Goal: Information Seeking & Learning: Learn about a topic

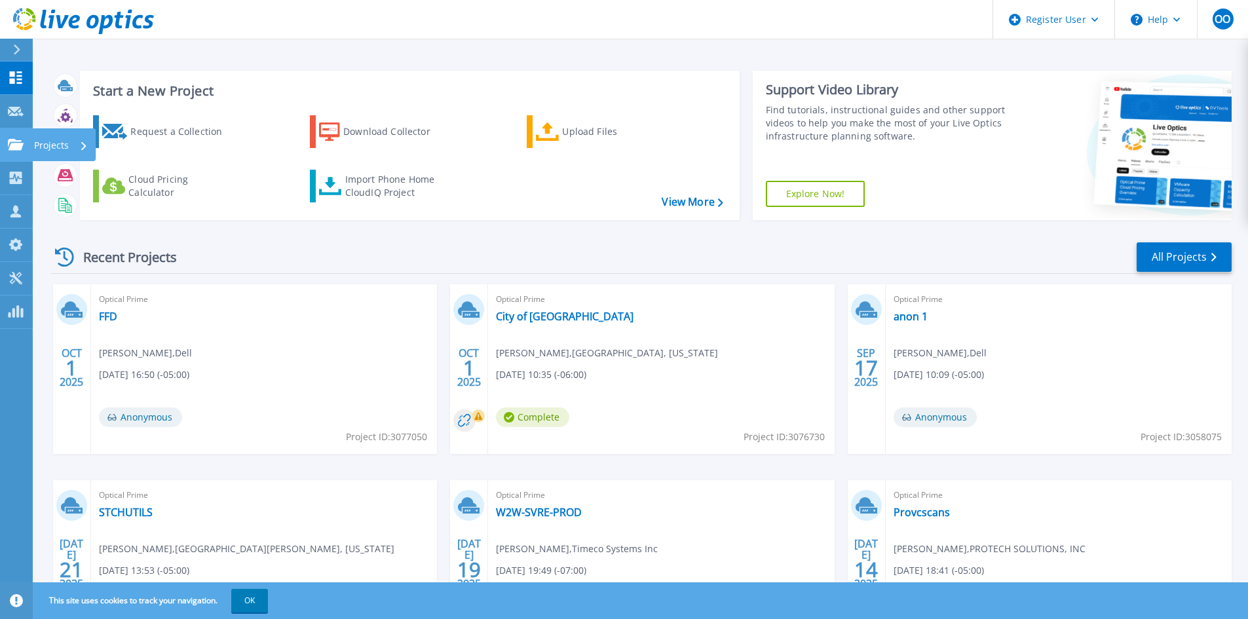
click at [11, 136] on link "Projects Projects" at bounding box center [16, 144] width 33 height 33
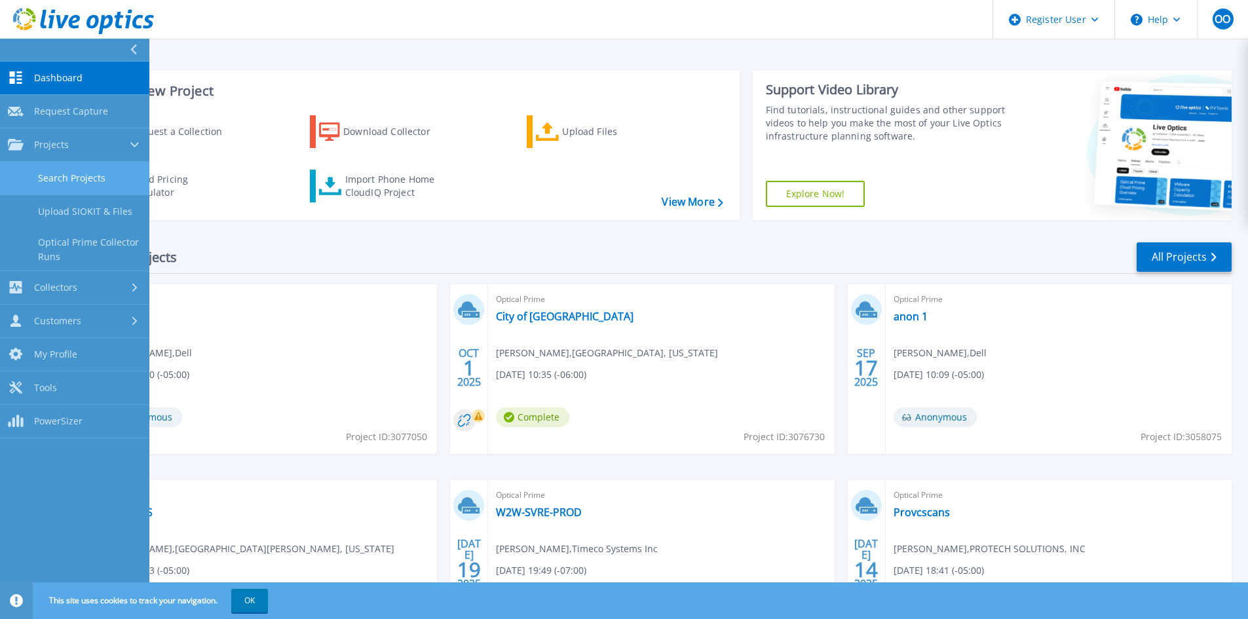
click at [21, 171] on link "Search Projects" at bounding box center [74, 178] width 149 height 33
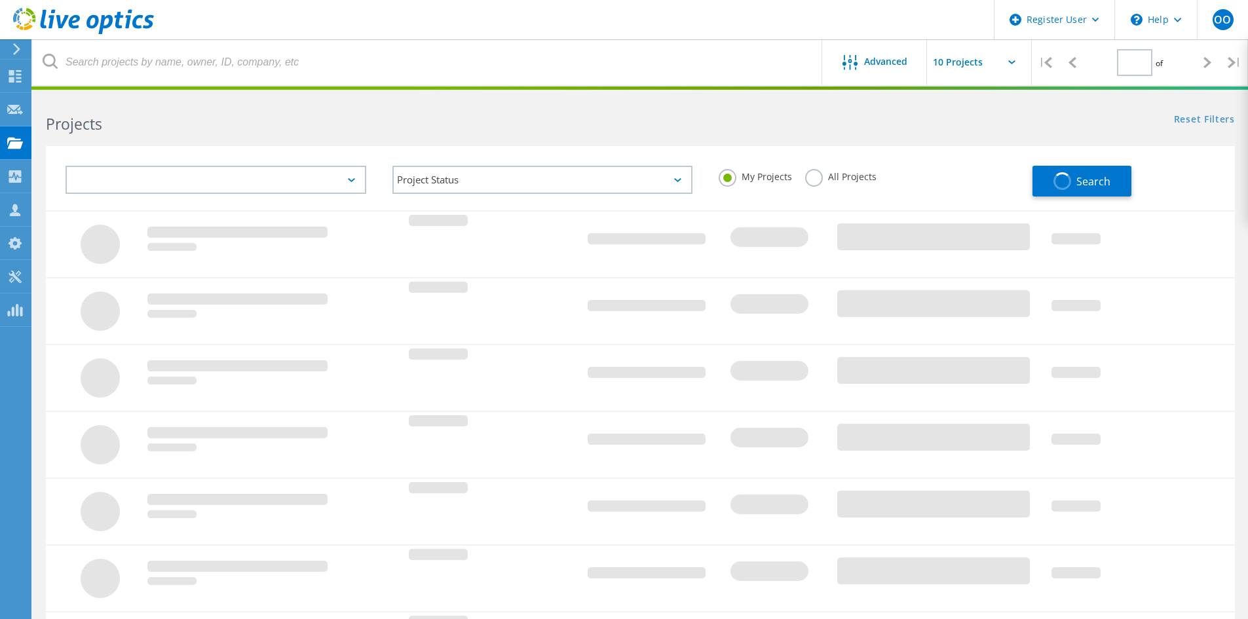
type input "1"
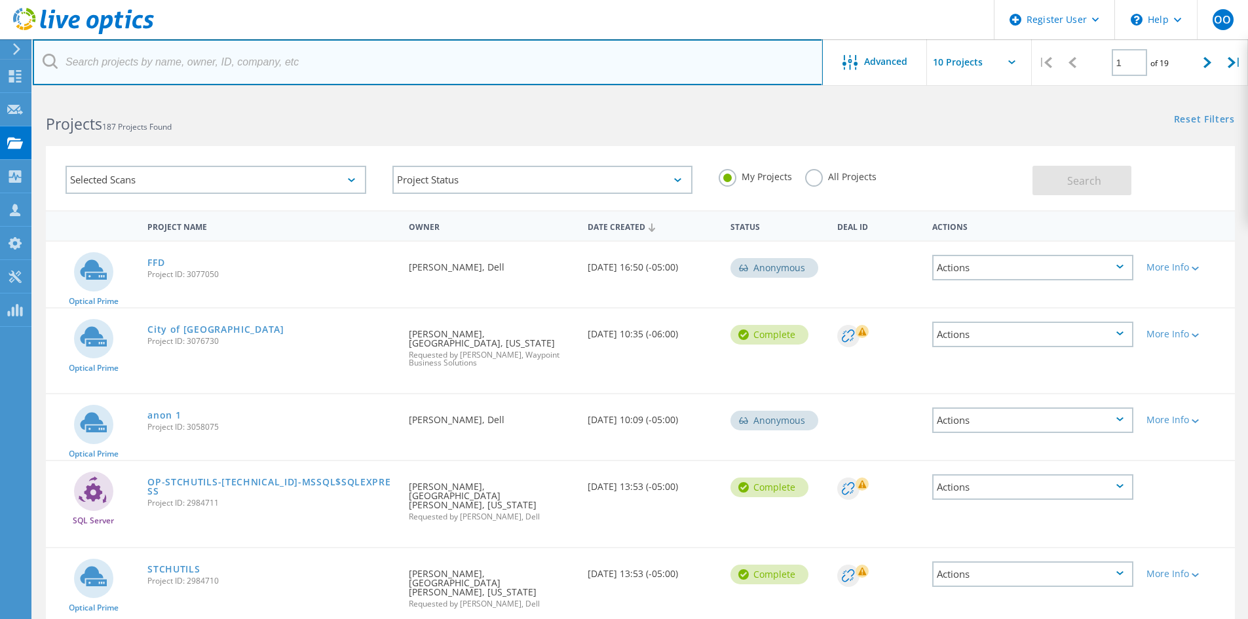
click at [113, 61] on input "text" at bounding box center [428, 62] width 790 height 46
type input "FUNERAL DIRECTORS LIFE"
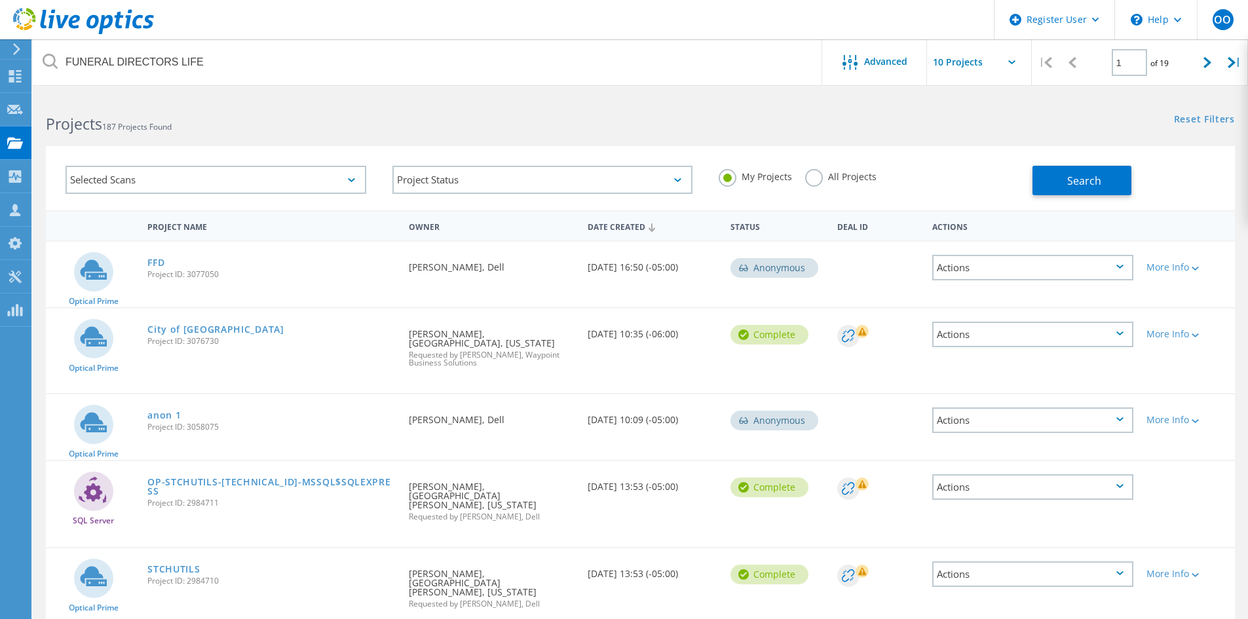
click at [809, 173] on label "All Projects" at bounding box center [840, 175] width 71 height 12
click at [0, 0] on input "All Projects" at bounding box center [0, 0] width 0 height 0
click at [1099, 182] on span "Search" at bounding box center [1084, 181] width 34 height 14
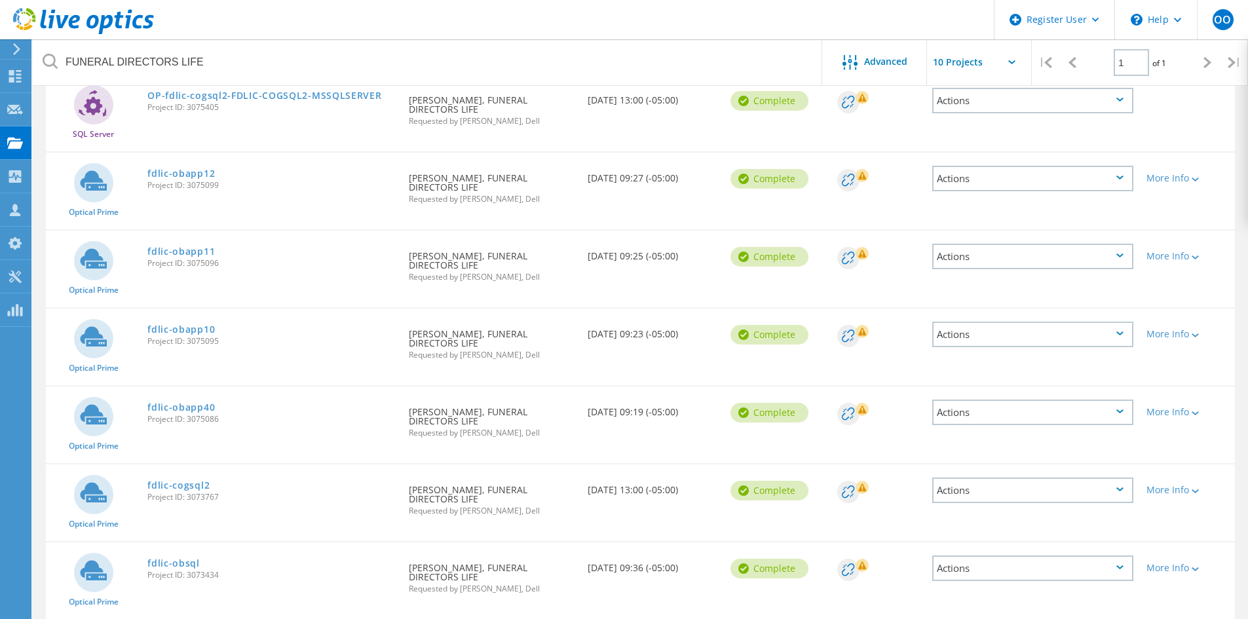
scroll to position [88, 0]
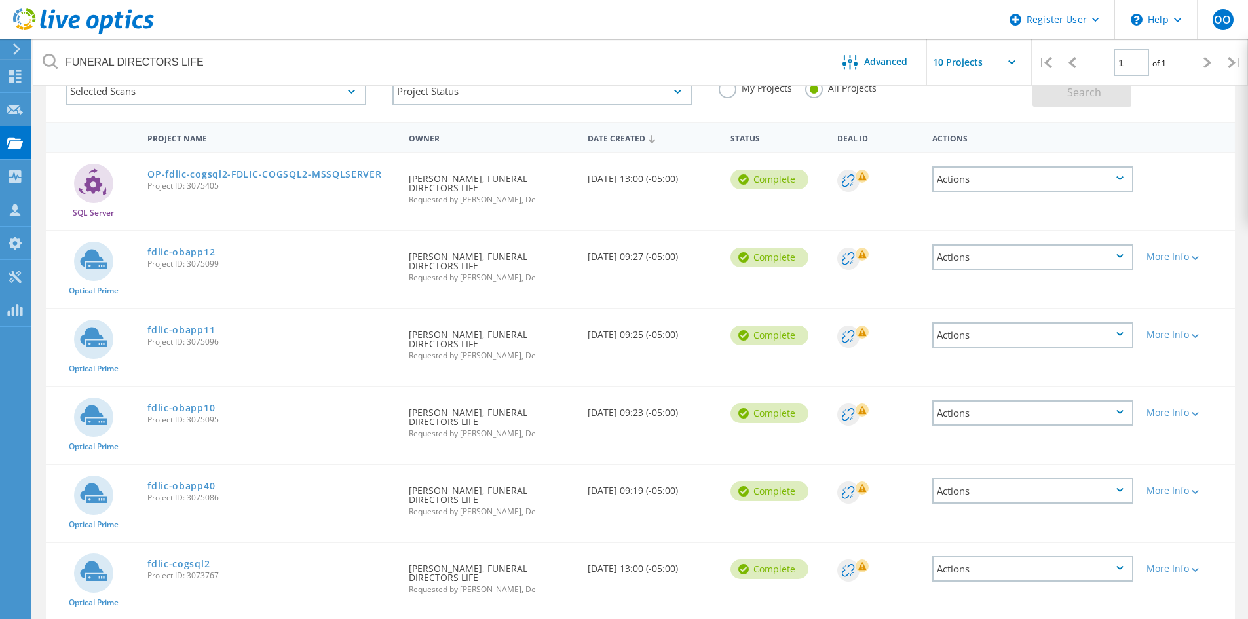
drag, startPoint x: 196, startPoint y: 493, endPoint x: 151, endPoint y: 502, distance: 46.1
drag, startPoint x: 151, startPoint y: 502, endPoint x: 147, endPoint y: 488, distance: 14.1
click at [1120, 256] on icon at bounding box center [1120, 256] width 7 height 4
click at [1181, 260] on div "More Info" at bounding box center [1188, 256] width 82 height 9
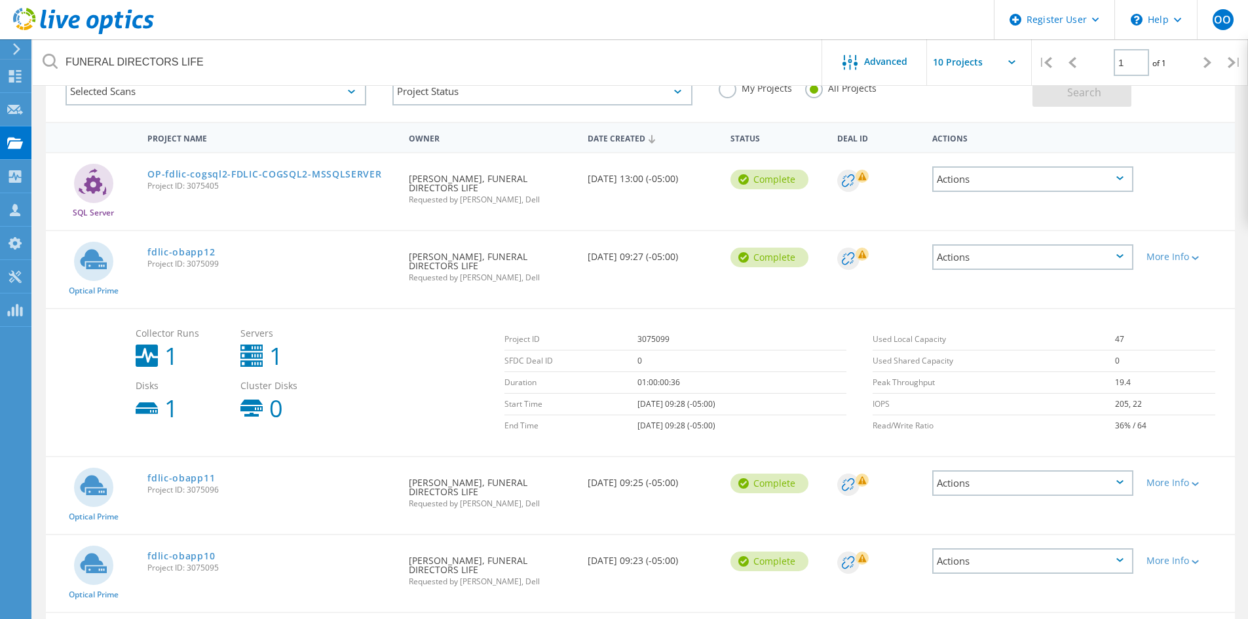
click at [1067, 254] on div "Actions" at bounding box center [1032, 257] width 201 height 26
click at [1187, 220] on div "SQL Server OP-fdlic-cogsql2-FDLIC-COGSQL2-MSSQLSERVER Project ID: 3075405 Reque…" at bounding box center [640, 191] width 1189 height 77
click at [1124, 258] on div "Actions" at bounding box center [1032, 257] width 201 height 26
click at [1124, 258] on div "Share" at bounding box center [1033, 268] width 199 height 20
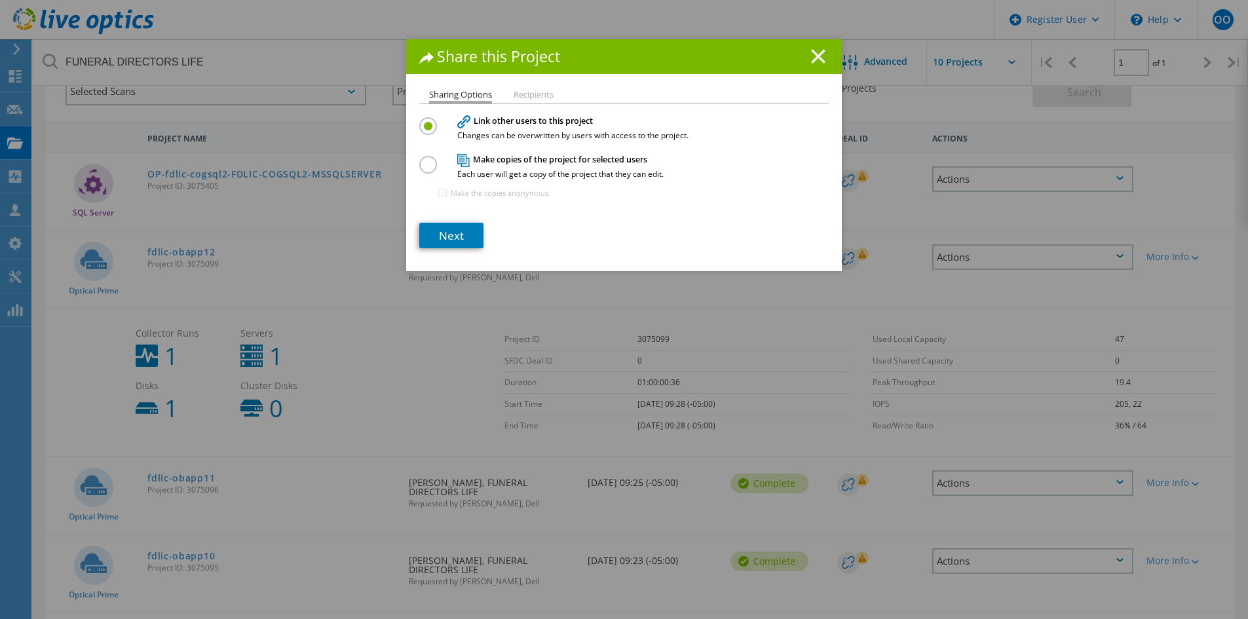
click at [818, 58] on icon at bounding box center [818, 56] width 14 height 14
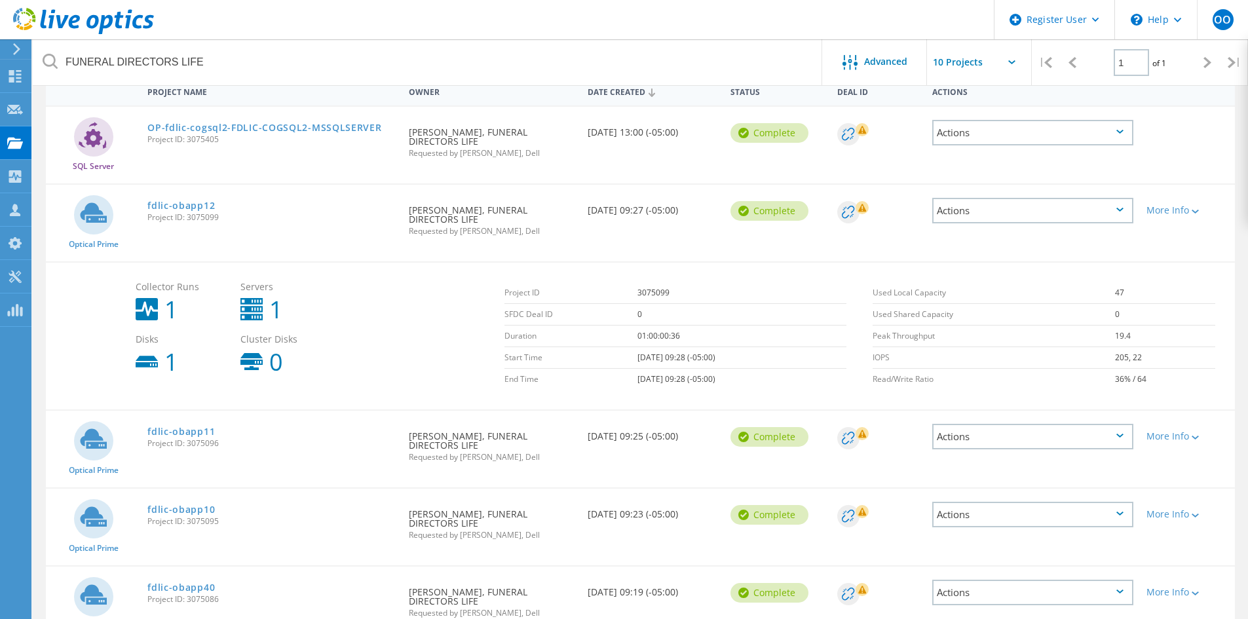
scroll to position [154, 0]
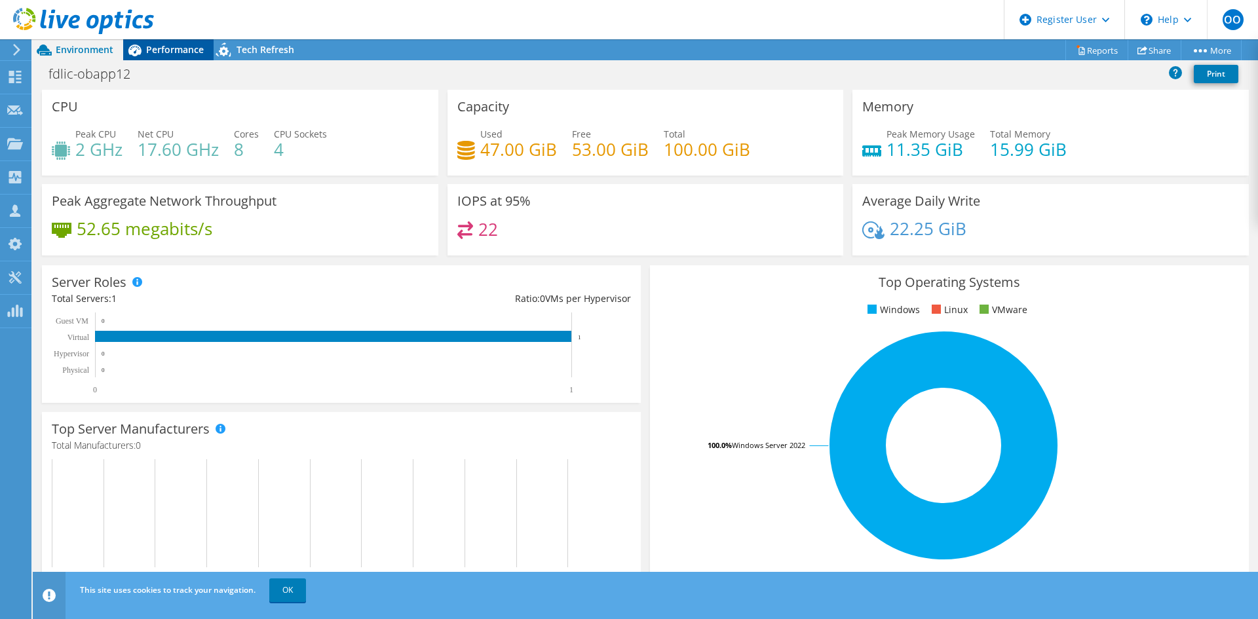
click at [145, 48] on icon at bounding box center [134, 50] width 23 height 23
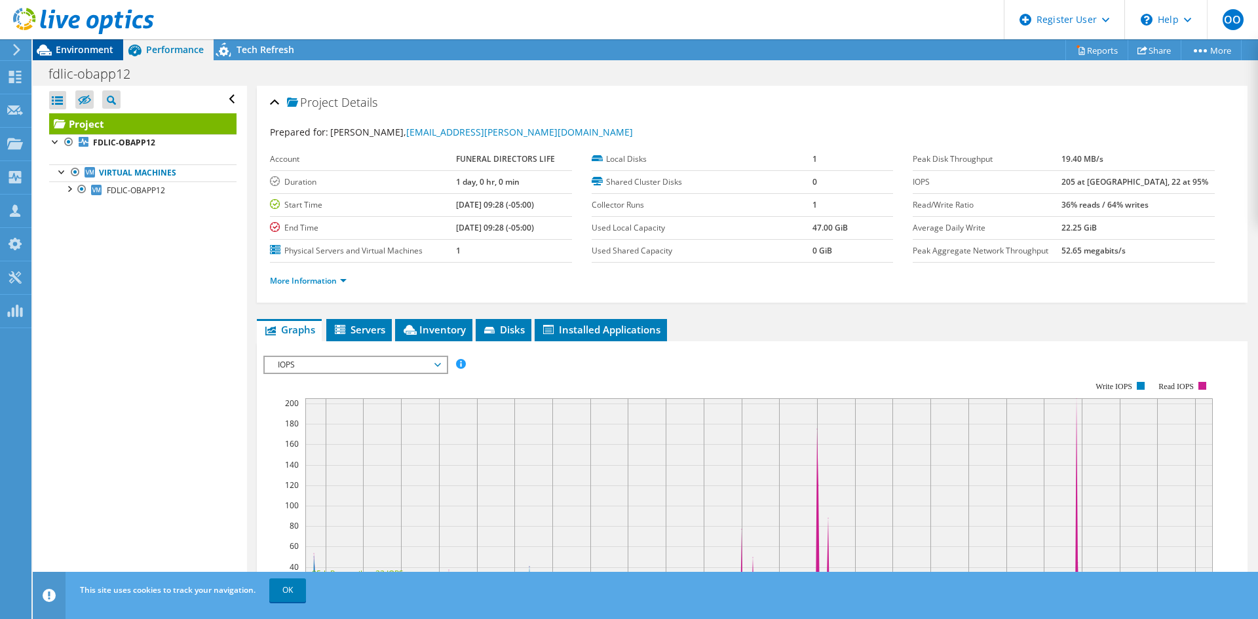
click at [85, 47] on span "Environment" at bounding box center [85, 49] width 58 height 12
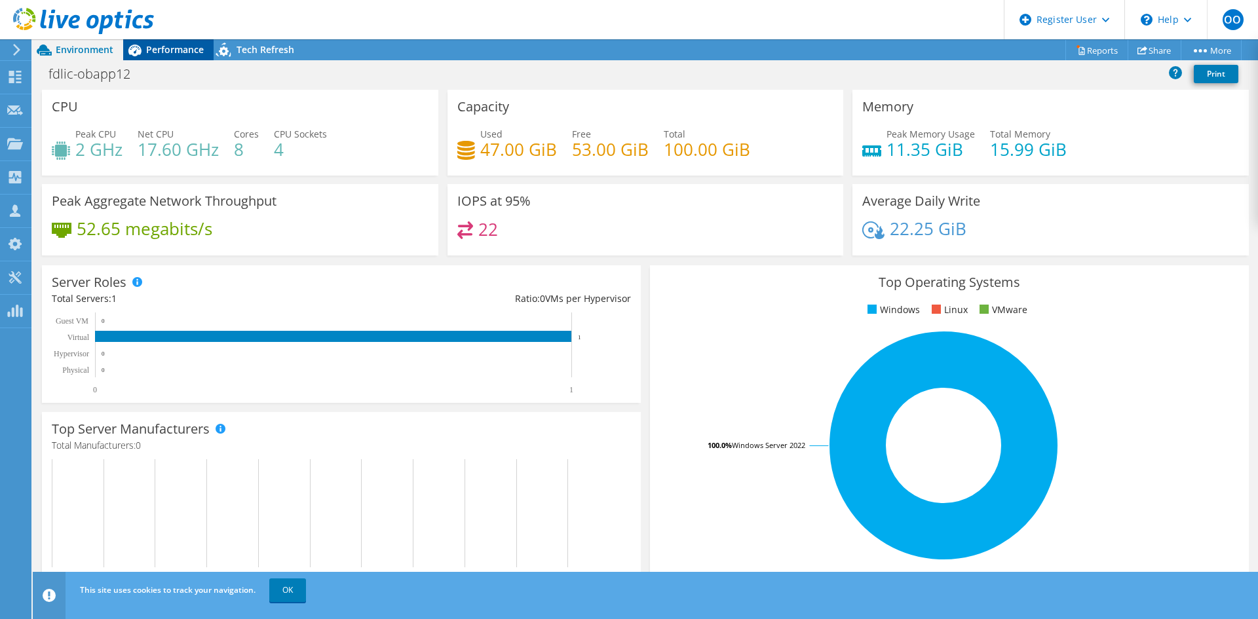
click at [151, 56] on div "Performance" at bounding box center [168, 49] width 90 height 21
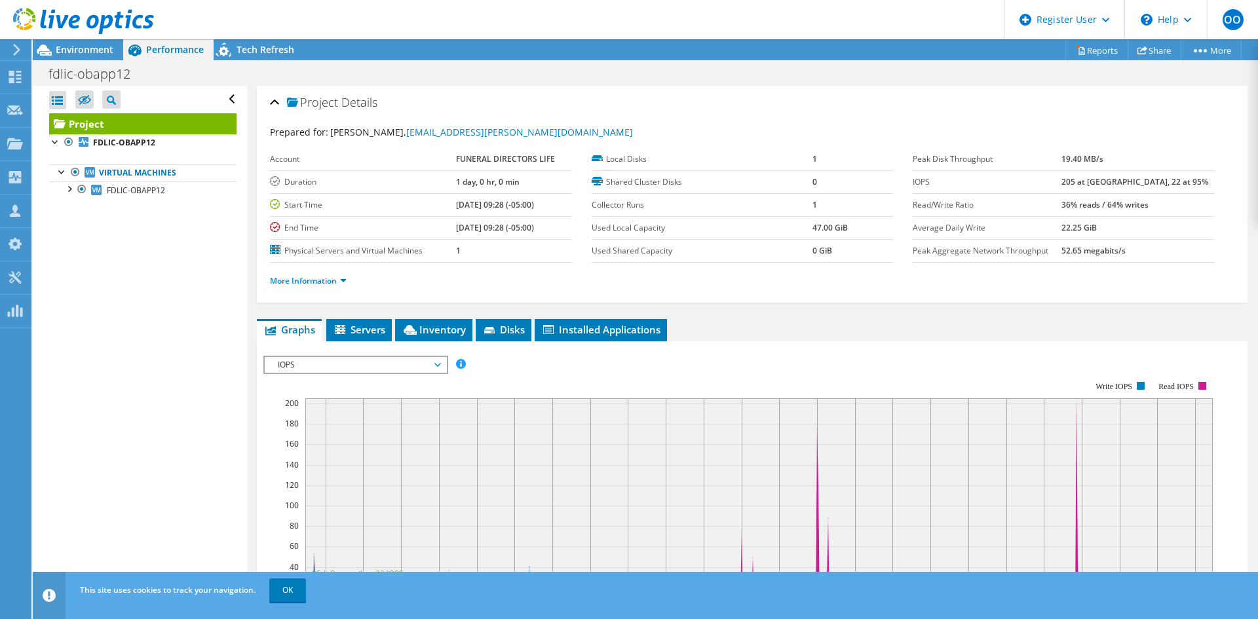
click at [356, 364] on span "IOPS" at bounding box center [355, 365] width 168 height 16
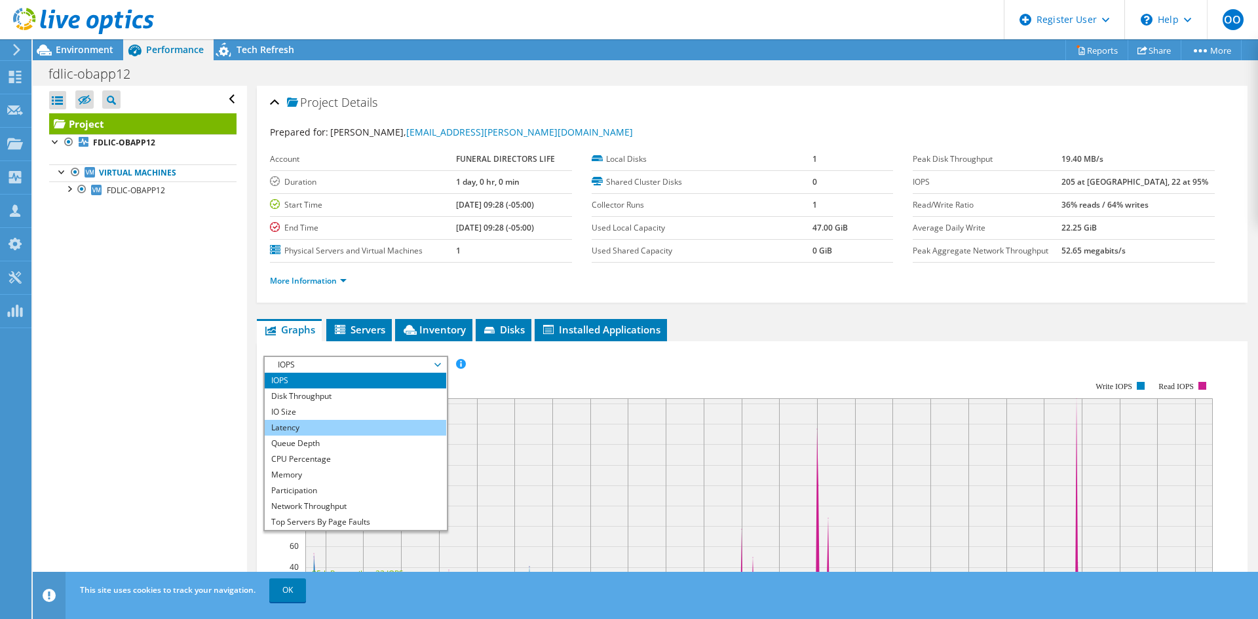
click at [343, 427] on li "Latency" at bounding box center [356, 428] width 182 height 16
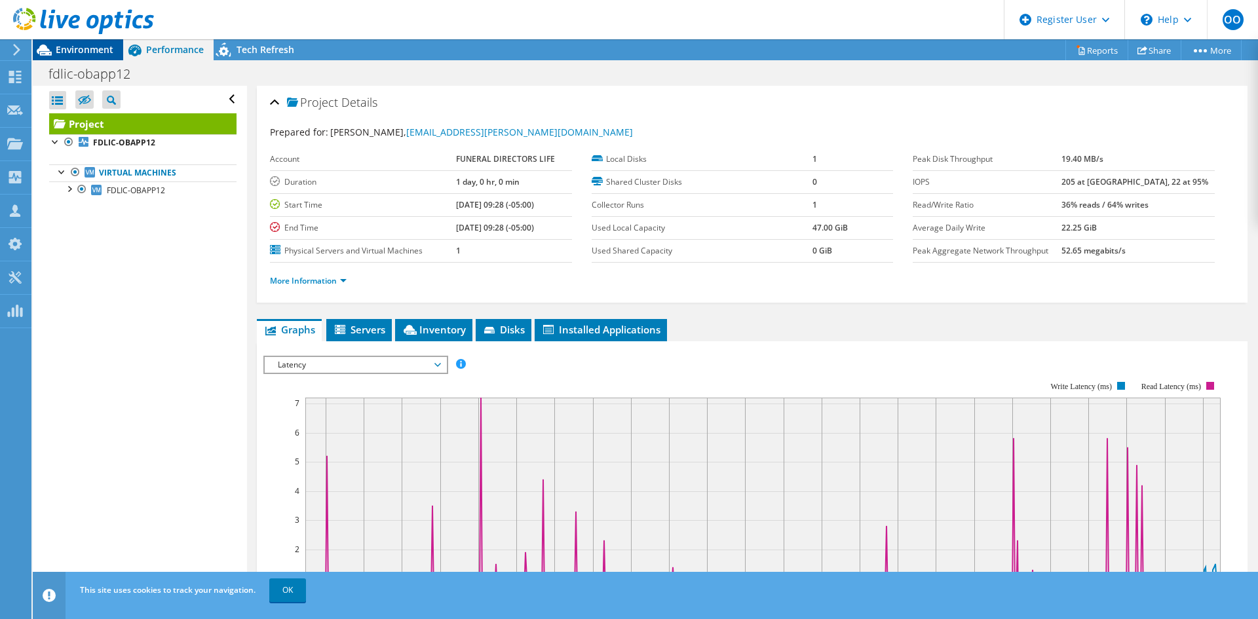
click at [84, 54] on span "Environment" at bounding box center [85, 49] width 58 height 12
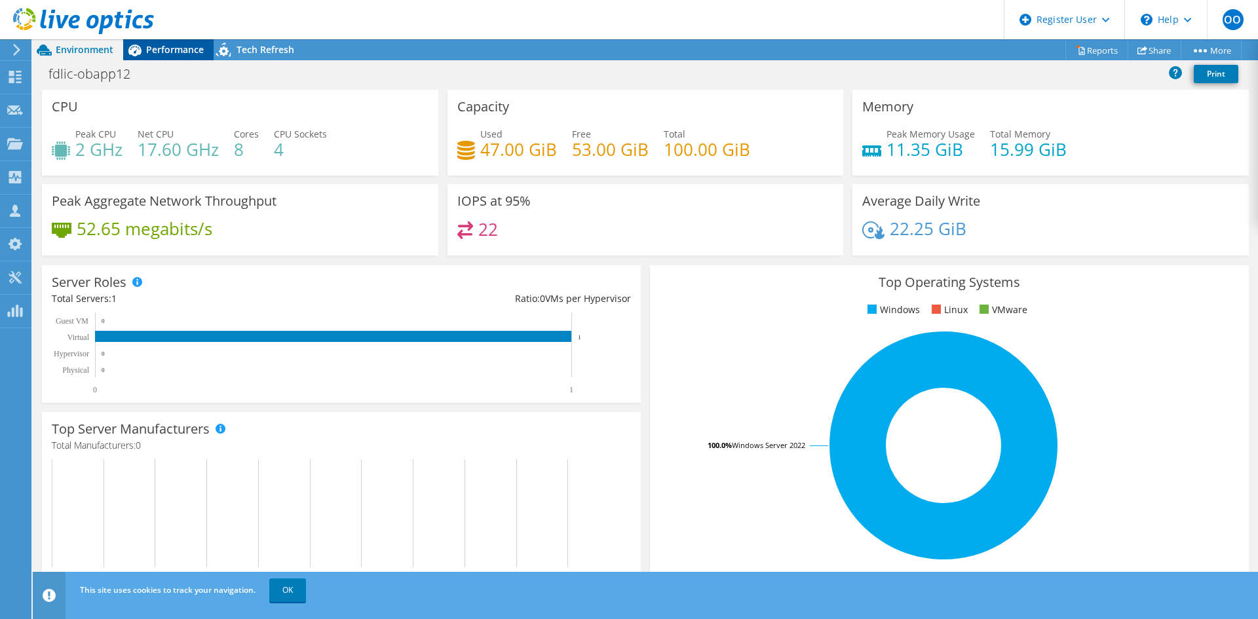
click at [141, 56] on icon at bounding box center [134, 50] width 23 height 23
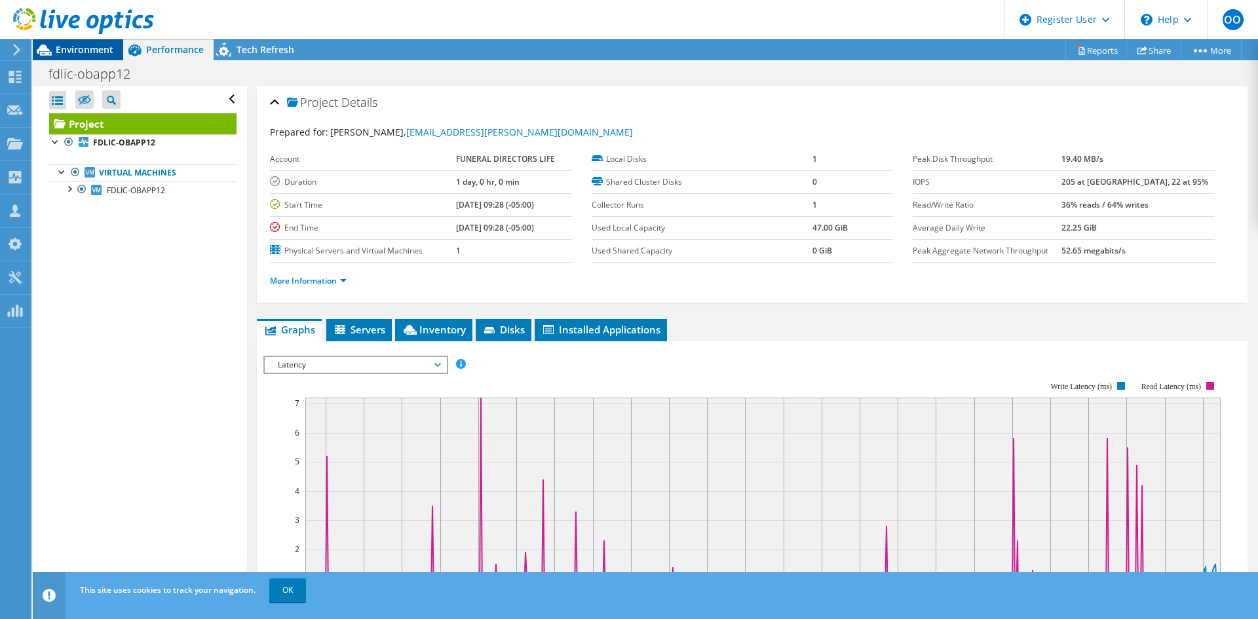
click at [96, 48] on span "Environment" at bounding box center [85, 49] width 58 height 12
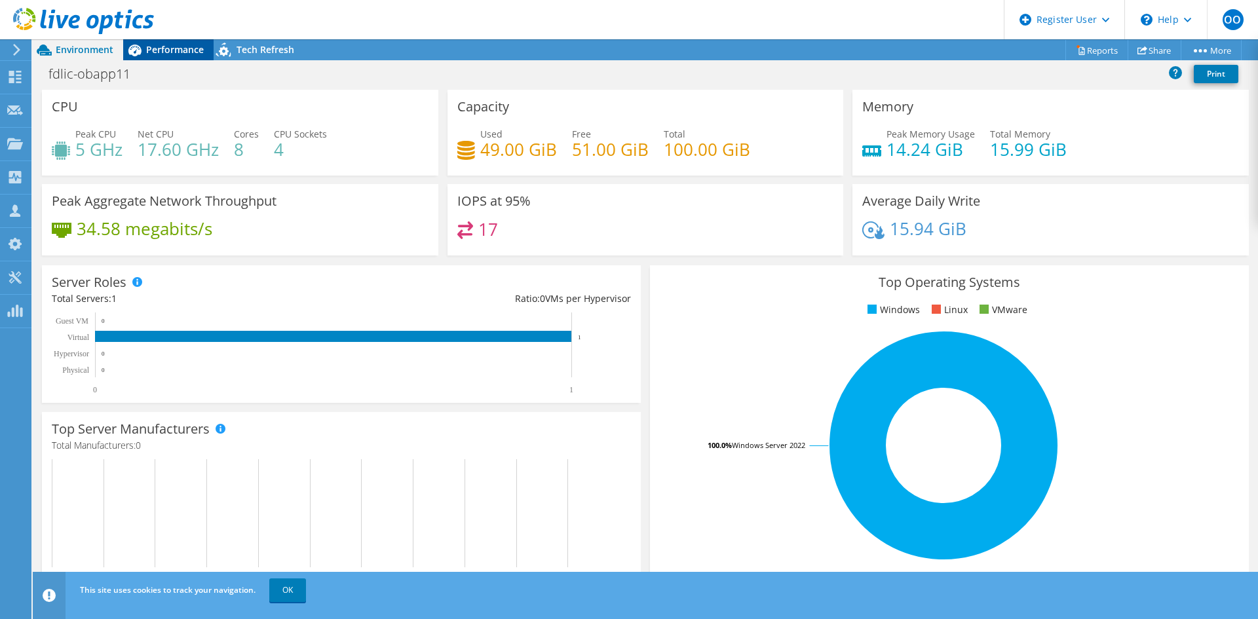
click at [165, 49] on span "Performance" at bounding box center [175, 49] width 58 height 12
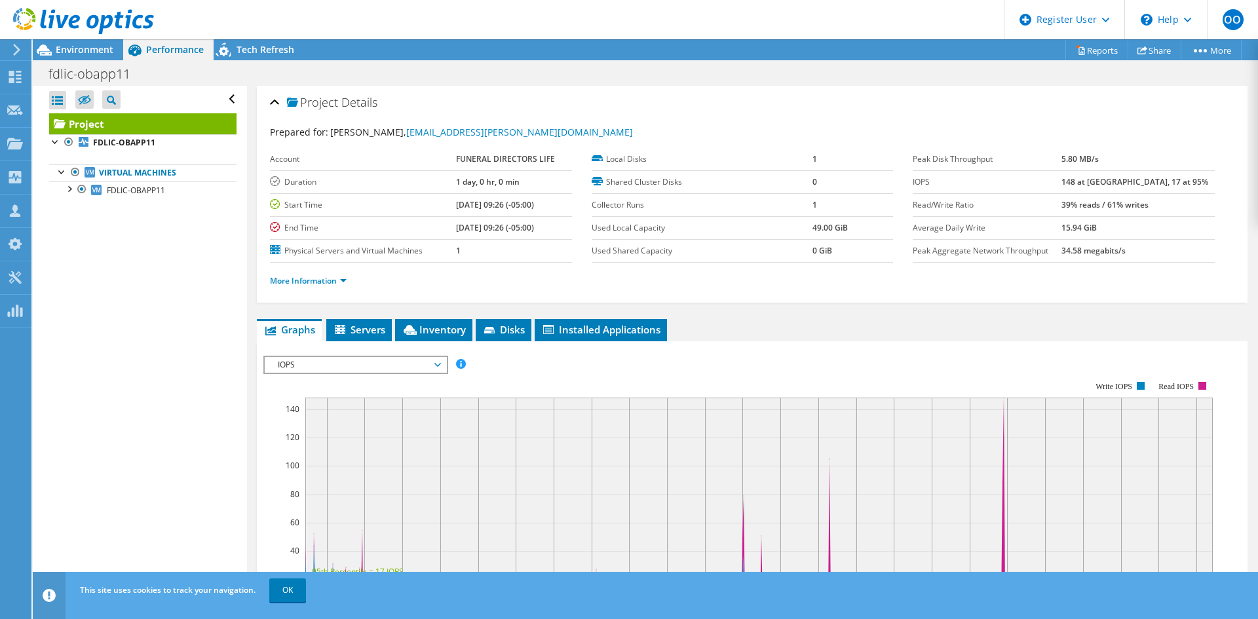
click at [378, 370] on span "IOPS" at bounding box center [355, 365] width 168 height 16
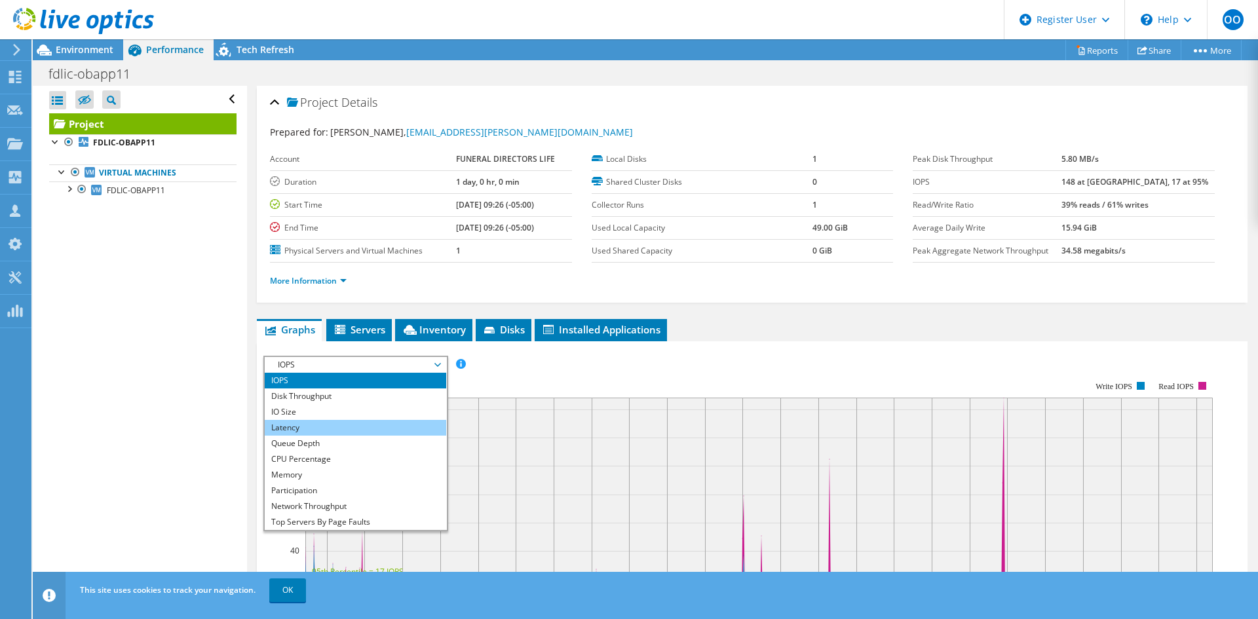
click at [327, 427] on li "Latency" at bounding box center [356, 428] width 182 height 16
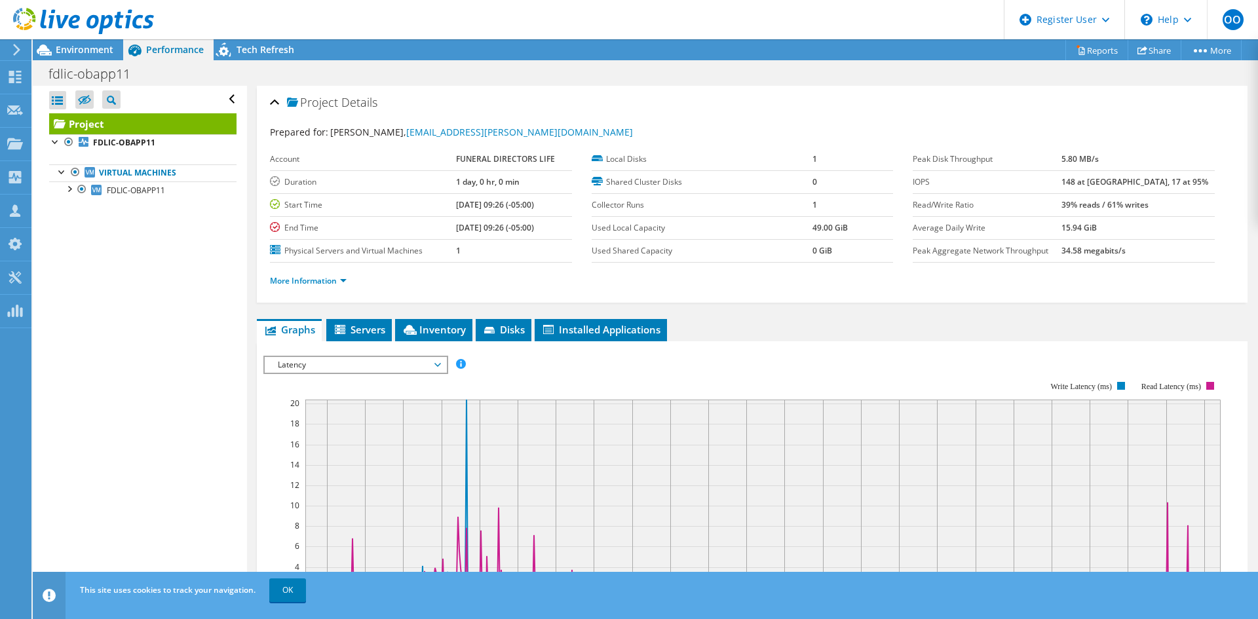
click at [80, 40] on div at bounding box center [77, 22] width 154 height 44
click at [81, 46] on span "Environment" at bounding box center [85, 49] width 58 height 12
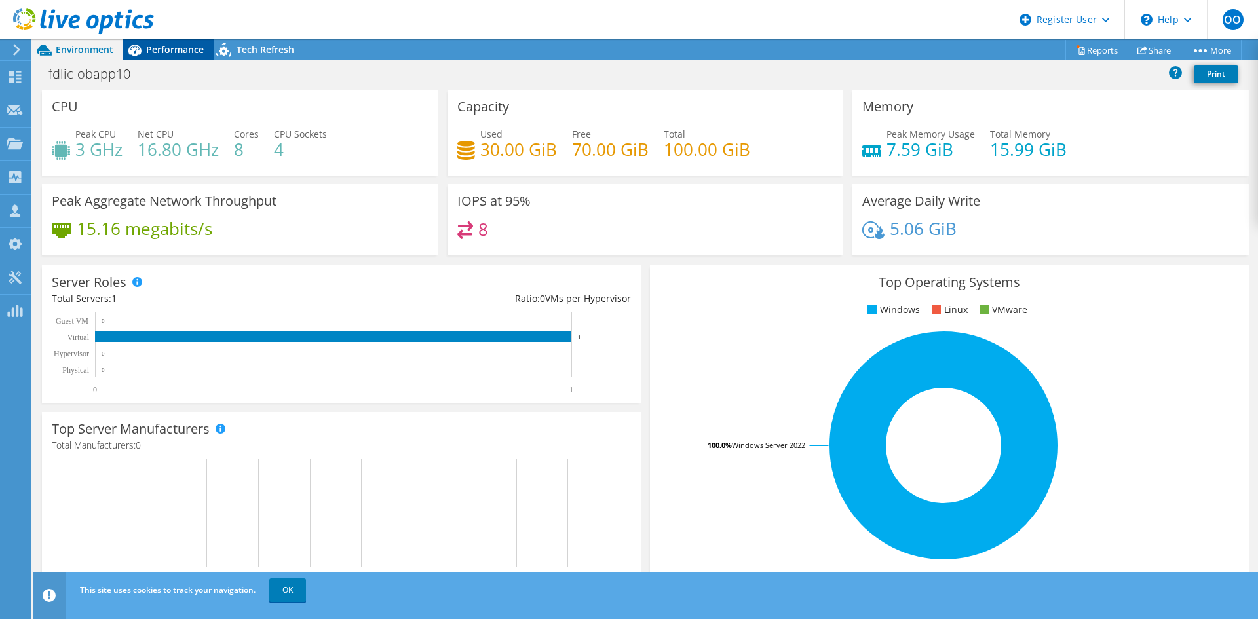
click at [162, 52] on span "Performance" at bounding box center [175, 49] width 58 height 12
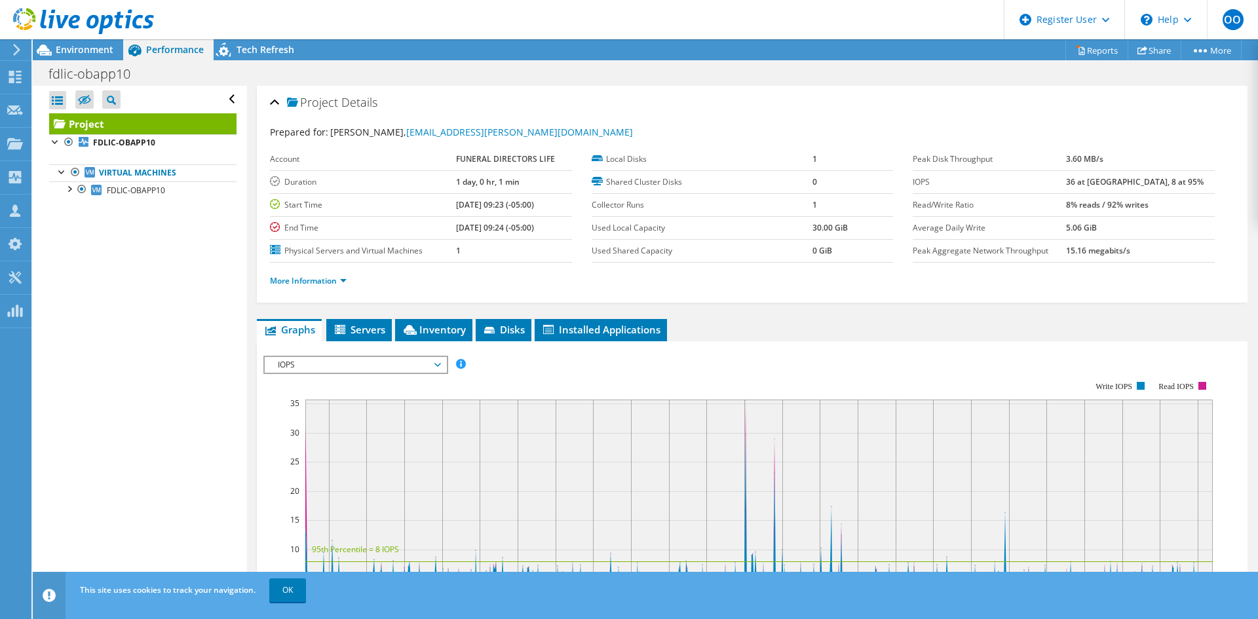
click at [318, 362] on span "IOPS" at bounding box center [355, 365] width 168 height 16
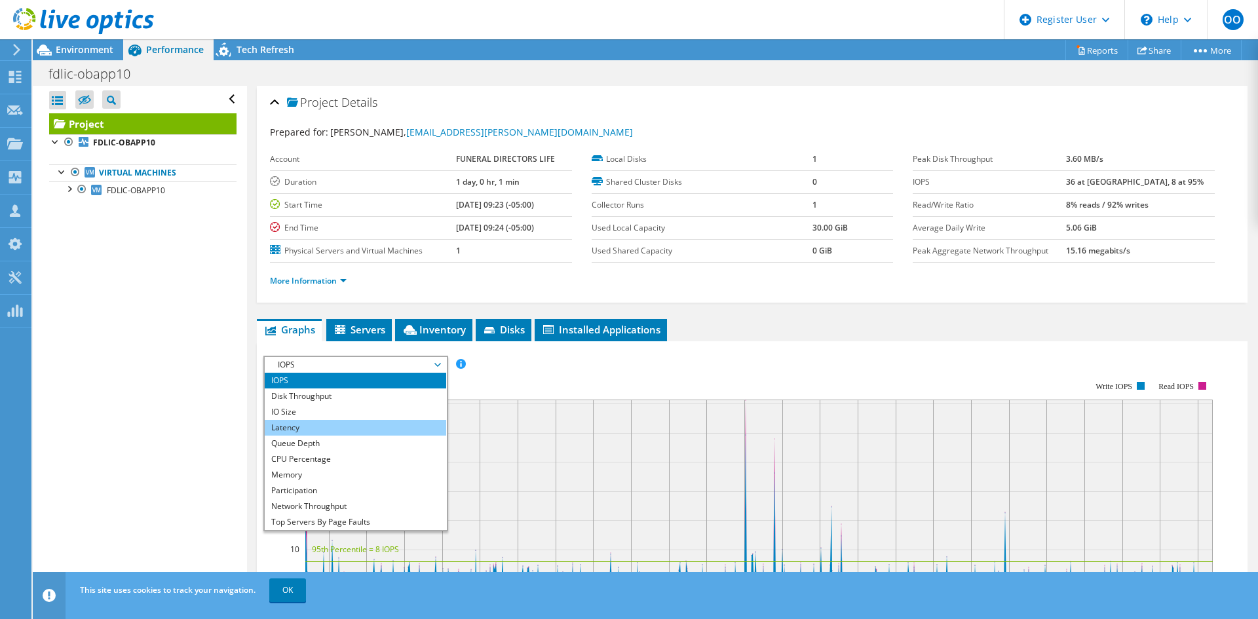
click at [311, 423] on li "Latency" at bounding box center [356, 428] width 182 height 16
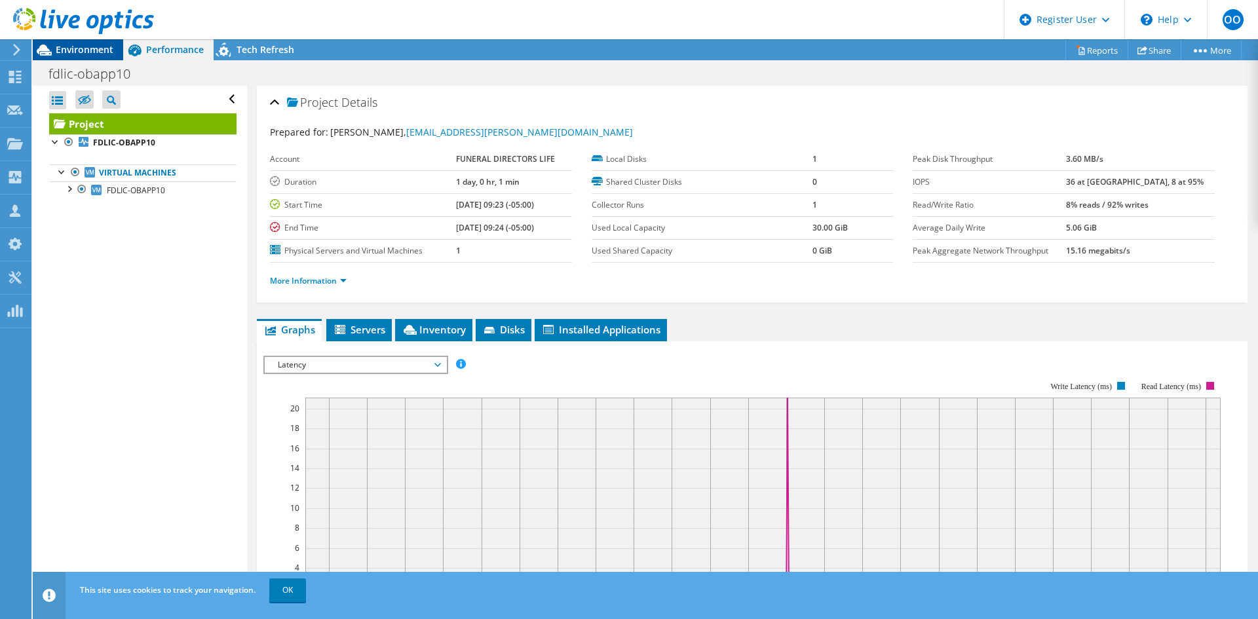
click at [75, 46] on span "Environment" at bounding box center [85, 49] width 58 height 12
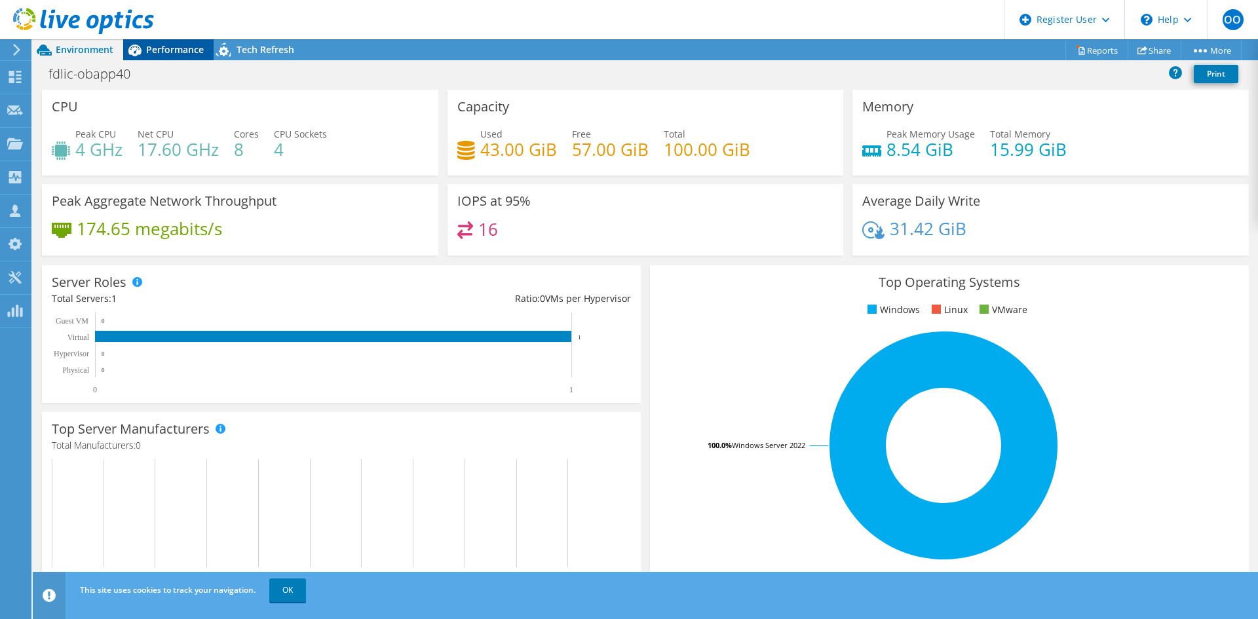
click at [174, 48] on span "Performance" at bounding box center [175, 49] width 58 height 12
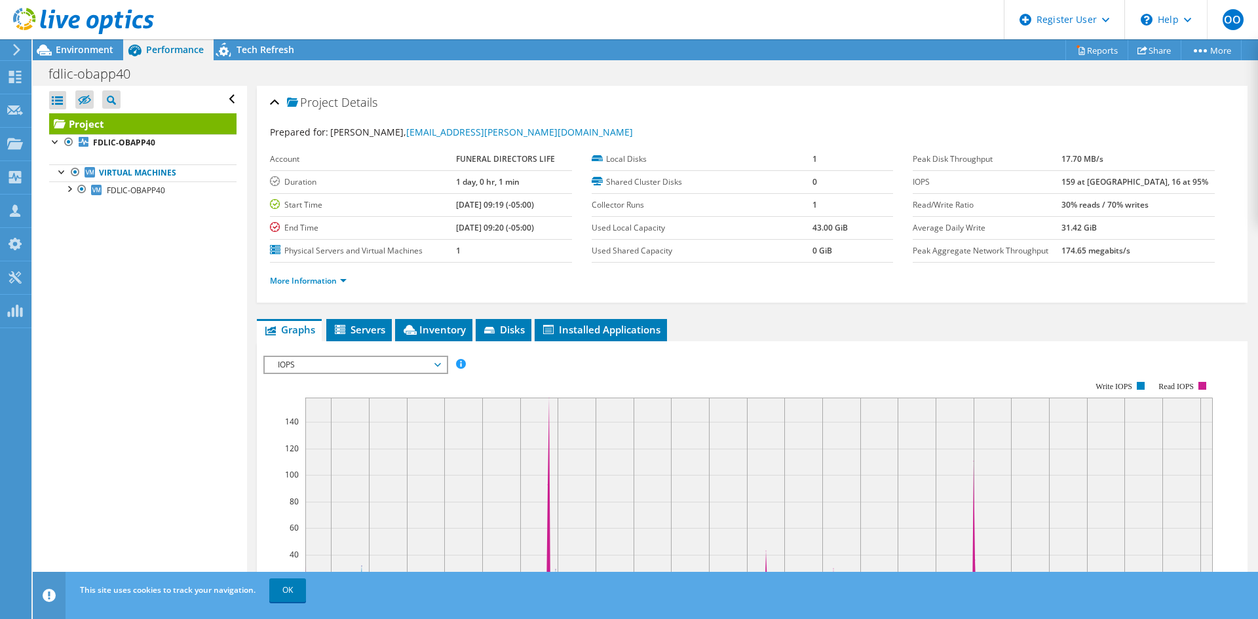
click at [301, 365] on span "IOPS" at bounding box center [355, 365] width 168 height 16
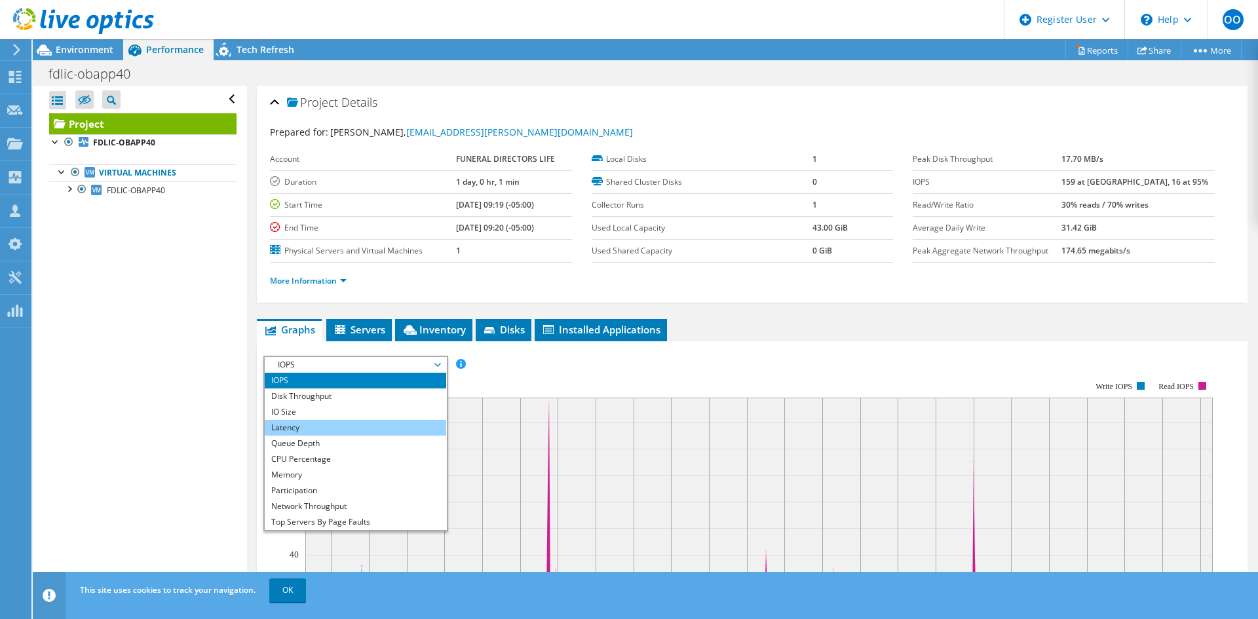
click at [303, 425] on li "Latency" at bounding box center [356, 428] width 182 height 16
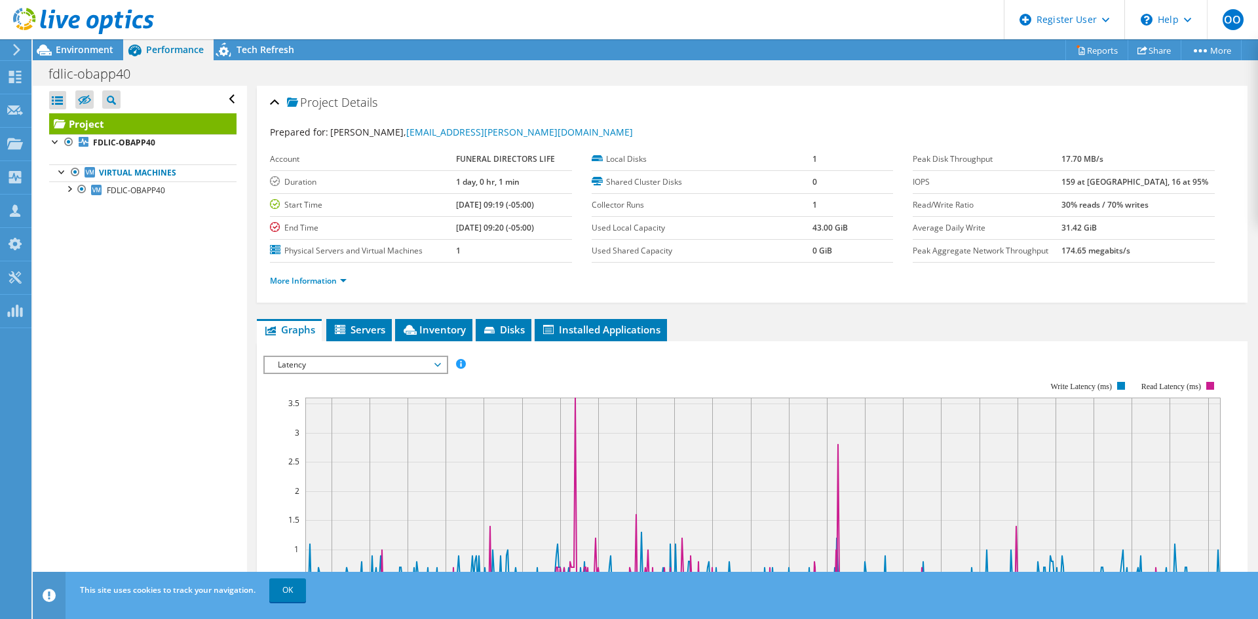
click at [89, 43] on div at bounding box center [77, 22] width 154 height 44
click at [100, 48] on span "Environment" at bounding box center [85, 49] width 58 height 12
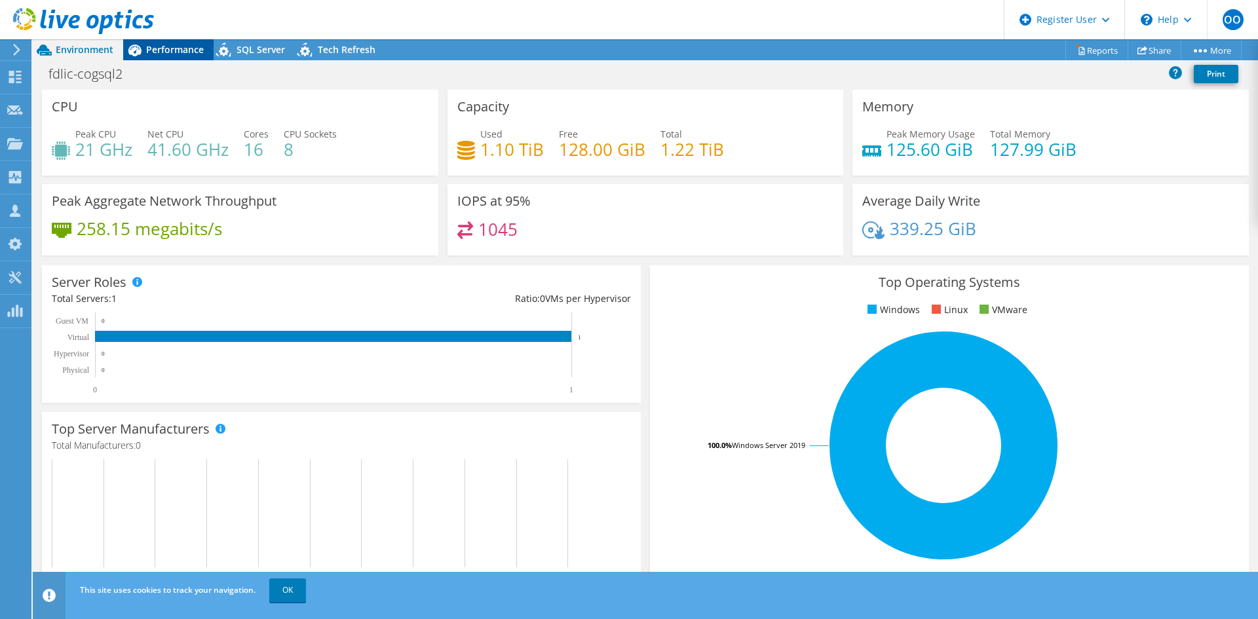
click at [177, 42] on div "Performance" at bounding box center [168, 49] width 90 height 21
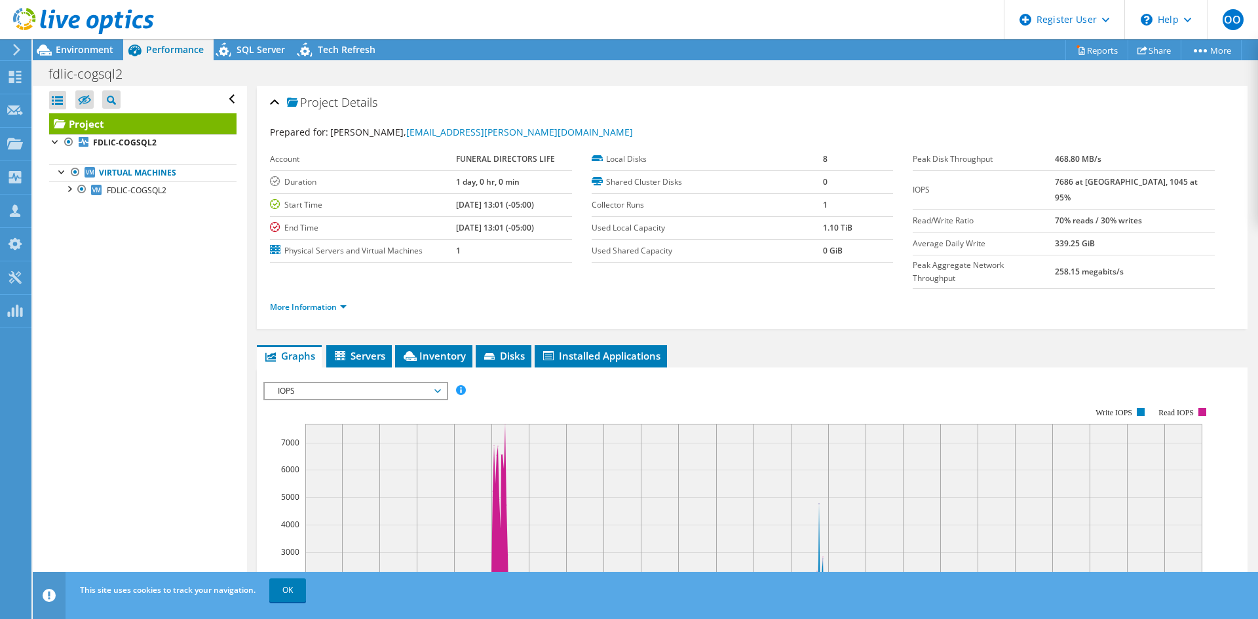
click at [351, 383] on span "IOPS" at bounding box center [355, 391] width 168 height 16
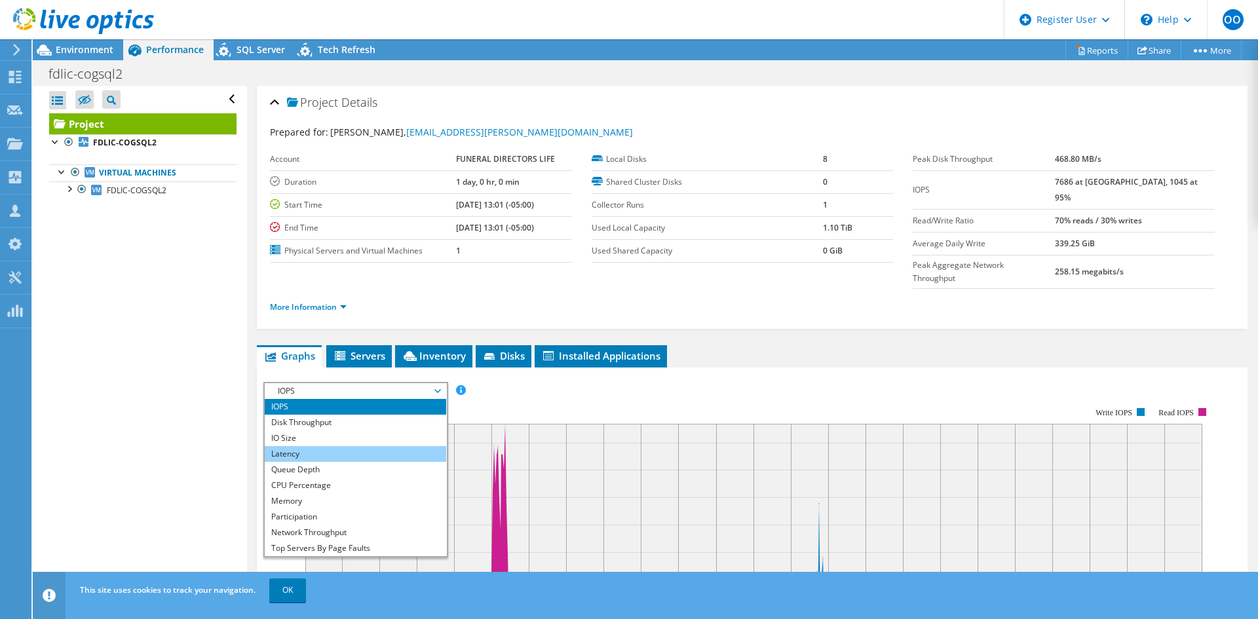
click at [314, 446] on li "Latency" at bounding box center [356, 454] width 182 height 16
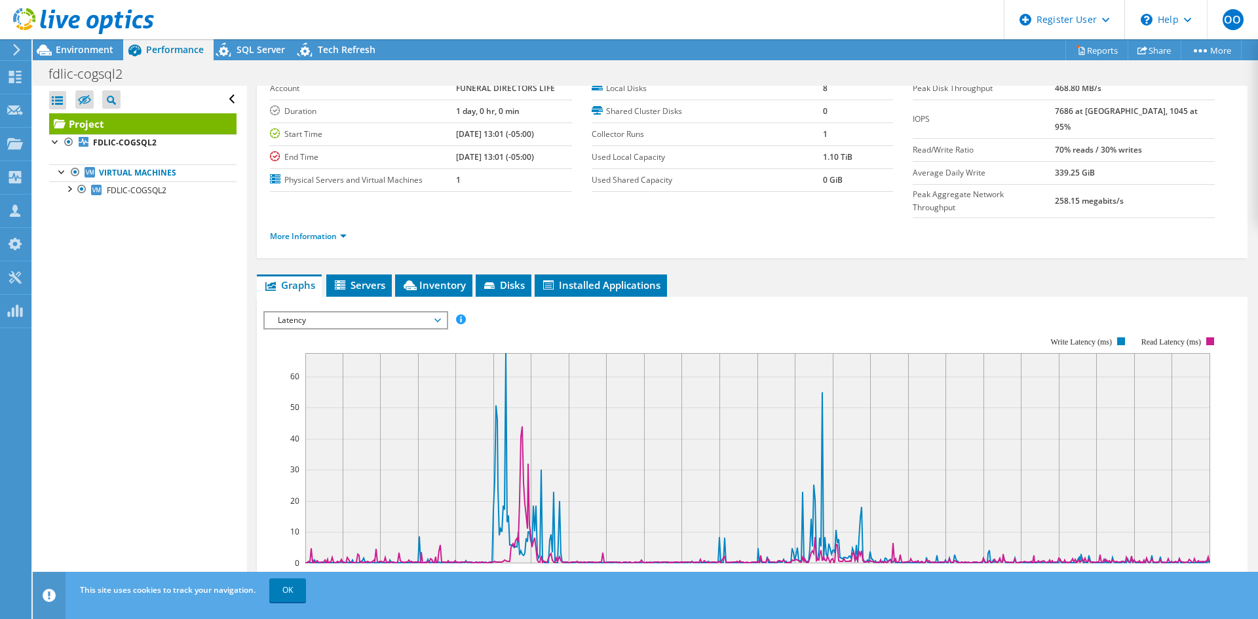
scroll to position [66, 0]
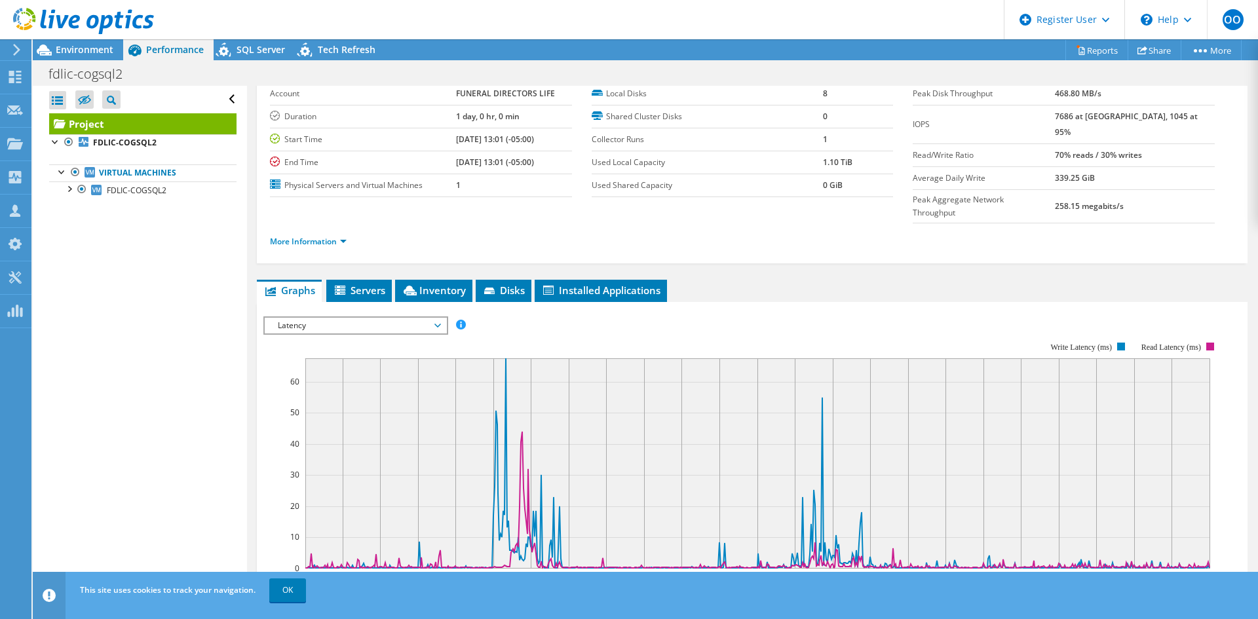
click at [353, 318] on span "Latency" at bounding box center [355, 326] width 168 height 16
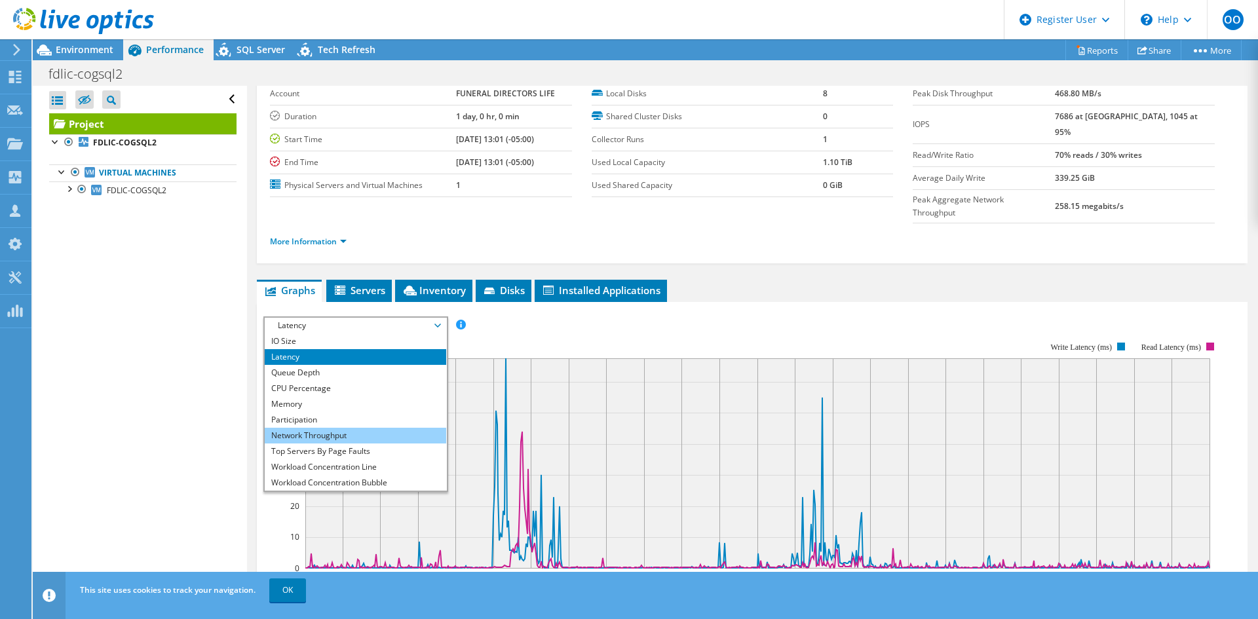
scroll to position [47, 0]
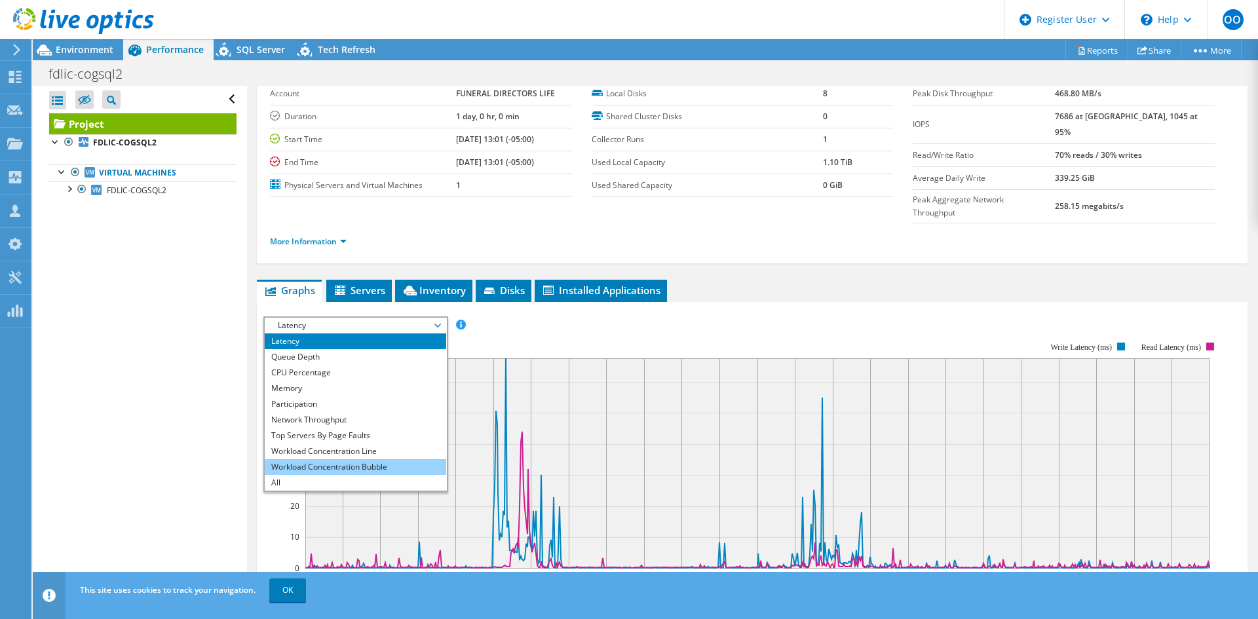
click at [321, 459] on li "Workload Concentration Bubble" at bounding box center [356, 467] width 182 height 16
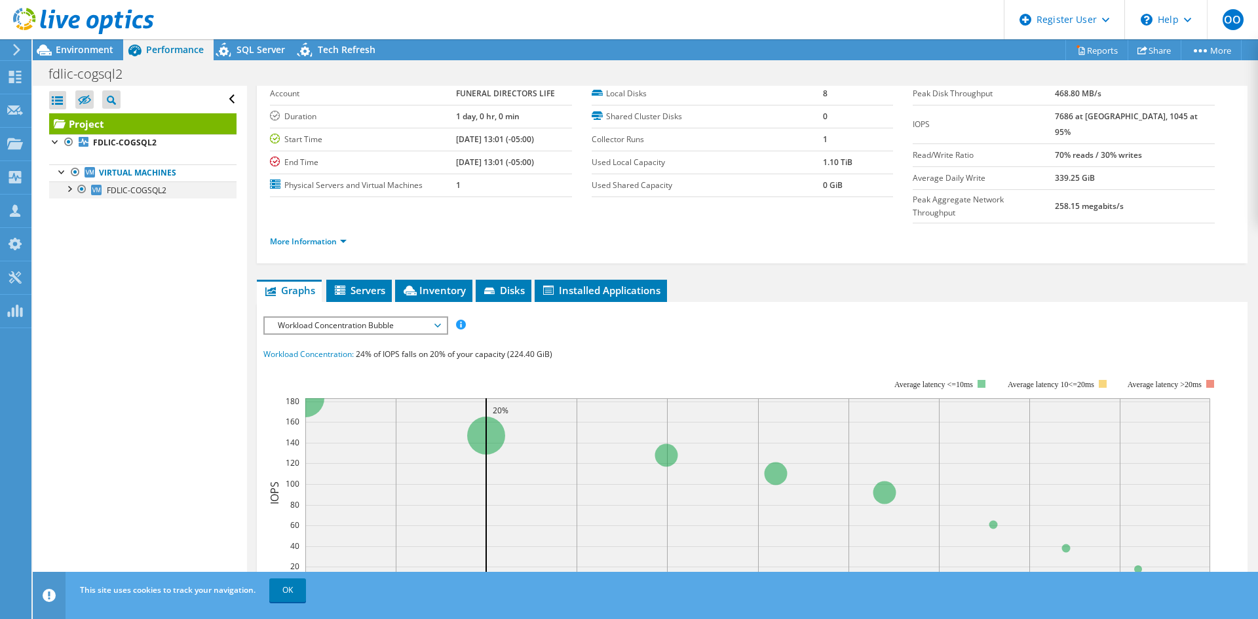
click at [66, 182] on div at bounding box center [68, 188] width 13 height 13
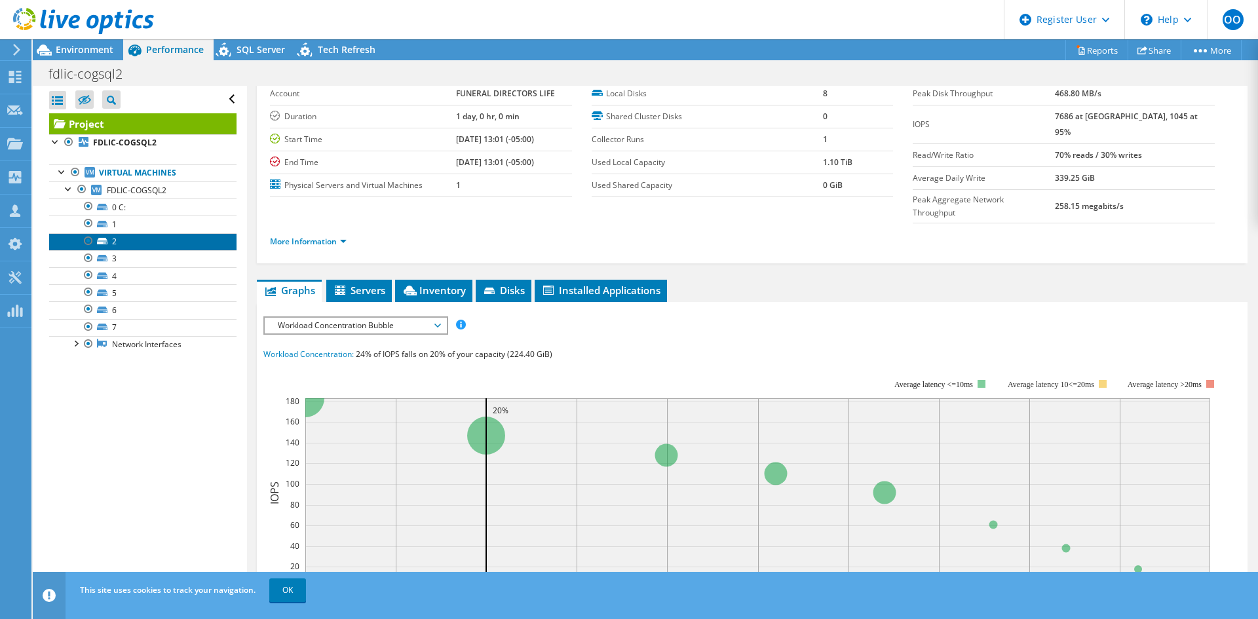
click at [86, 249] on link "2" at bounding box center [142, 241] width 187 height 17
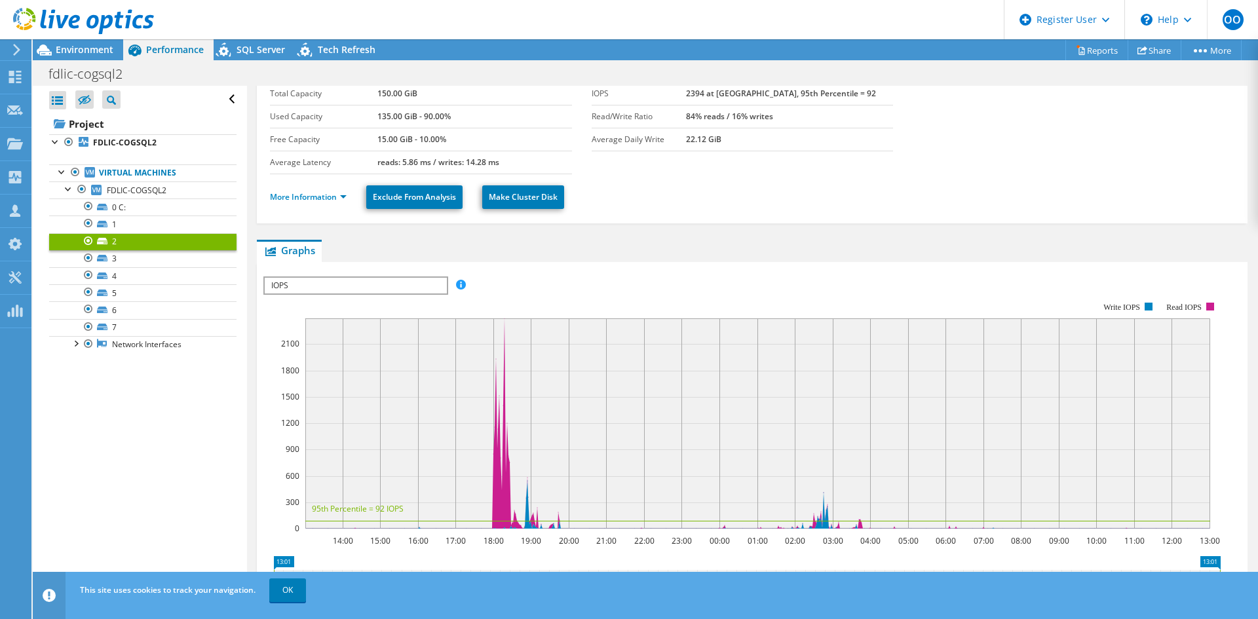
click at [359, 290] on span "IOPS" at bounding box center [356, 286] width 182 height 16
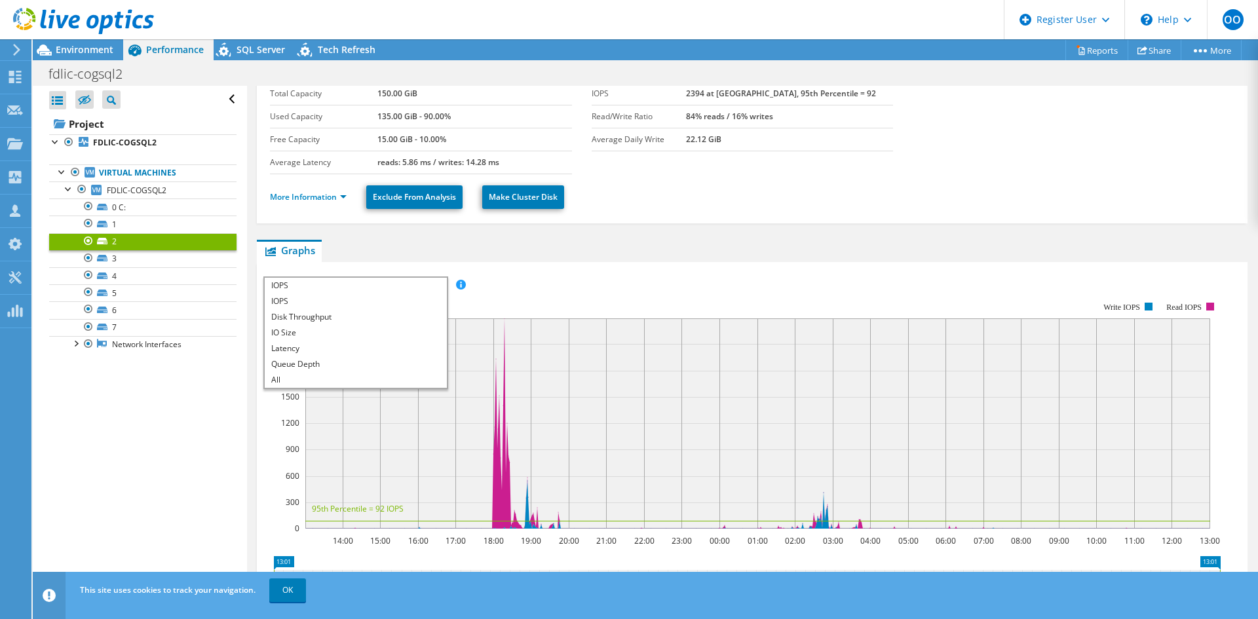
scroll to position [0, 0]
click at [298, 343] on li "Latency" at bounding box center [356, 349] width 182 height 16
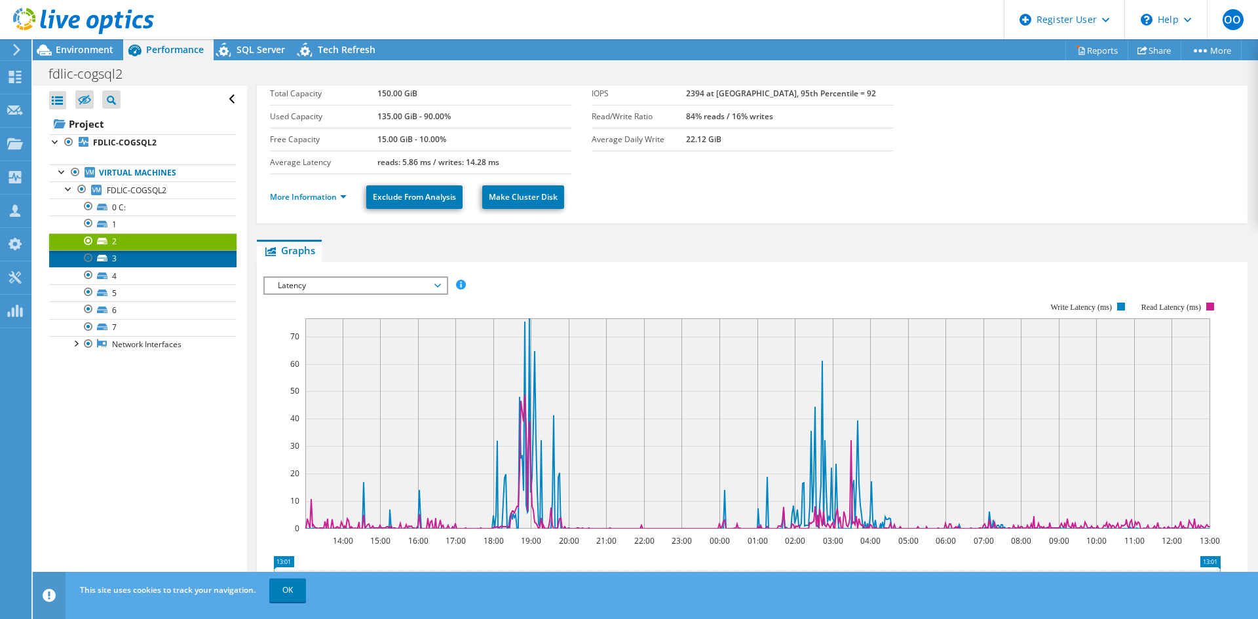
click at [128, 257] on link "3" at bounding box center [142, 258] width 187 height 17
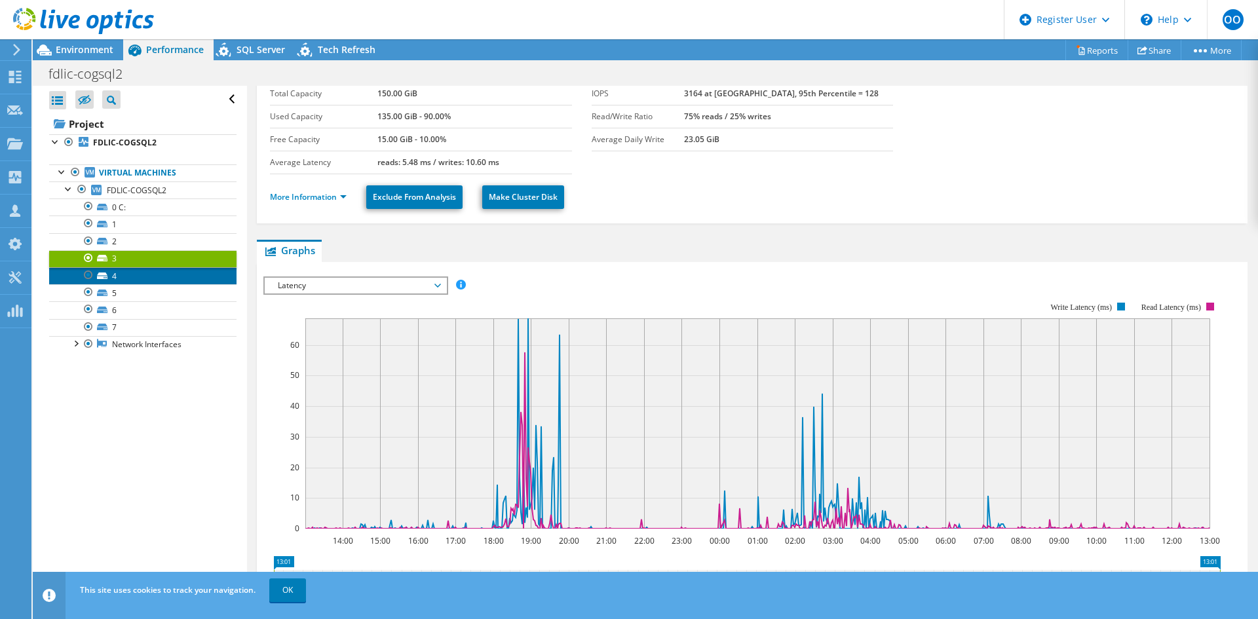
click at [123, 278] on link "4" at bounding box center [142, 275] width 187 height 17
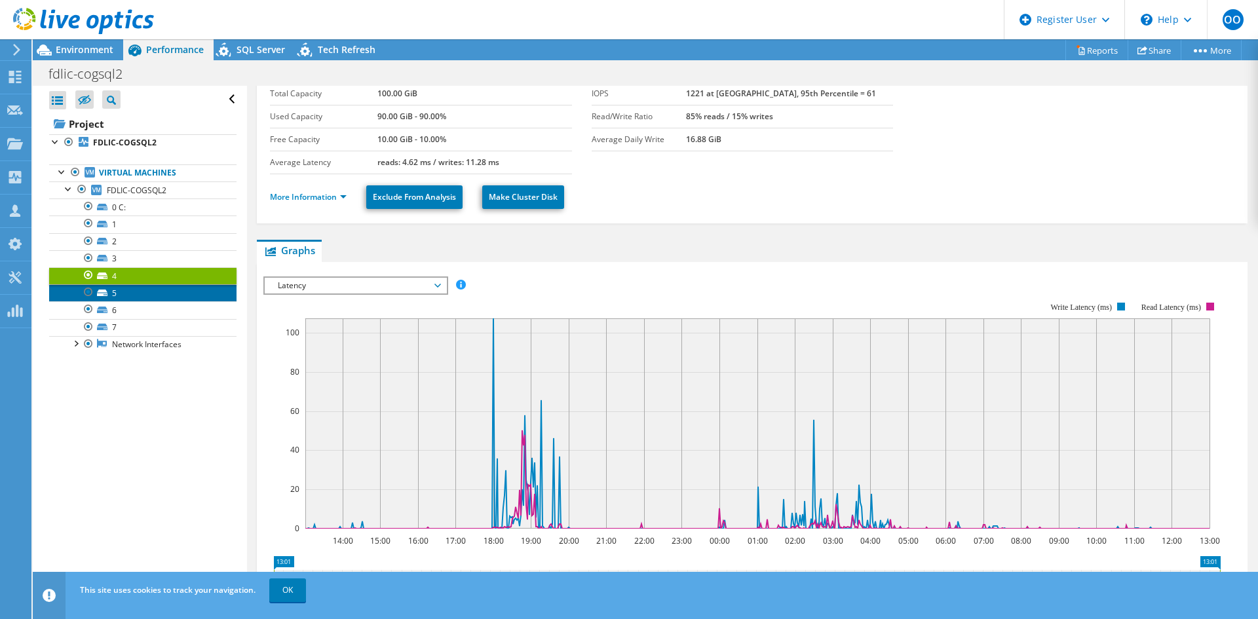
click at [134, 291] on link "5" at bounding box center [142, 292] width 187 height 17
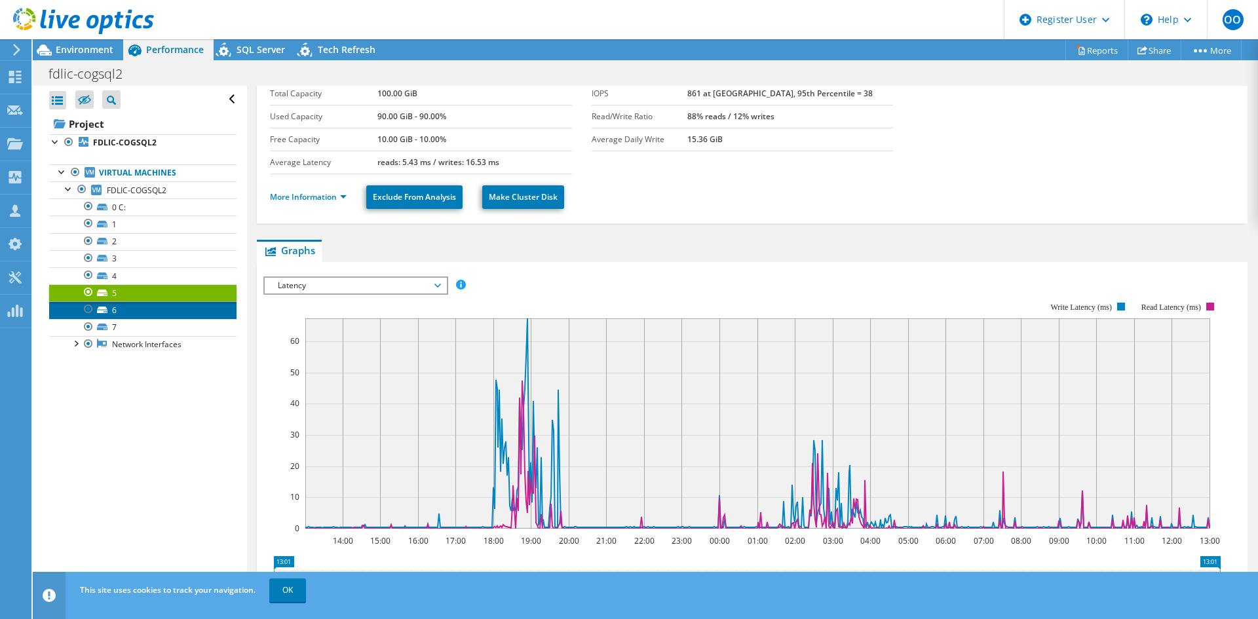
click at [147, 317] on link "6" at bounding box center [142, 309] width 187 height 17
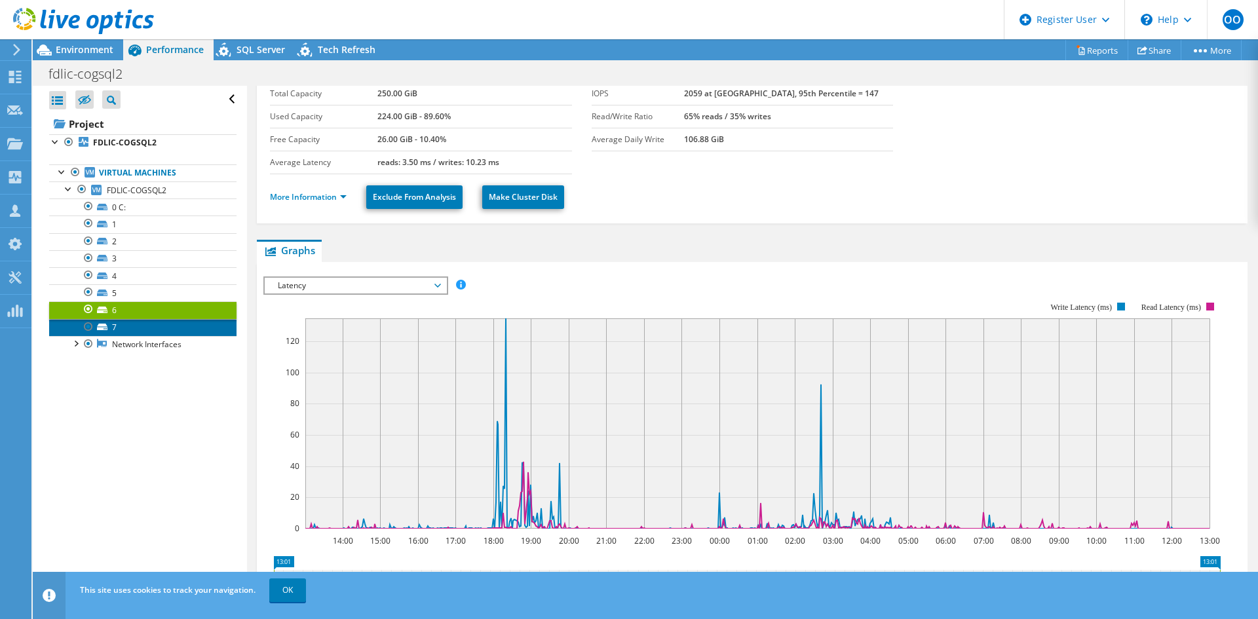
click at [153, 332] on link "7" at bounding box center [142, 327] width 187 height 17
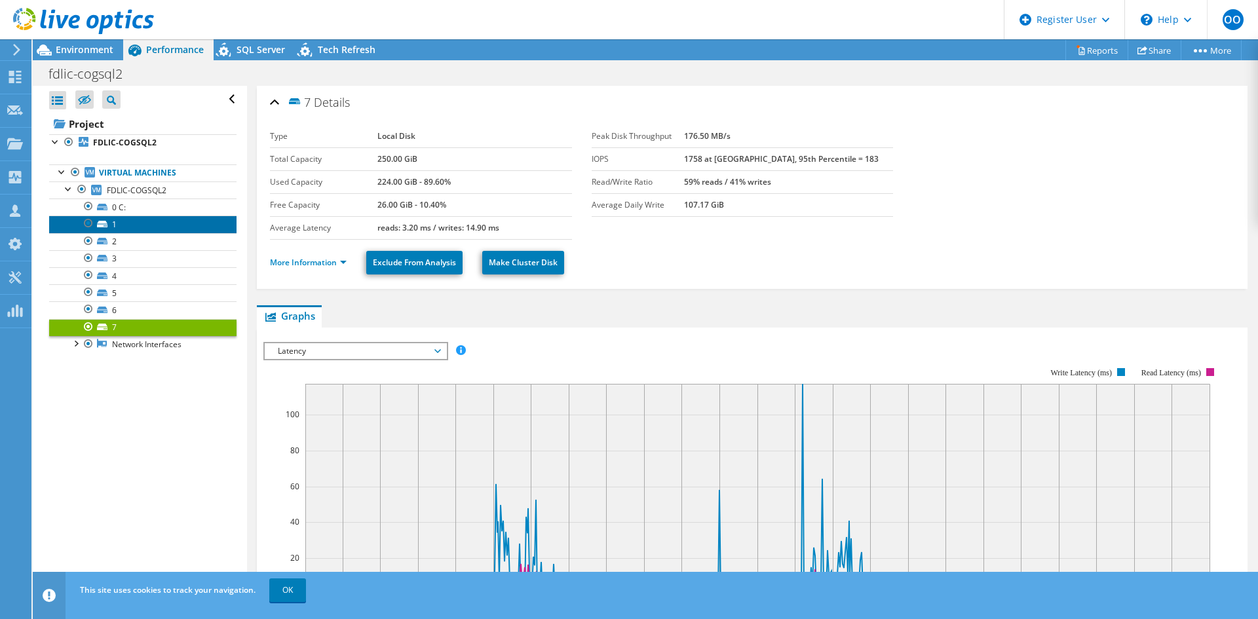
click at [164, 223] on link "1" at bounding box center [142, 224] width 187 height 17
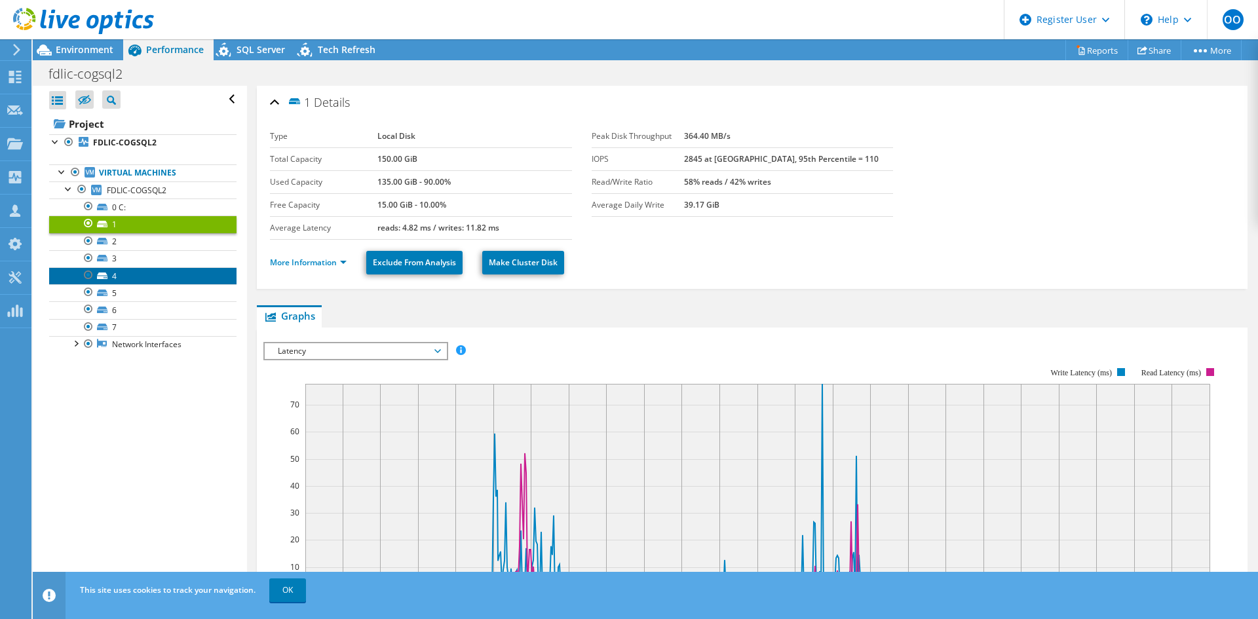
click at [140, 279] on link "4" at bounding box center [142, 275] width 187 height 17
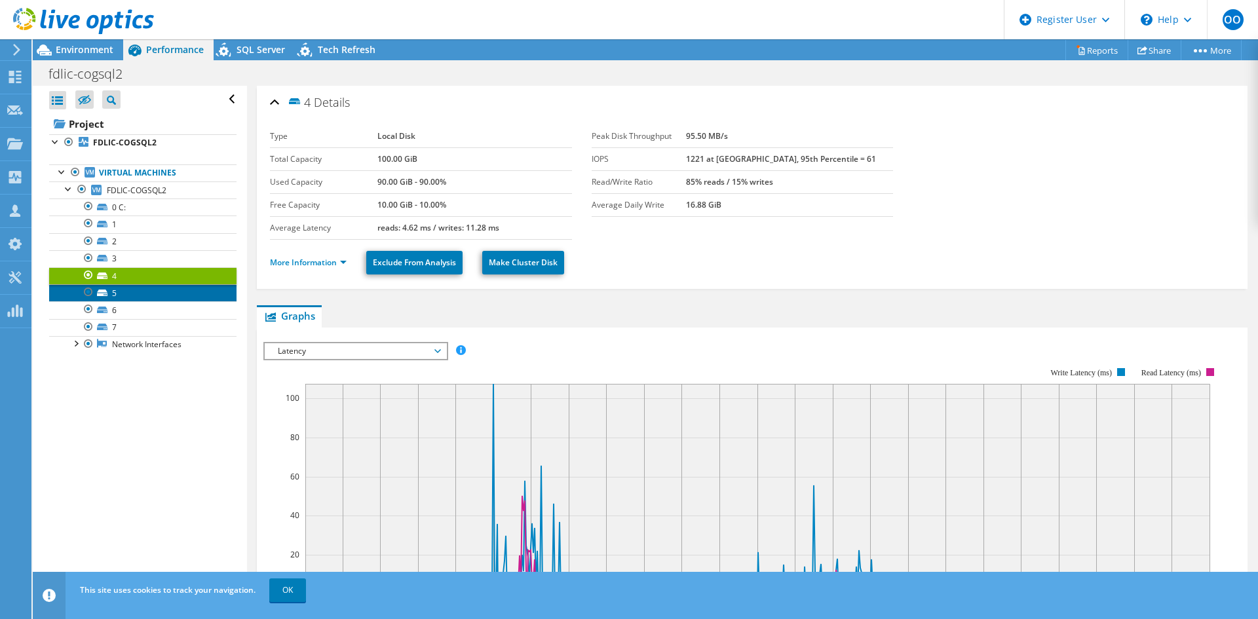
click at [149, 299] on link "5" at bounding box center [142, 292] width 187 height 17
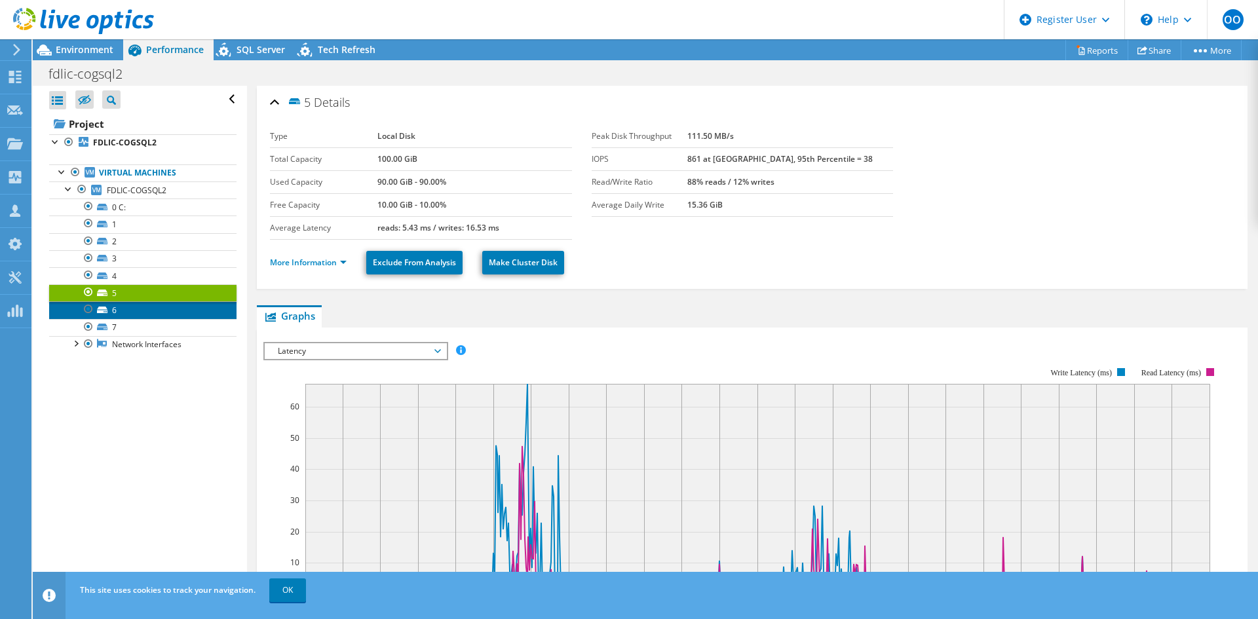
click at [151, 314] on link "6" at bounding box center [142, 309] width 187 height 17
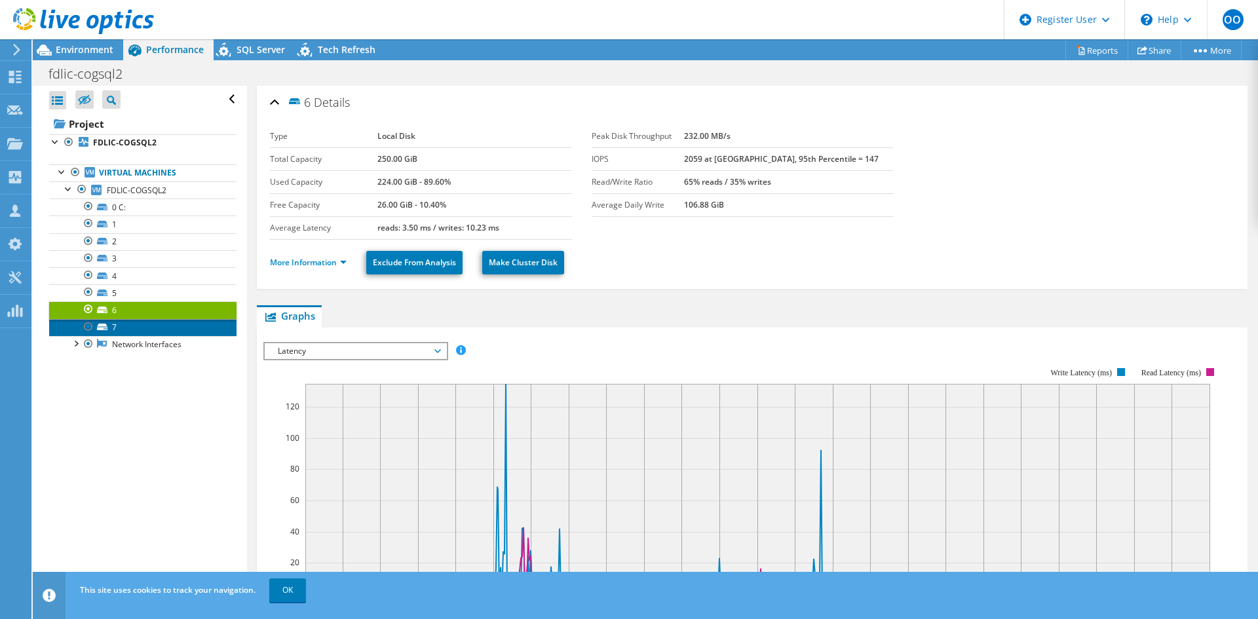
click at [149, 327] on link "7" at bounding box center [142, 327] width 187 height 17
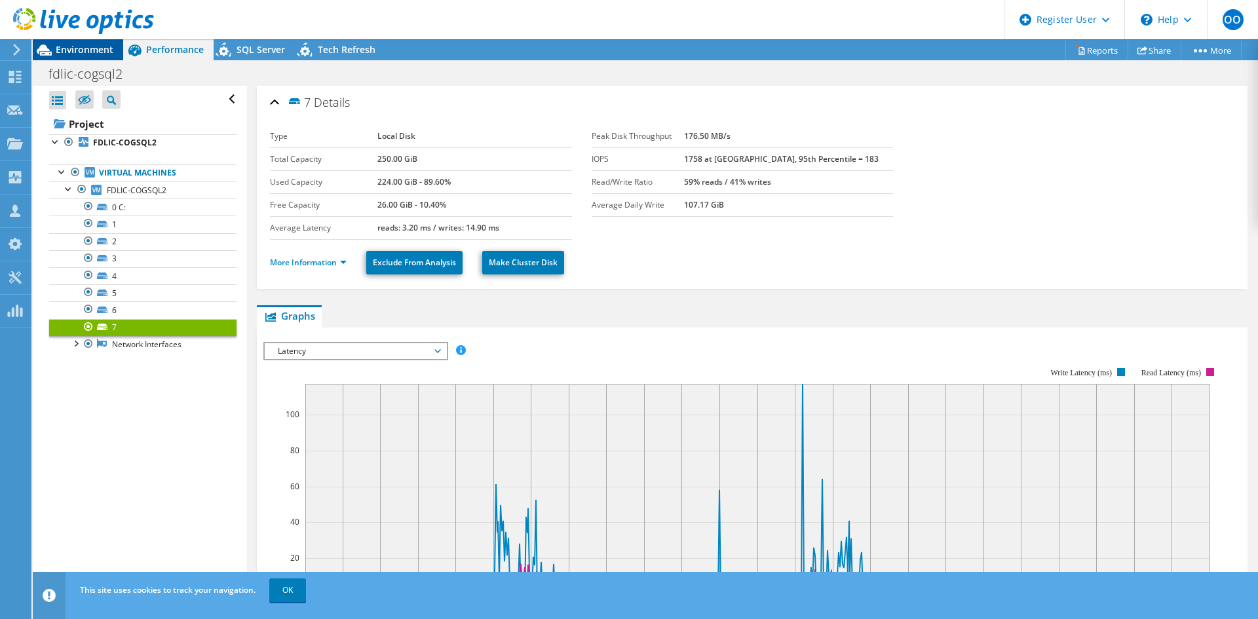
click at [75, 50] on span "Environment" at bounding box center [85, 49] width 58 height 12
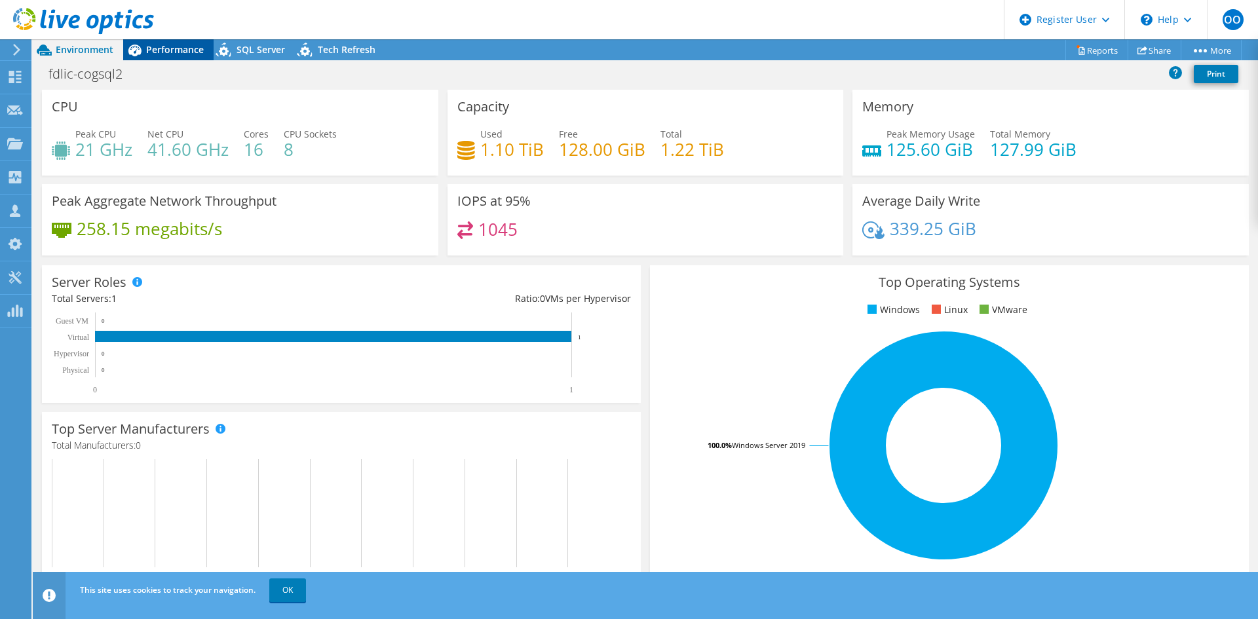
click at [193, 46] on span "Performance" at bounding box center [175, 49] width 58 height 12
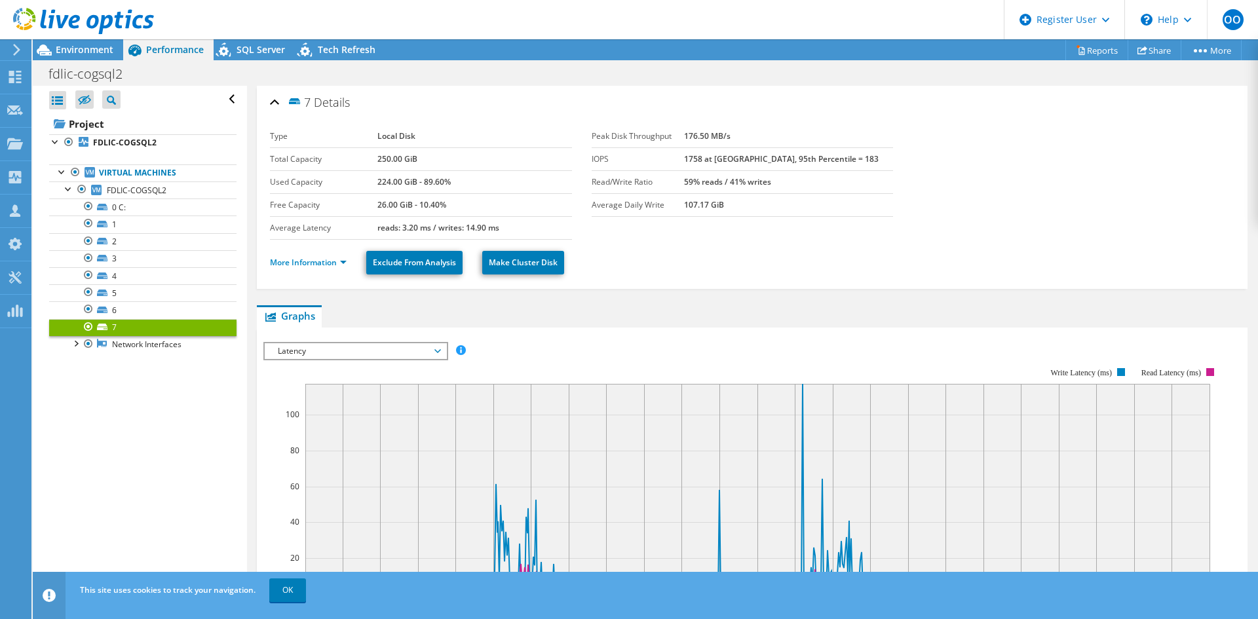
click at [88, 41] on div at bounding box center [77, 22] width 154 height 44
click at [88, 48] on span "Environment" at bounding box center [85, 49] width 58 height 12
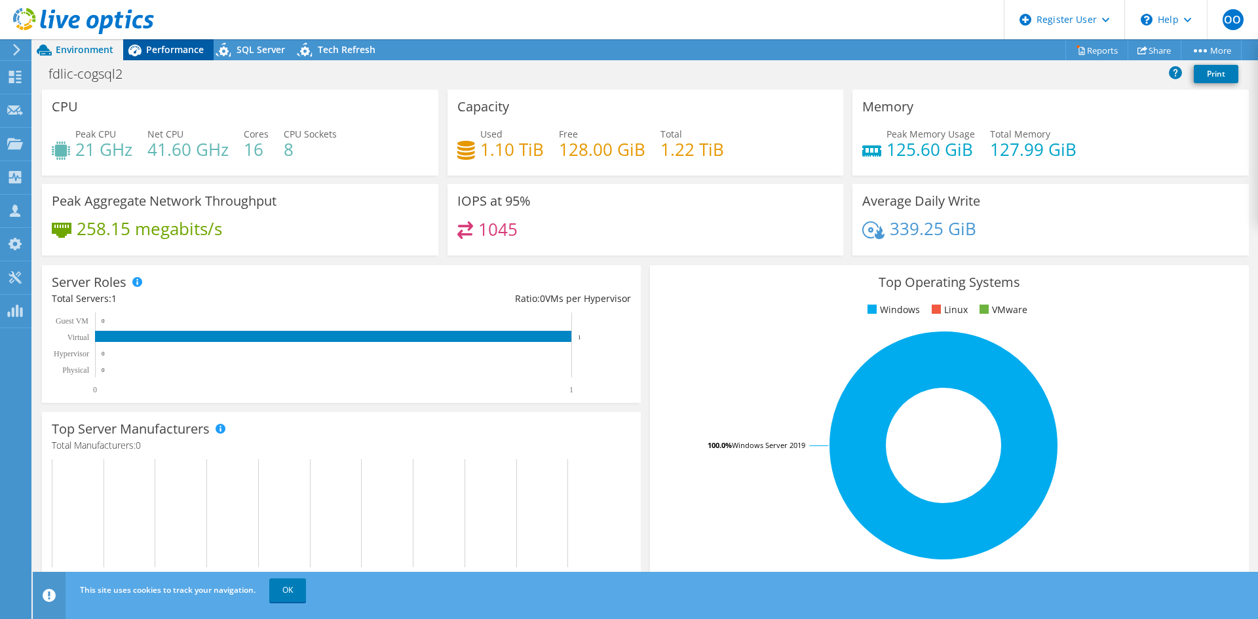
click at [183, 47] on span "Performance" at bounding box center [175, 49] width 58 height 12
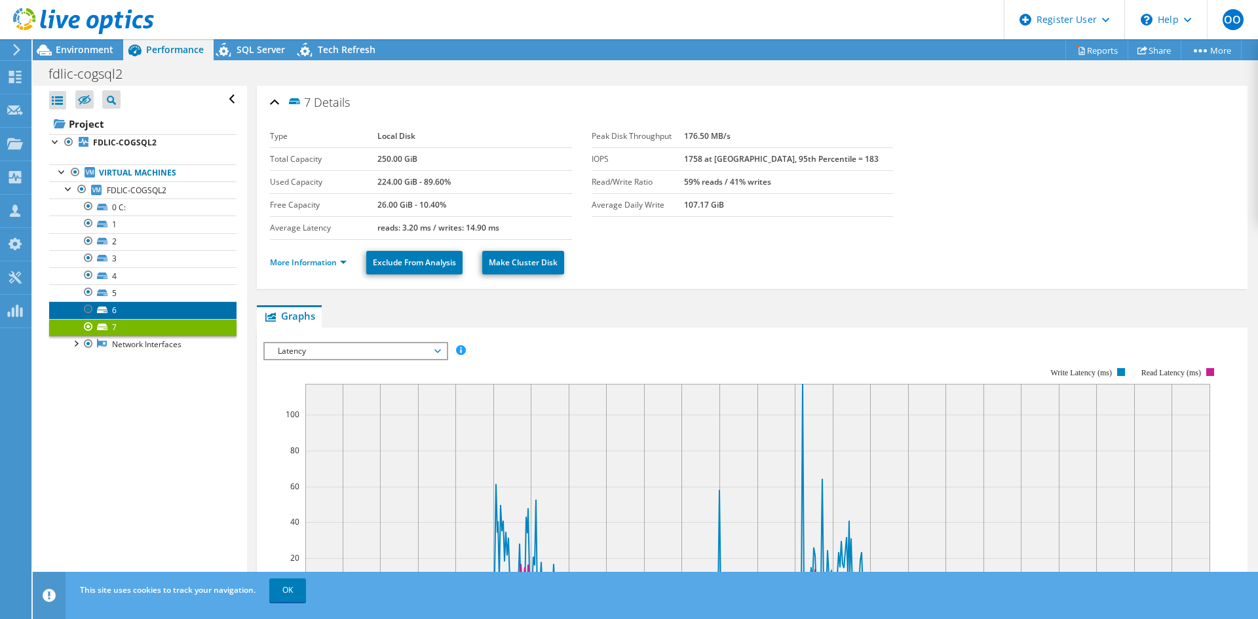
click at [147, 308] on link "6" at bounding box center [142, 309] width 187 height 17
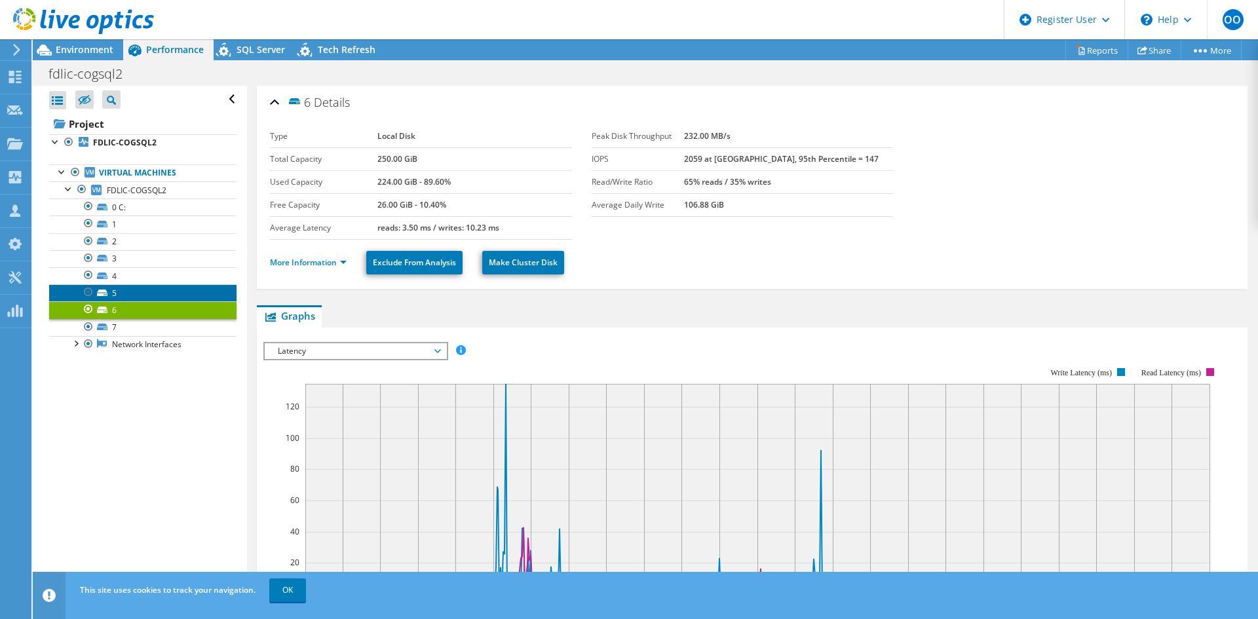
click at [147, 296] on link "5" at bounding box center [142, 292] width 187 height 17
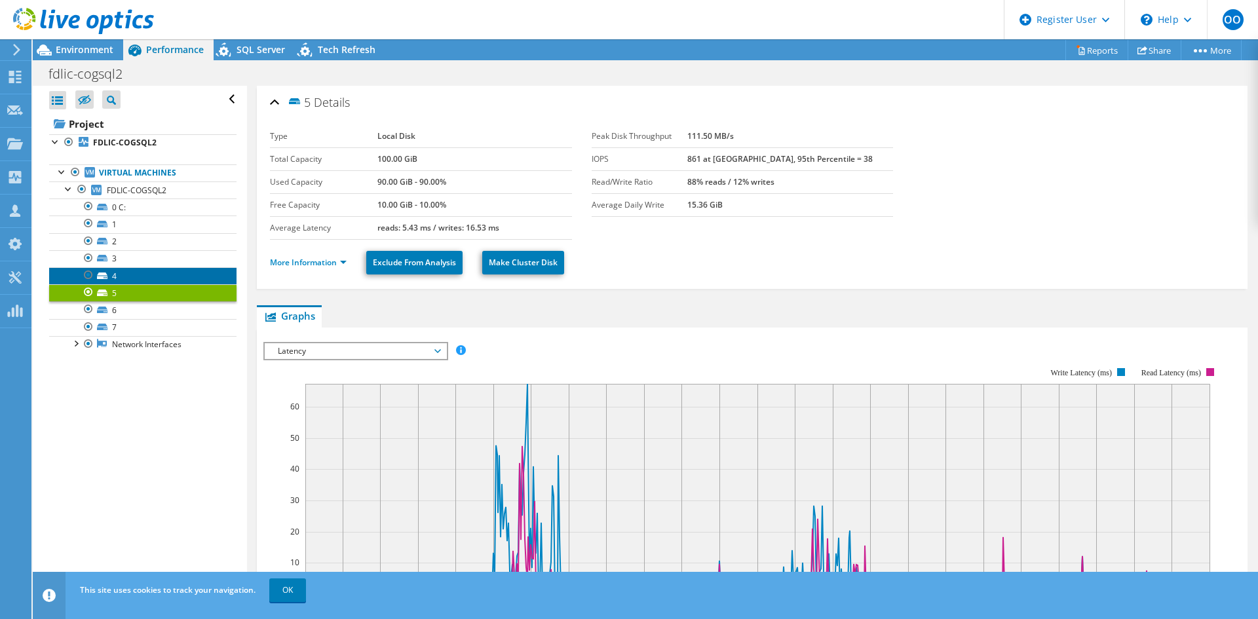
click at [117, 268] on link "4" at bounding box center [142, 275] width 187 height 17
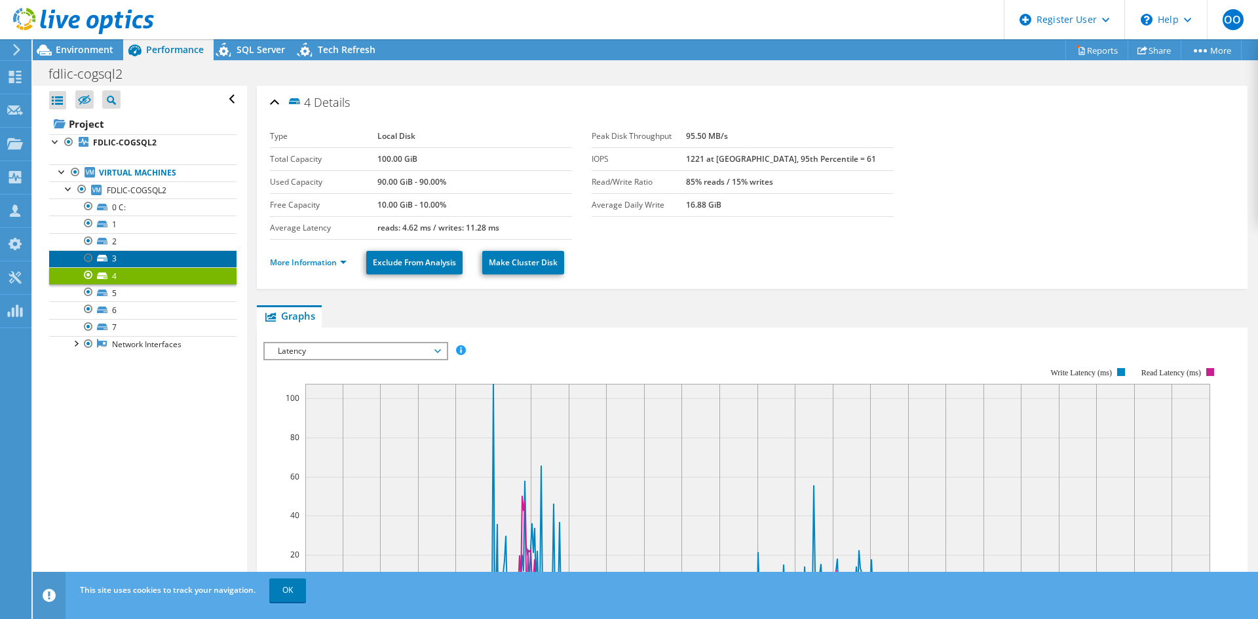
click at [113, 253] on link "3" at bounding box center [142, 258] width 187 height 17
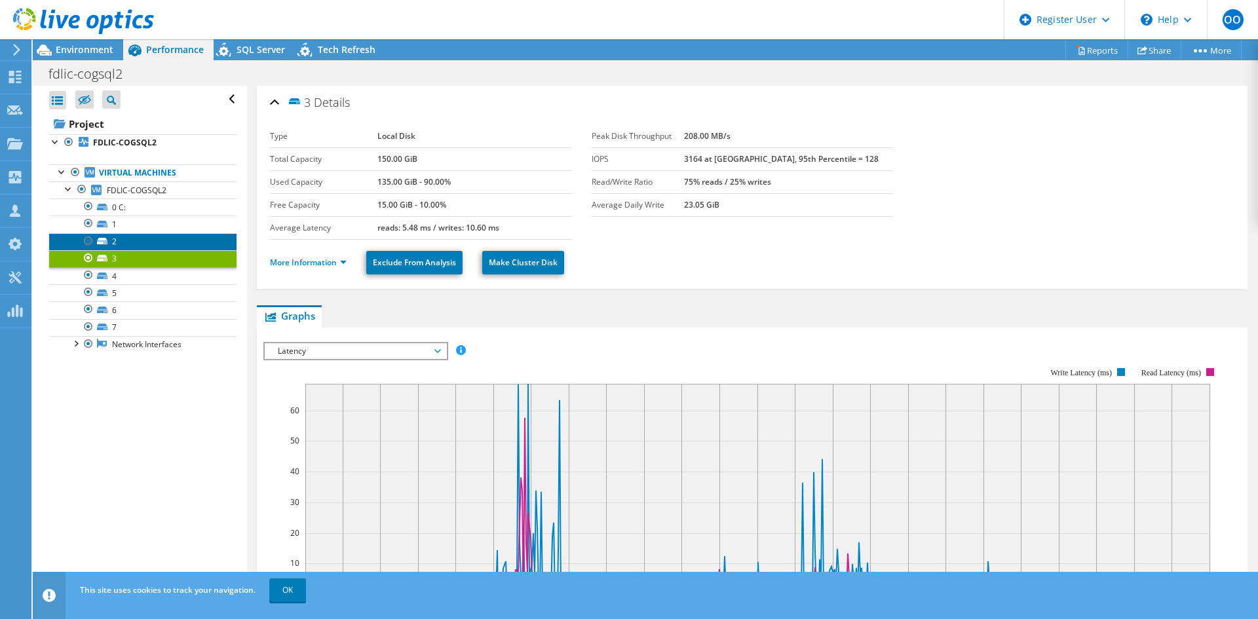
click at [130, 238] on link "2" at bounding box center [142, 241] width 187 height 17
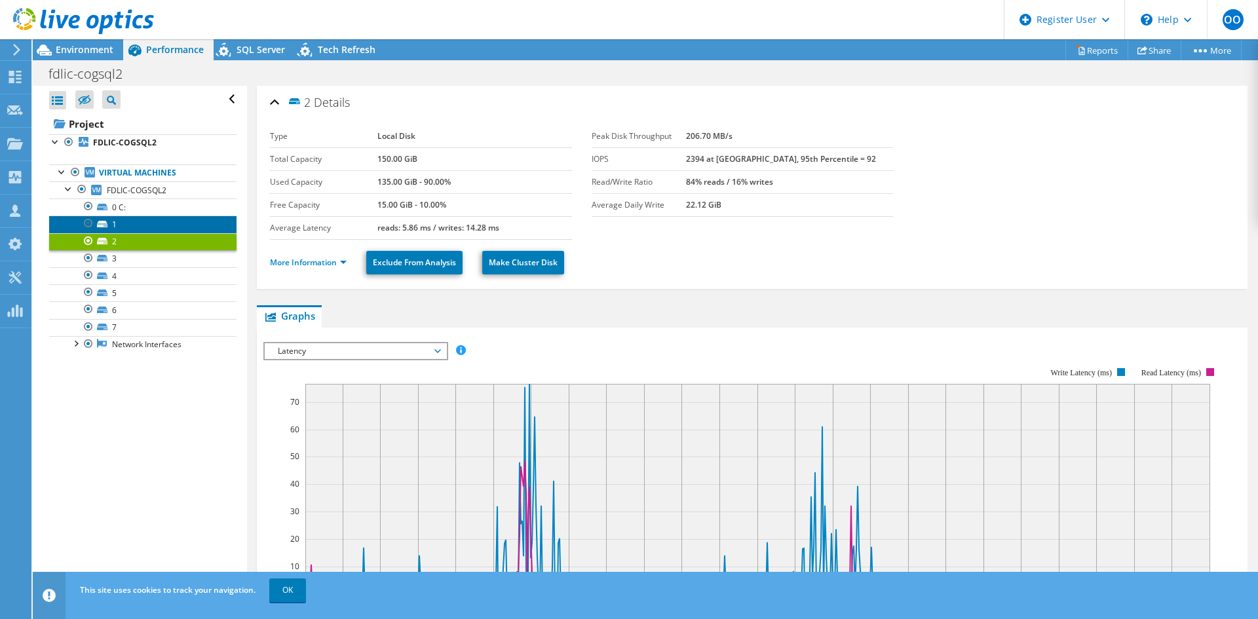
click at [135, 217] on link "1" at bounding box center [142, 224] width 187 height 17
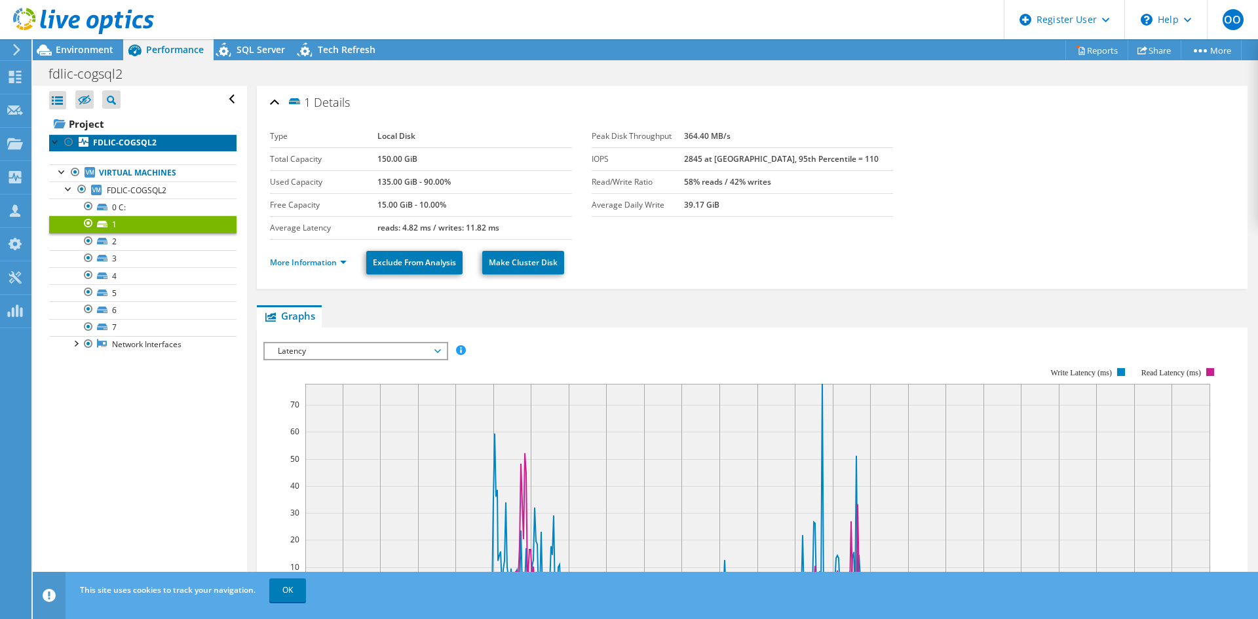
click at [123, 146] on b "FDLIC-COGSQL2" at bounding box center [125, 142] width 64 height 11
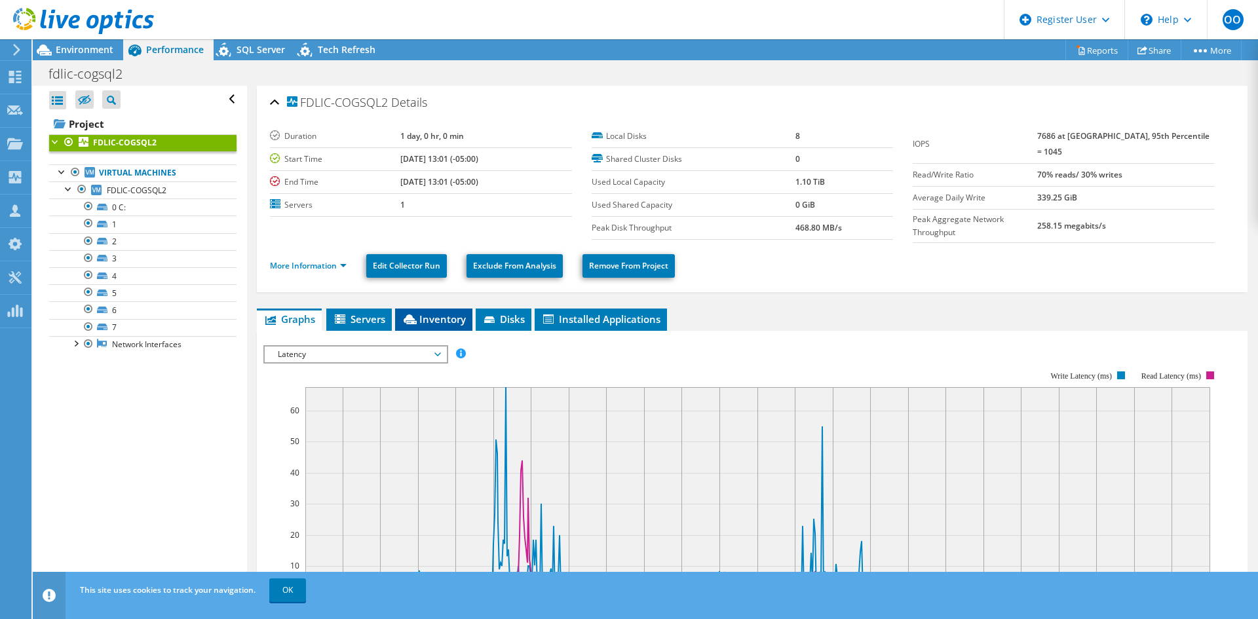
click at [417, 315] on icon at bounding box center [410, 320] width 13 height 10
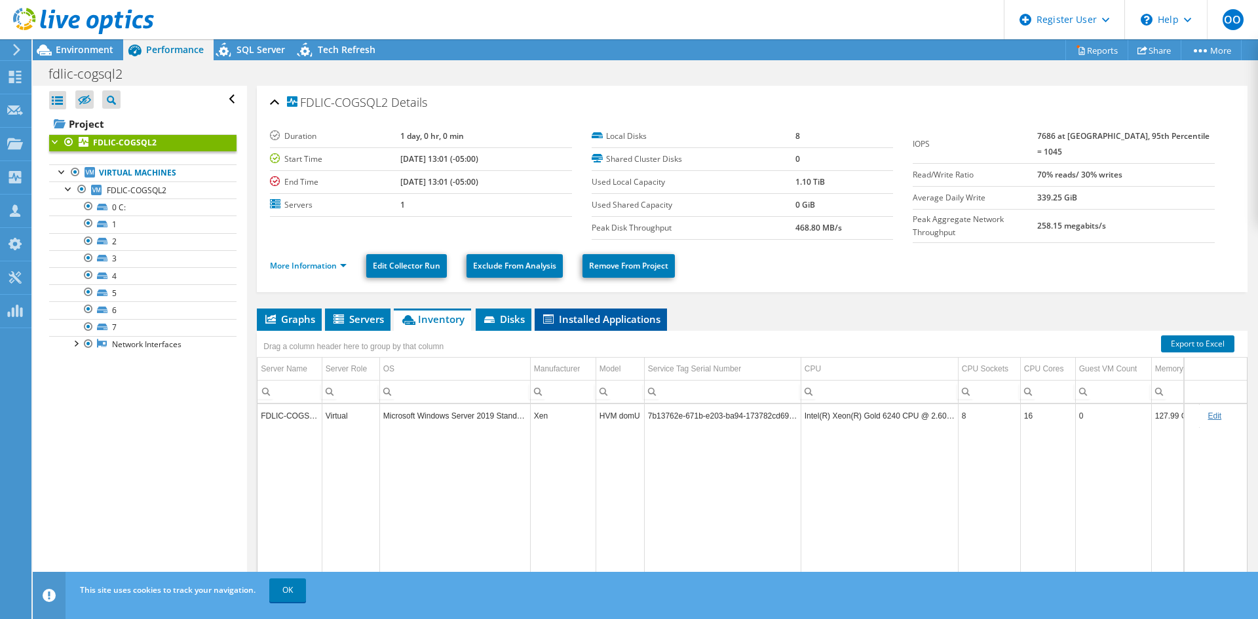
click at [557, 314] on span "Installed Applications" at bounding box center [600, 319] width 119 height 13
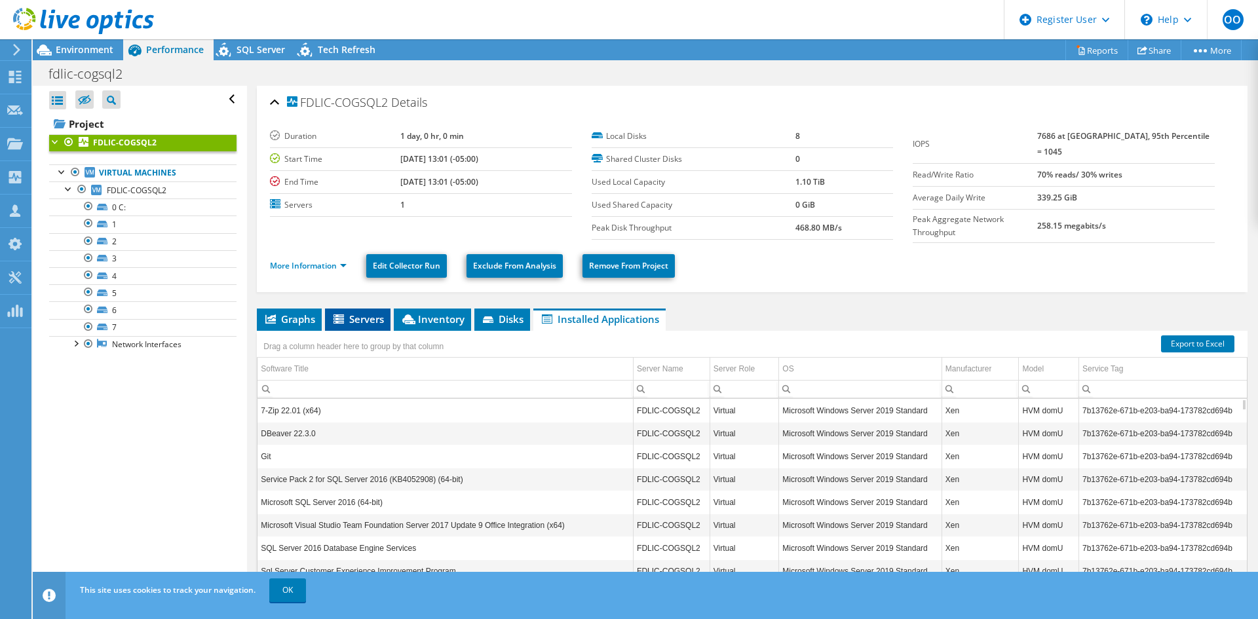
click at [343, 316] on icon at bounding box center [339, 319] width 10 height 9
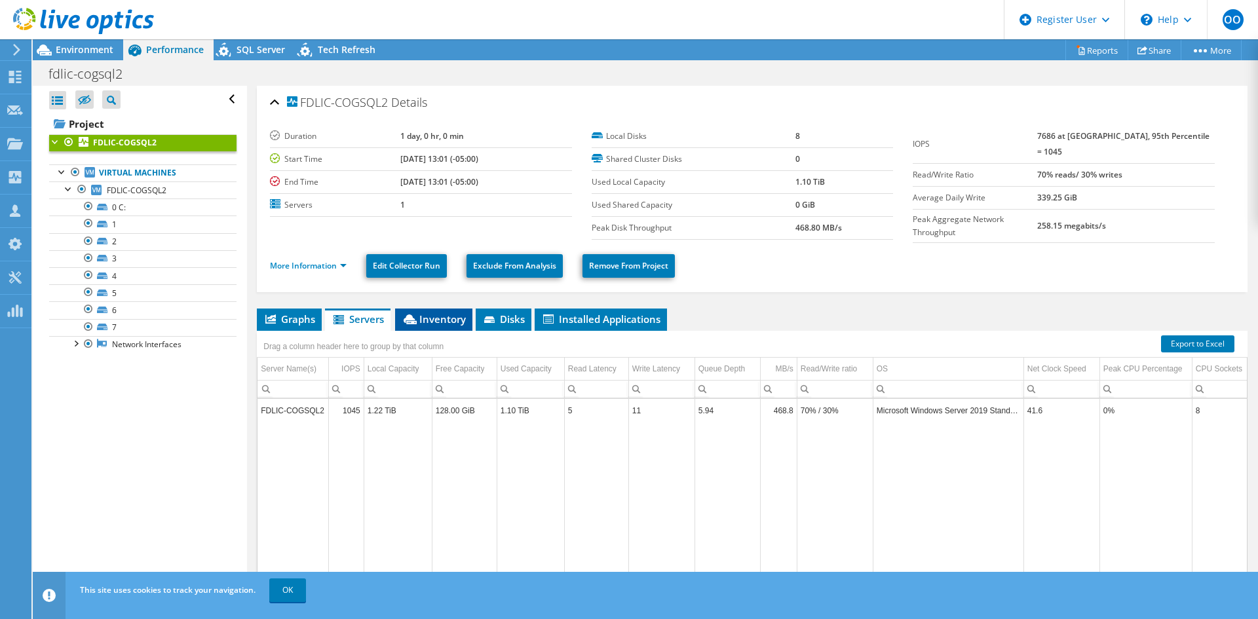
click at [419, 321] on span "Inventory" at bounding box center [434, 319] width 64 height 13
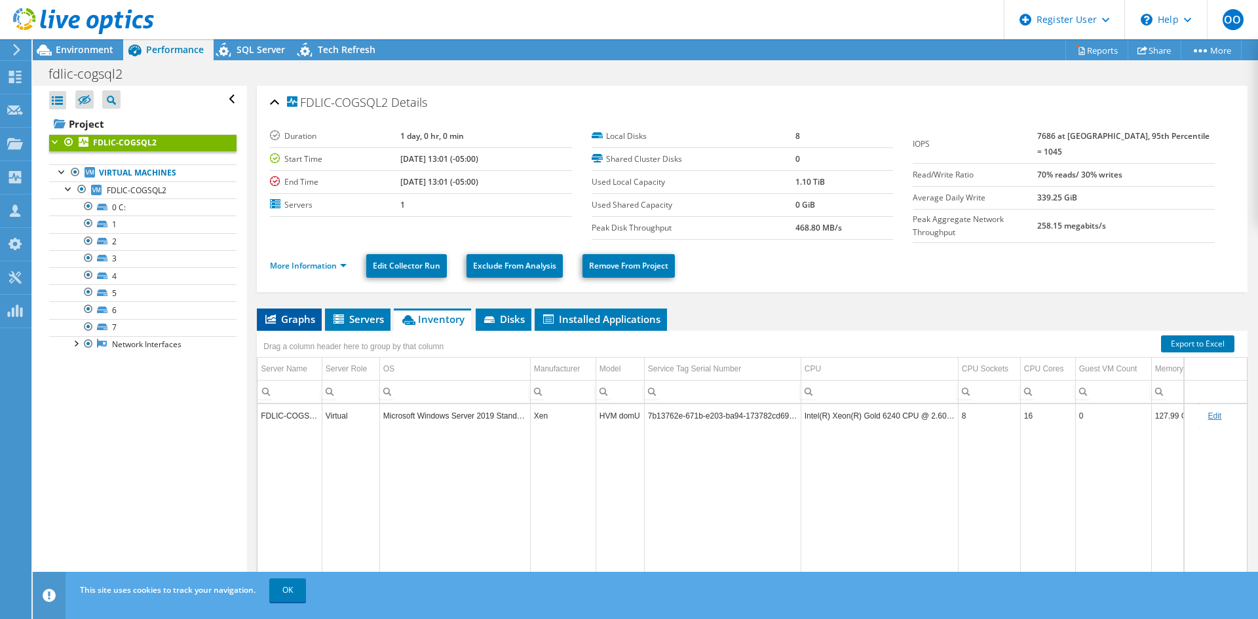
click at [284, 321] on span "Graphs" at bounding box center [289, 319] width 52 height 13
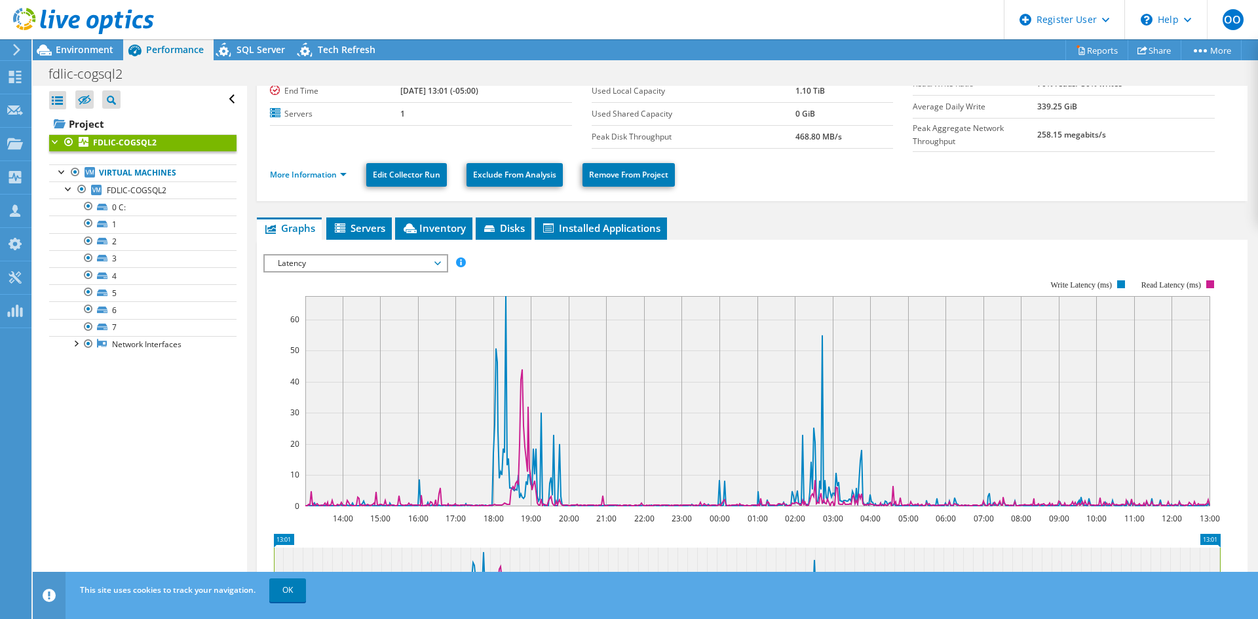
scroll to position [24, 0]
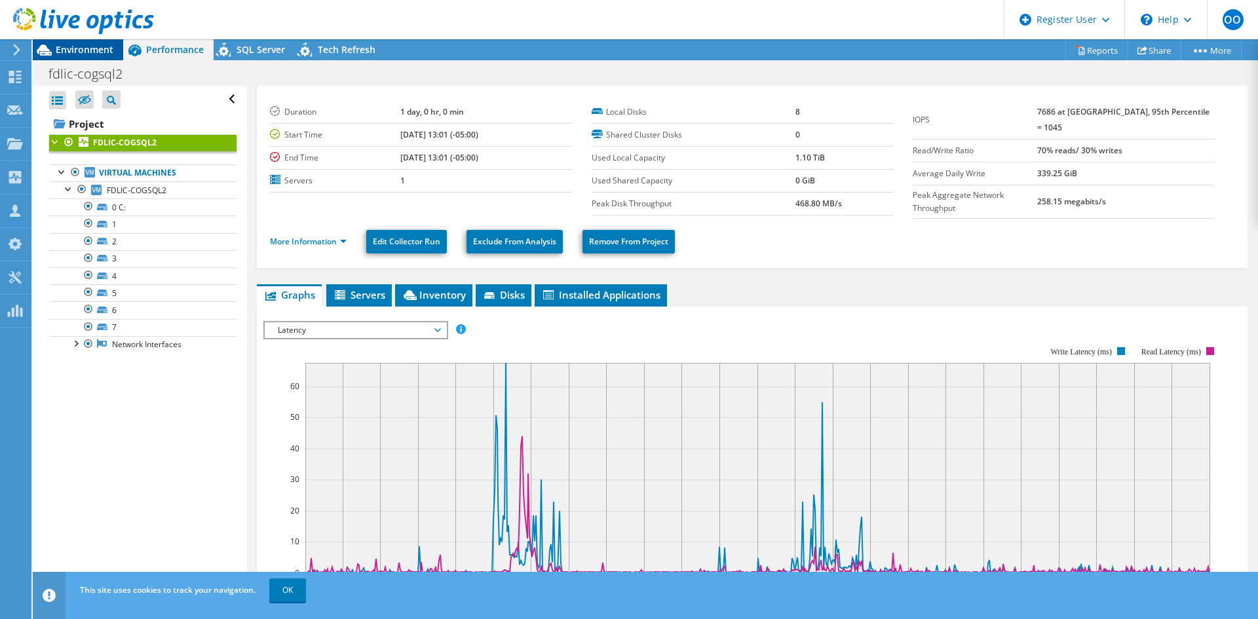
click at [84, 51] on span "Environment" at bounding box center [85, 49] width 58 height 12
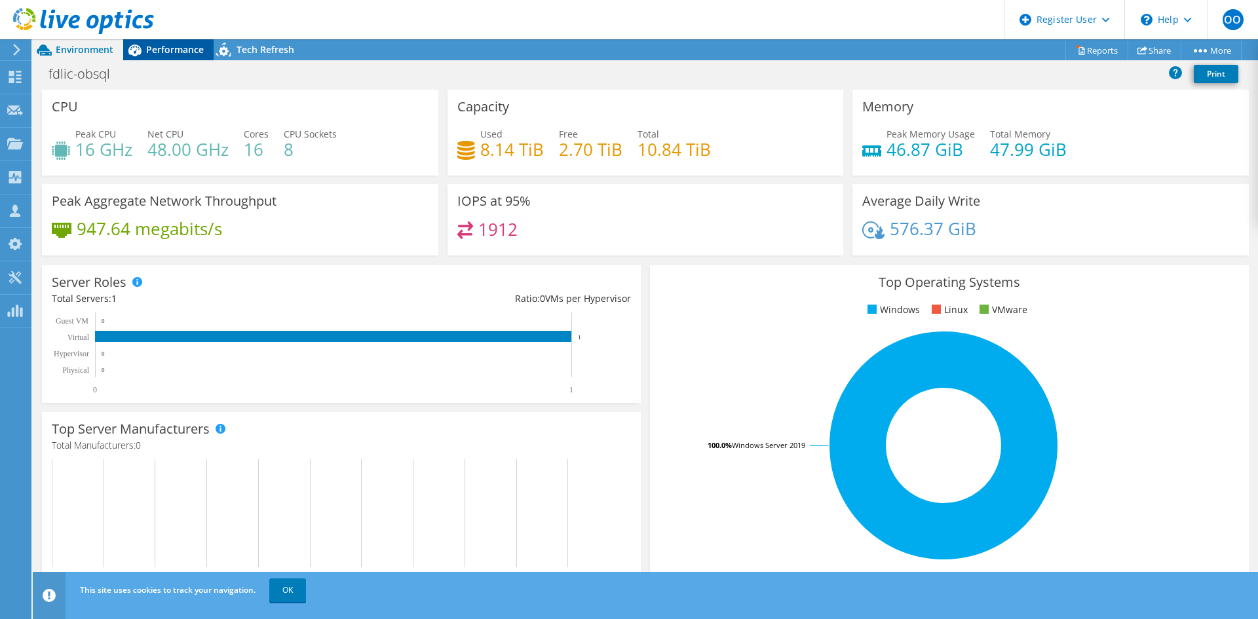
click at [166, 46] on span "Performance" at bounding box center [175, 49] width 58 height 12
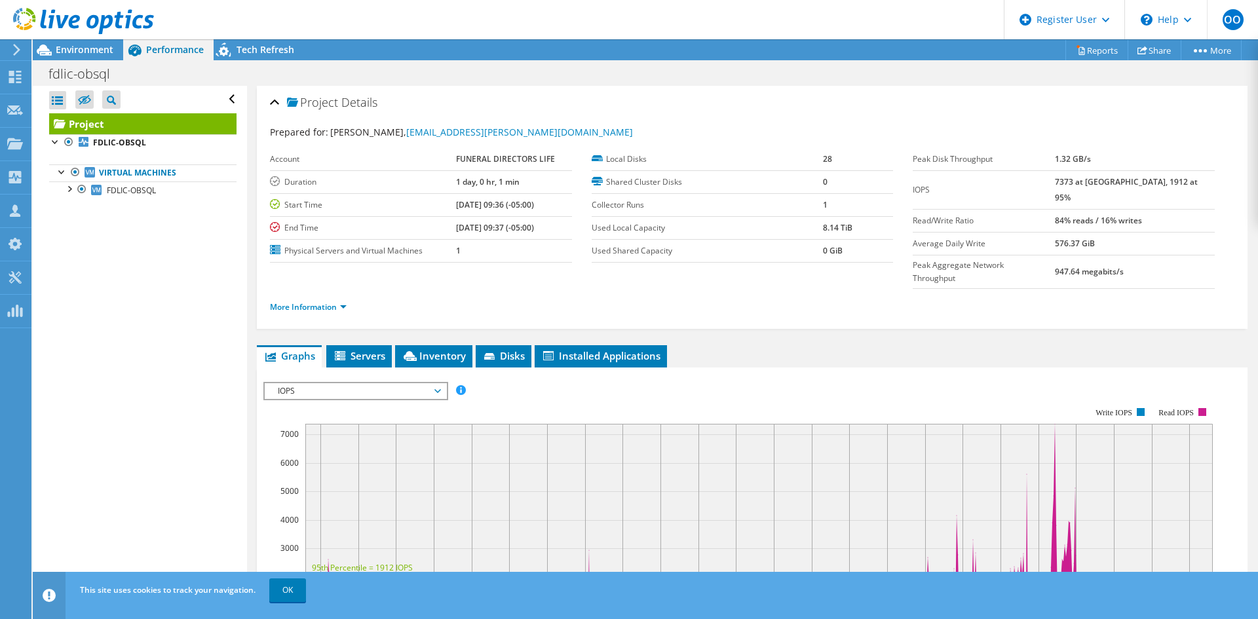
click at [319, 383] on span "IOPS" at bounding box center [355, 391] width 168 height 16
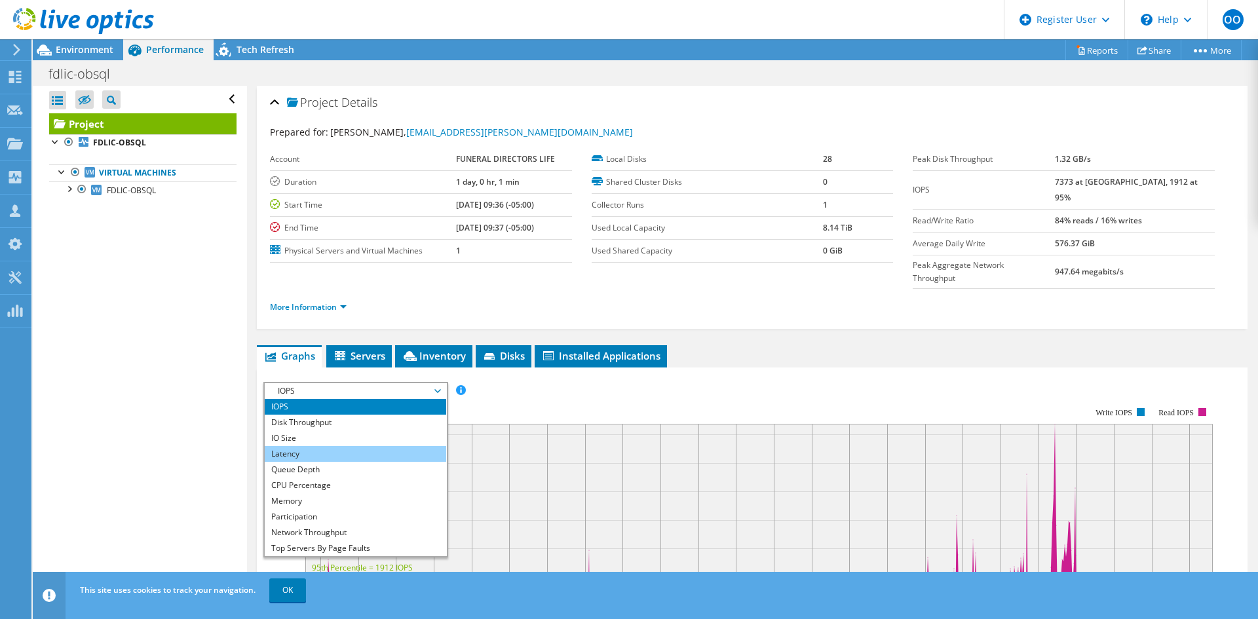
click at [309, 446] on li "Latency" at bounding box center [356, 454] width 182 height 16
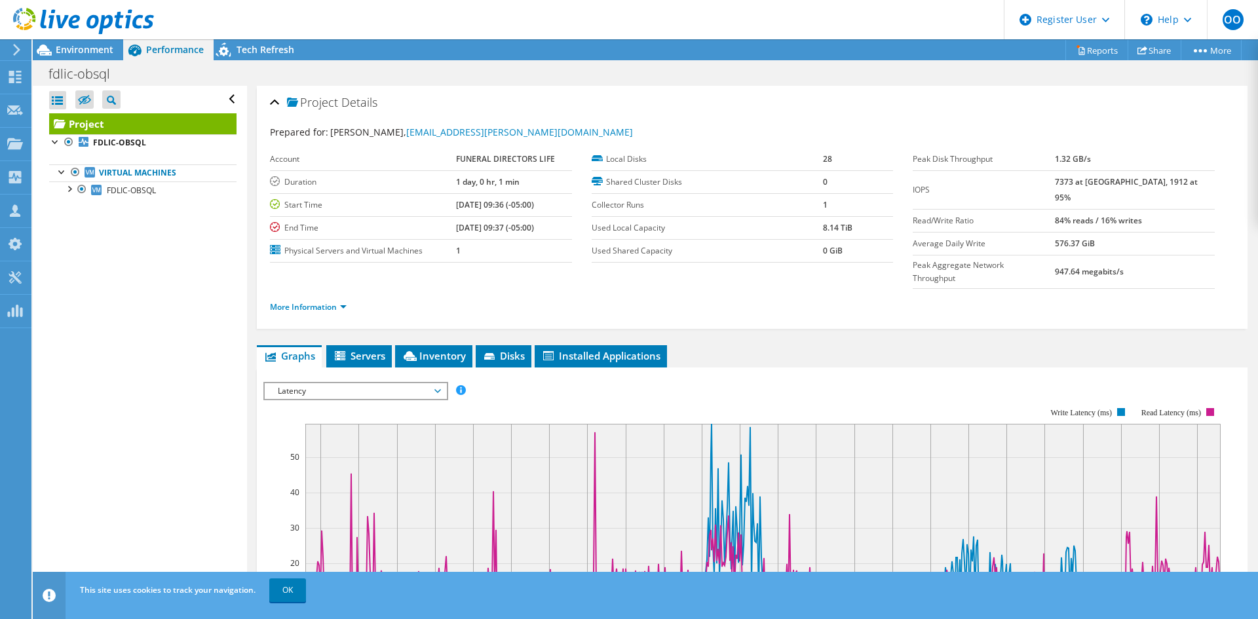
click at [319, 383] on span "Latency" at bounding box center [355, 391] width 168 height 16
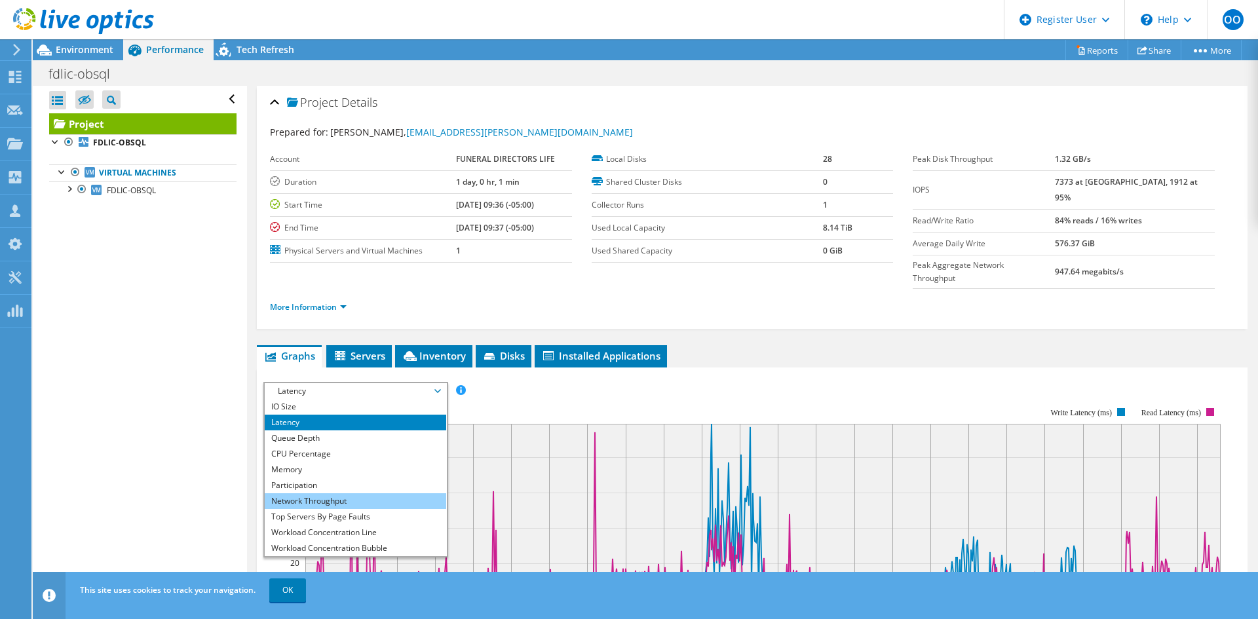
scroll to position [47, 0]
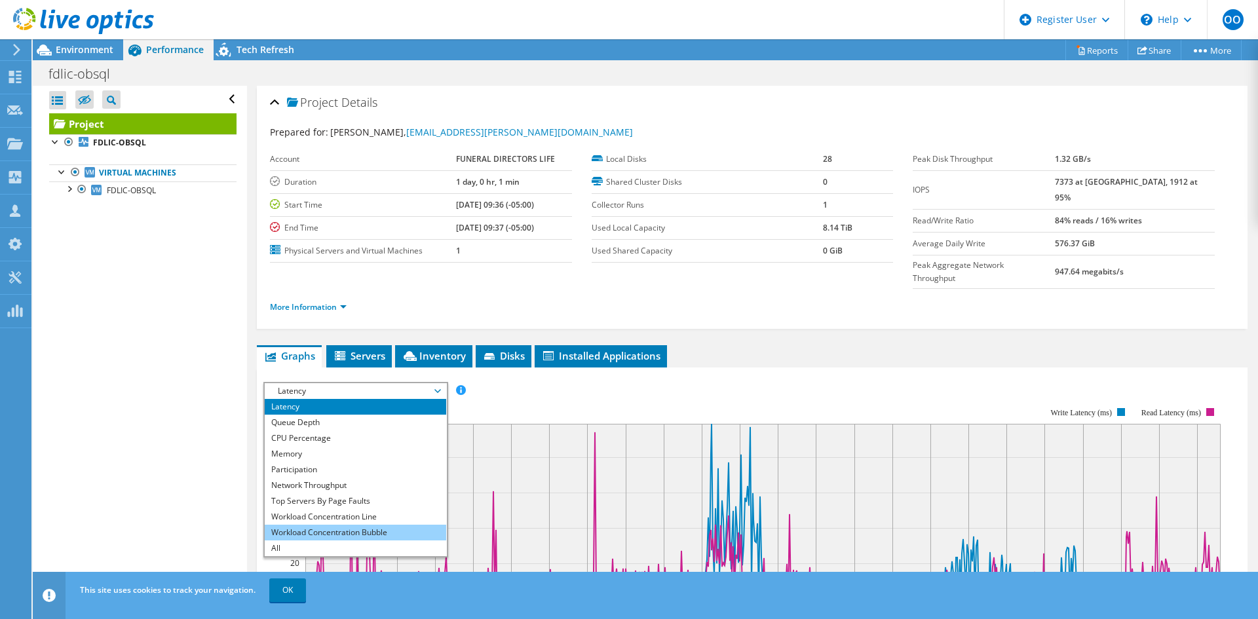
click at [317, 525] on li "Workload Concentration Bubble" at bounding box center [356, 533] width 182 height 16
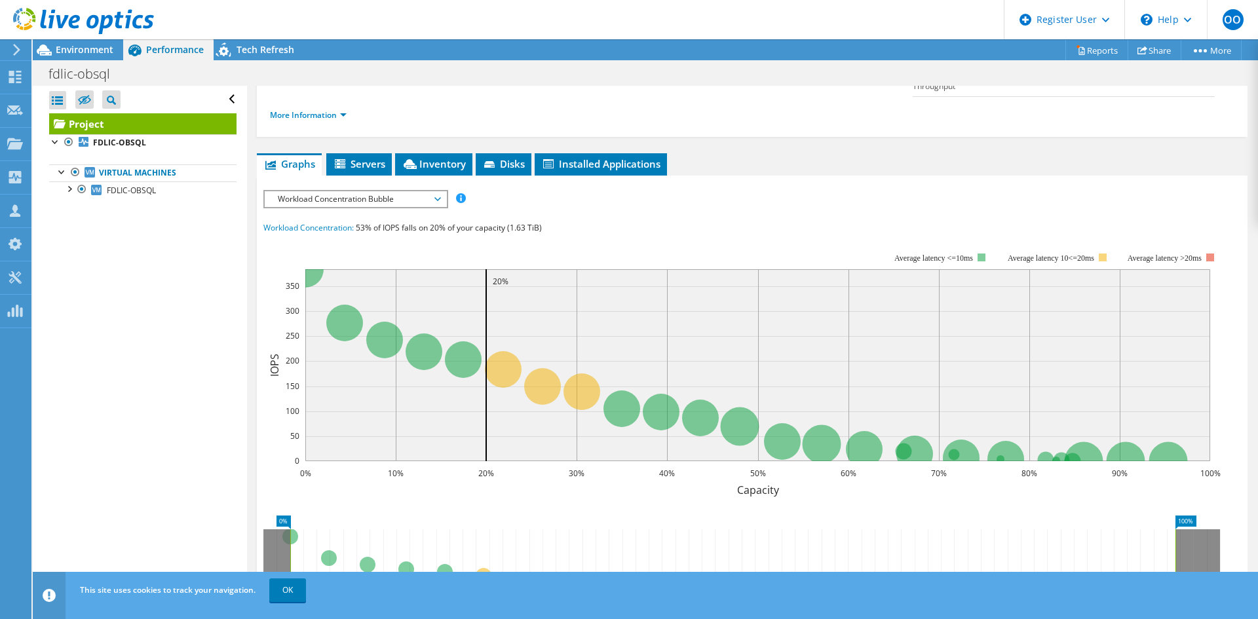
scroll to position [197, 0]
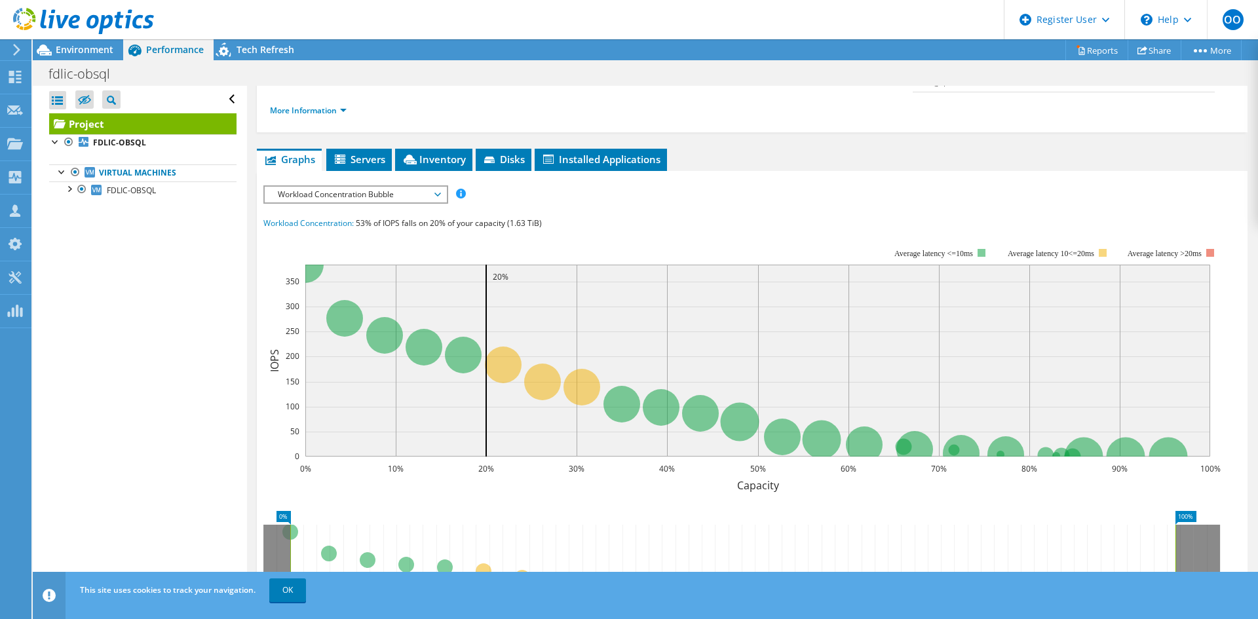
click at [347, 185] on div "Workload Concentration Bubble IOPS Disk Throughput IO Size Latency Queue Depth …" at bounding box center [355, 194] width 185 height 18
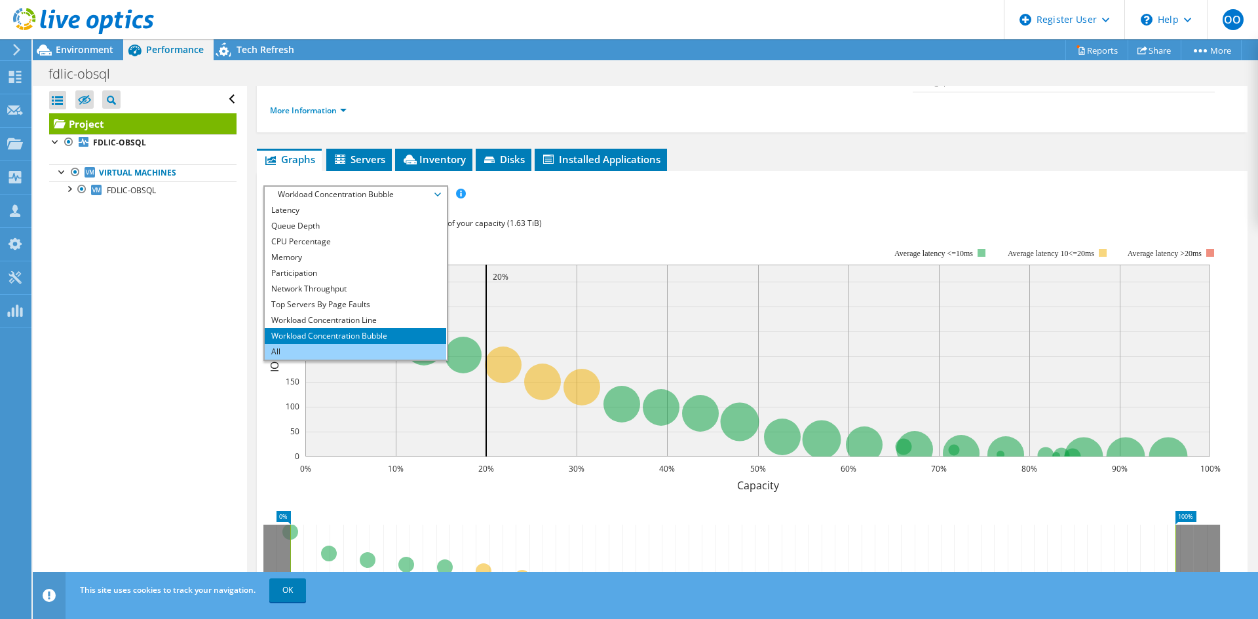
click at [318, 344] on li "All" at bounding box center [356, 352] width 182 height 16
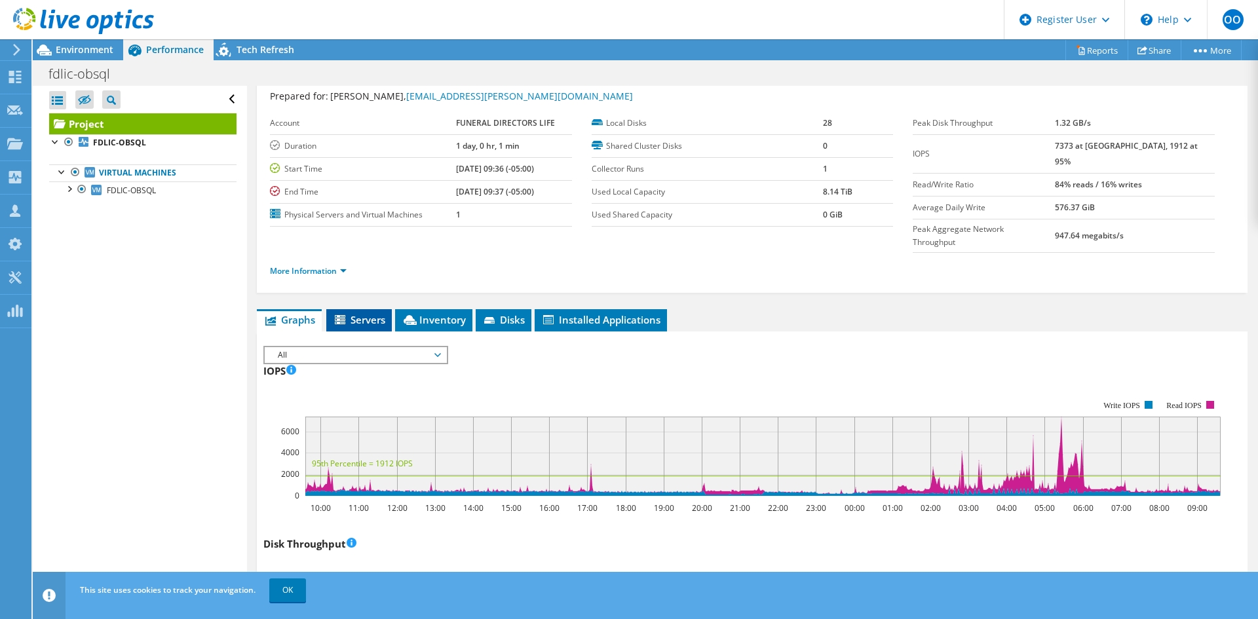
scroll to position [0, 0]
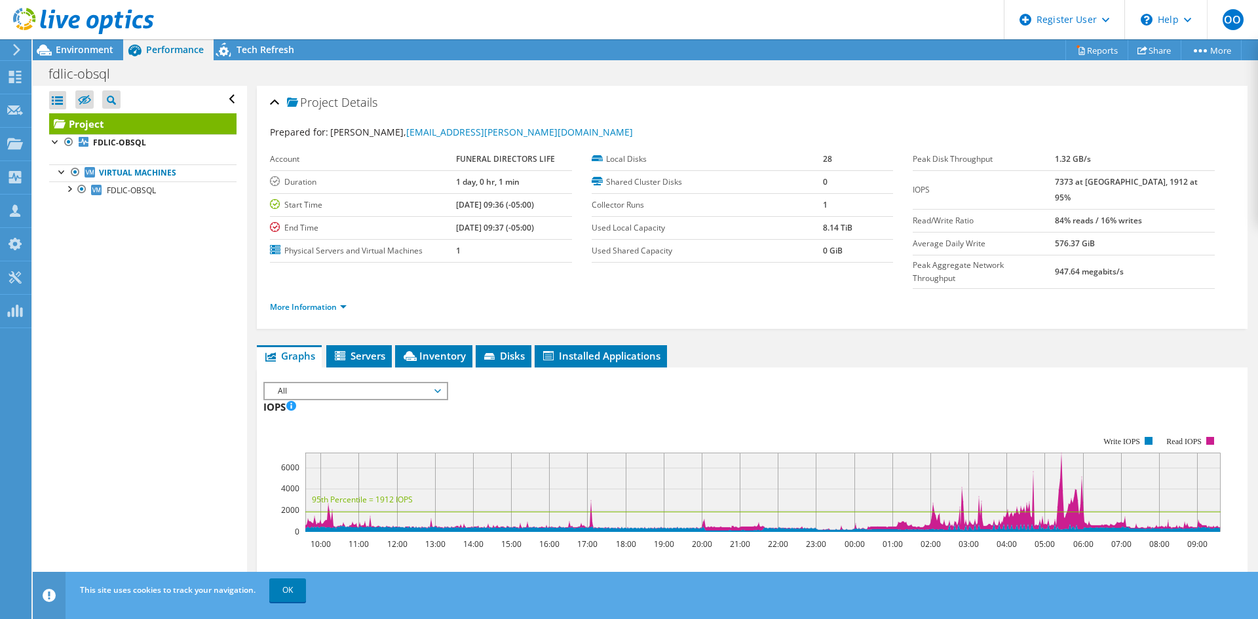
click at [322, 383] on span "All" at bounding box center [355, 391] width 168 height 16
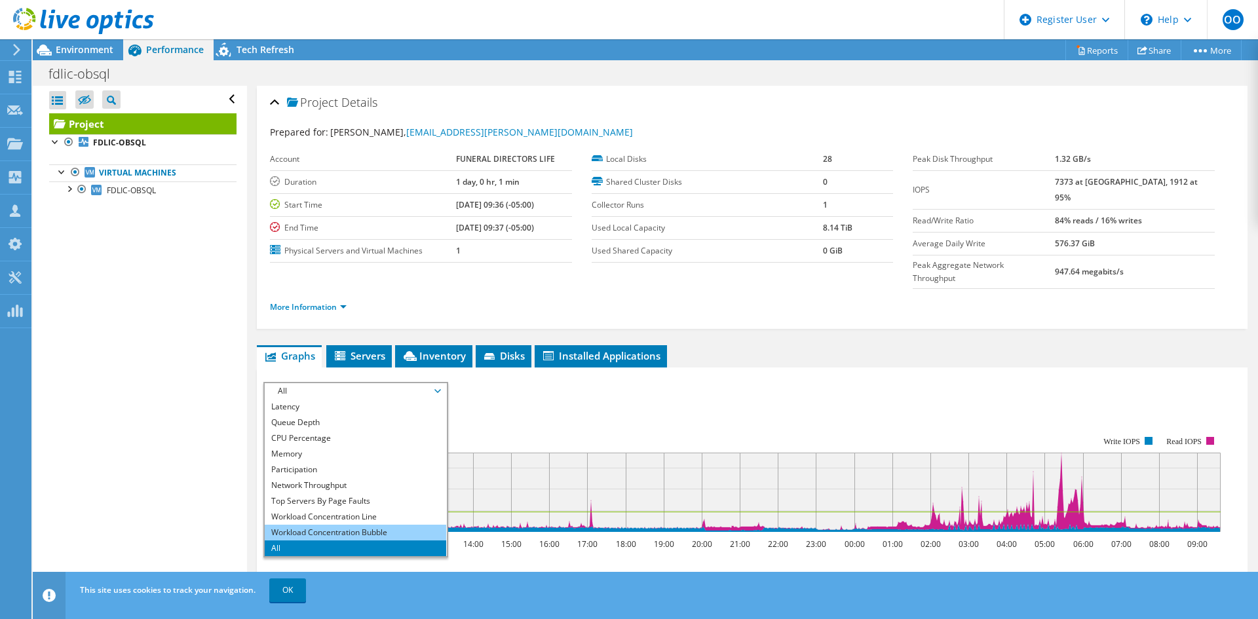
click at [327, 525] on li "Workload Concentration Bubble" at bounding box center [356, 533] width 182 height 16
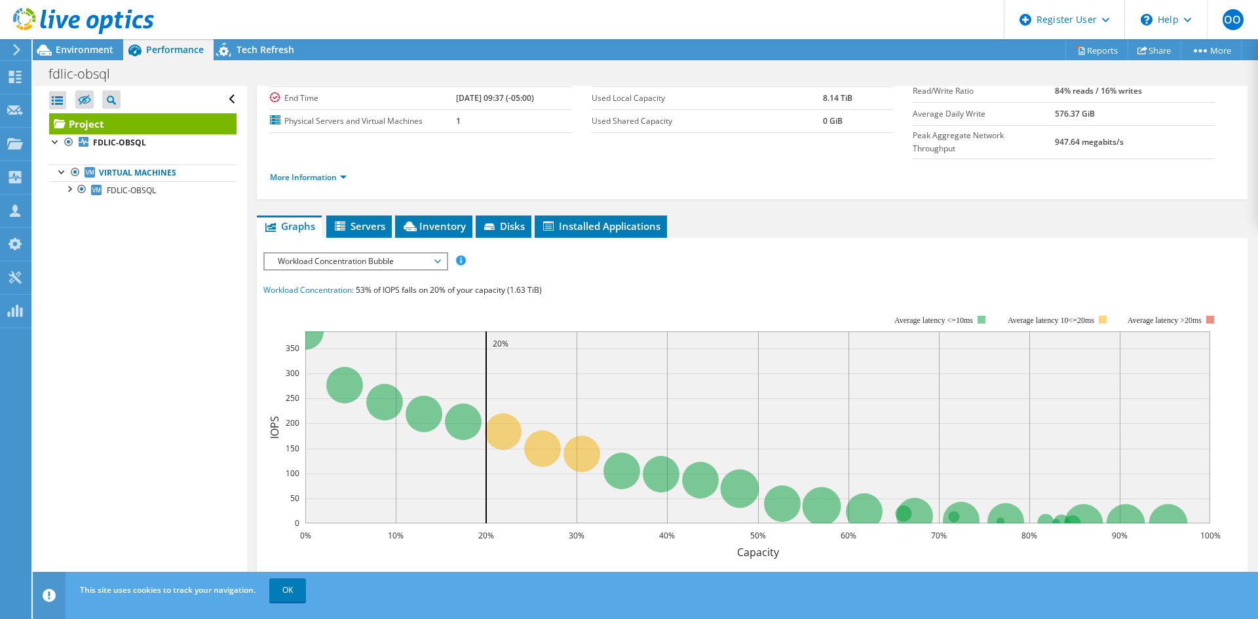
scroll to position [131, 0]
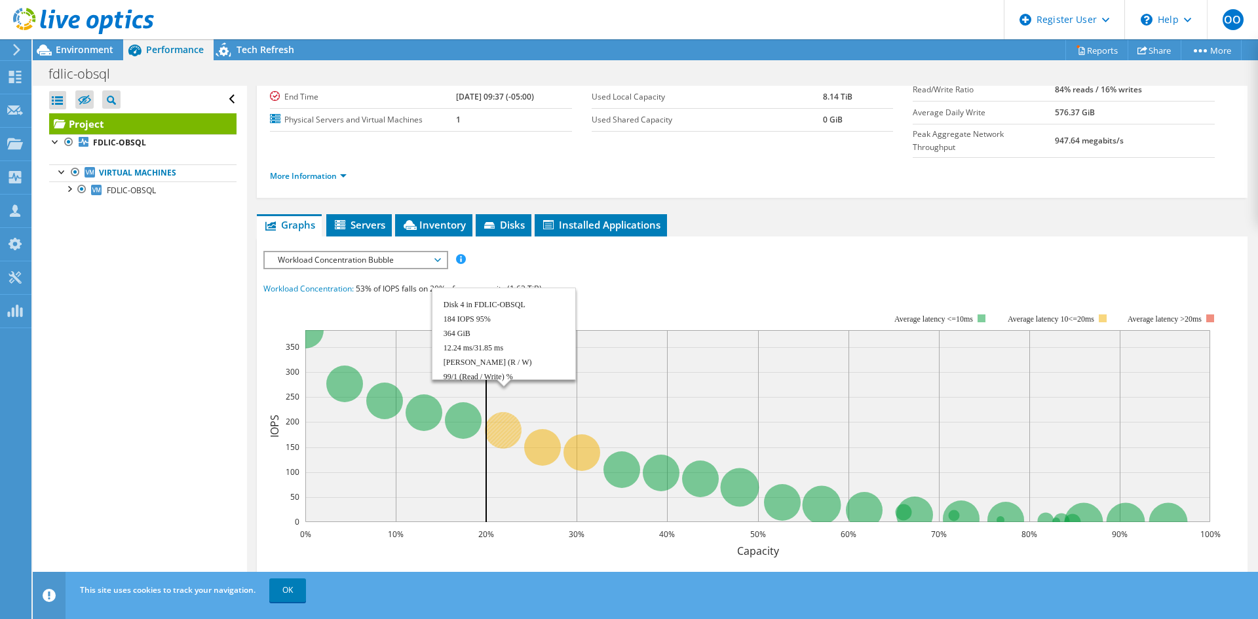
click at [498, 412] on circle at bounding box center [503, 430] width 37 height 37
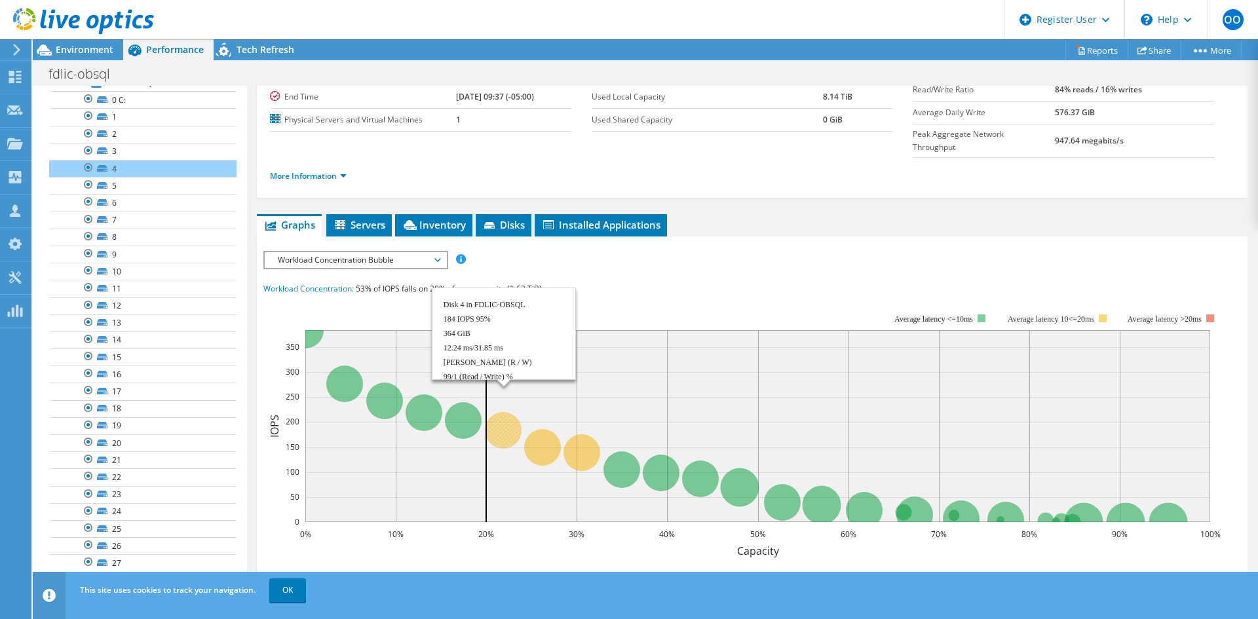
scroll to position [116, 0]
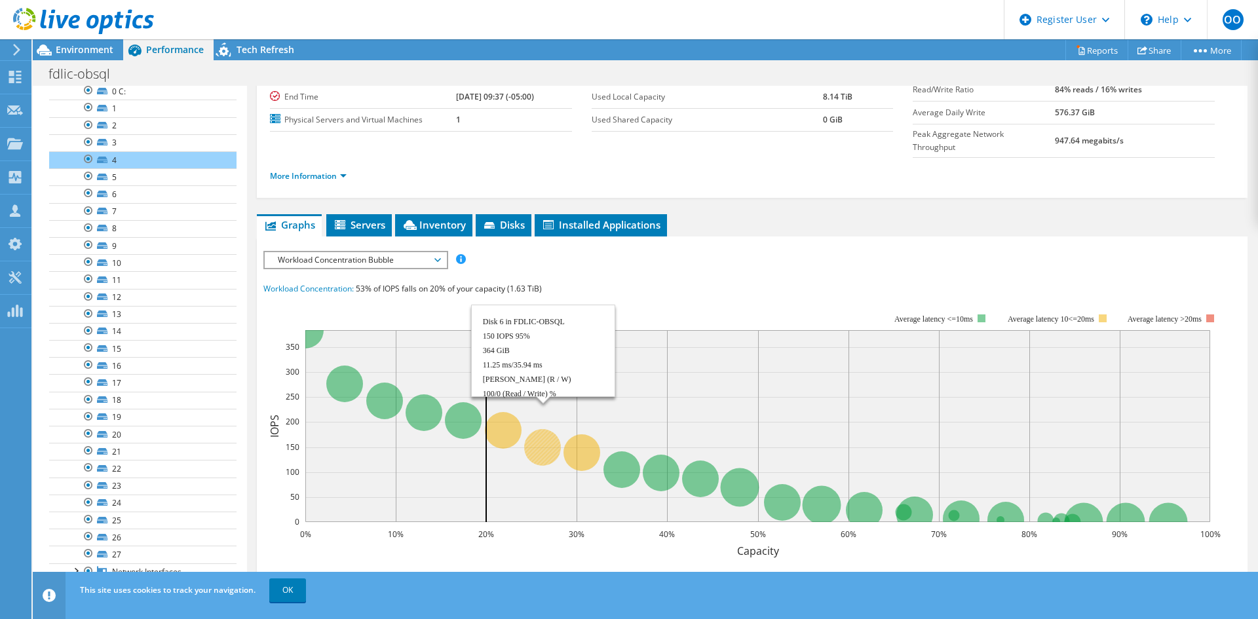
click at [548, 429] on circle at bounding box center [542, 447] width 37 height 37
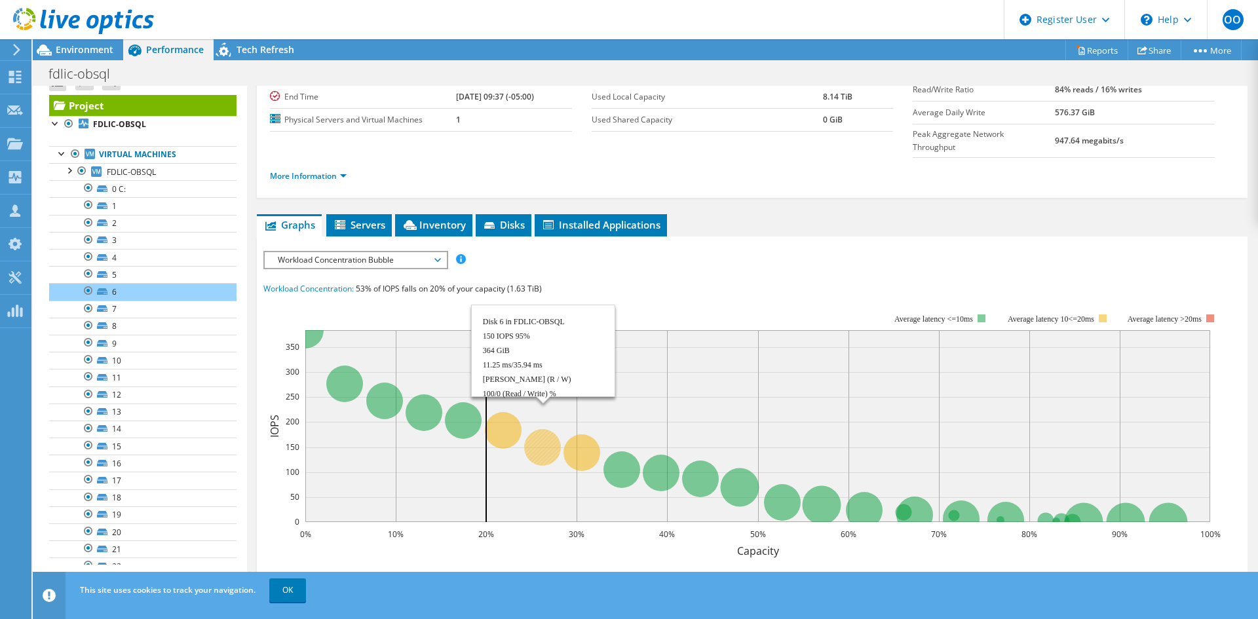
scroll to position [0, 0]
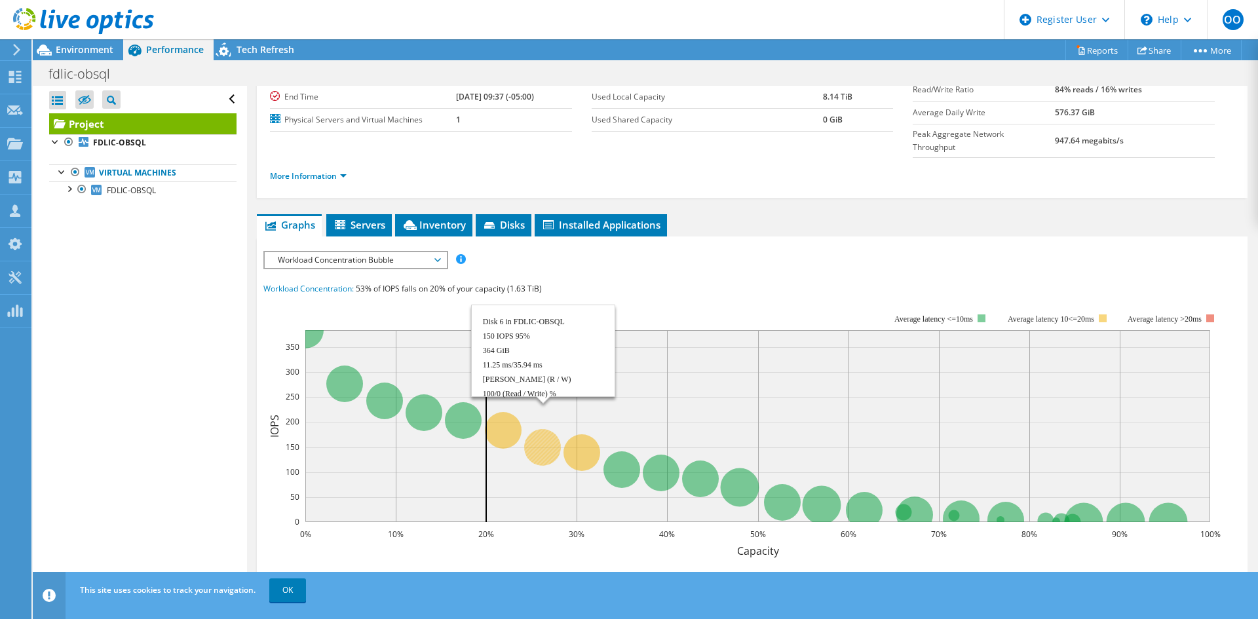
click at [548, 429] on circle at bounding box center [542, 447] width 37 height 37
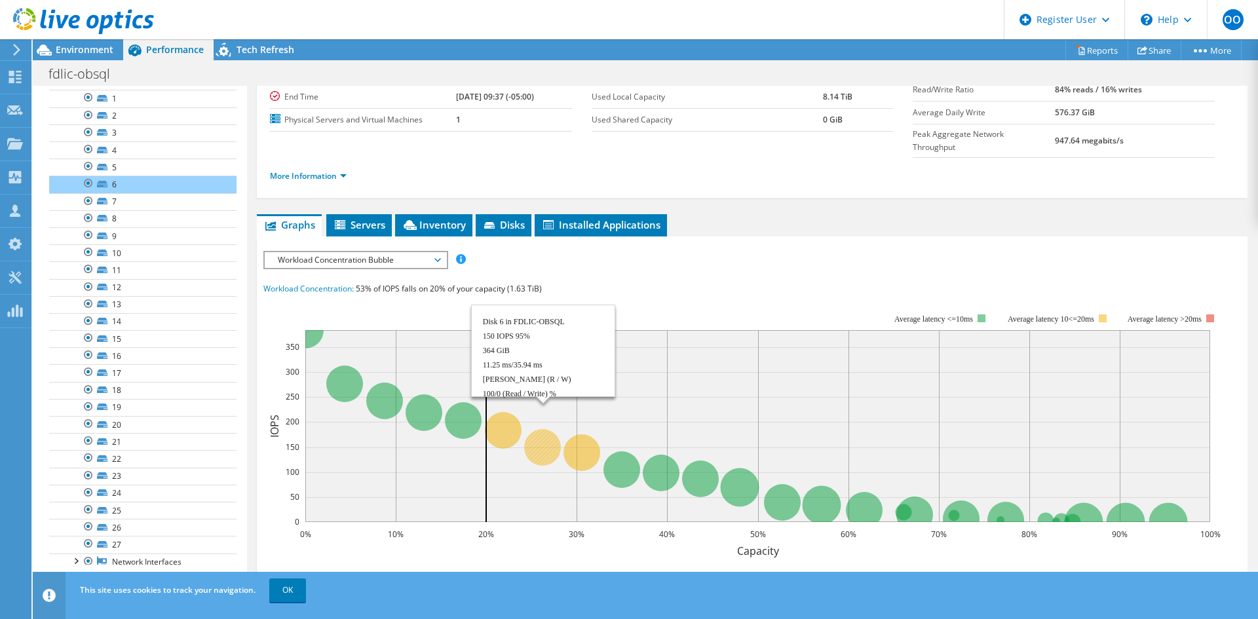
scroll to position [132, 0]
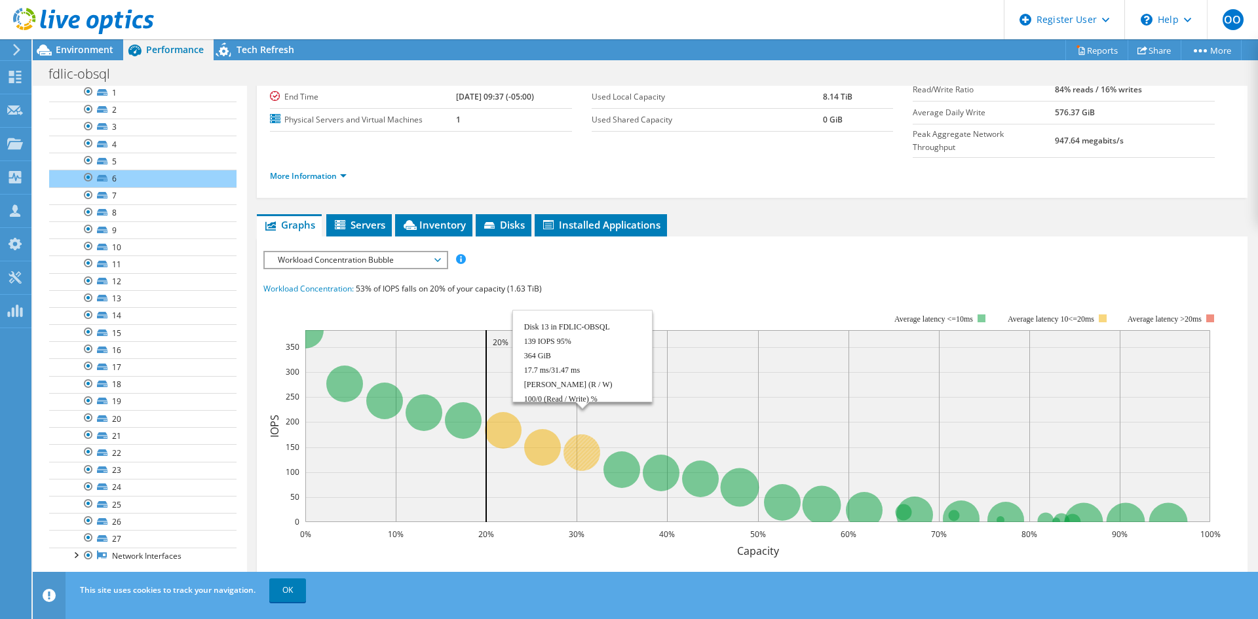
click at [581, 434] on circle at bounding box center [582, 452] width 37 height 37
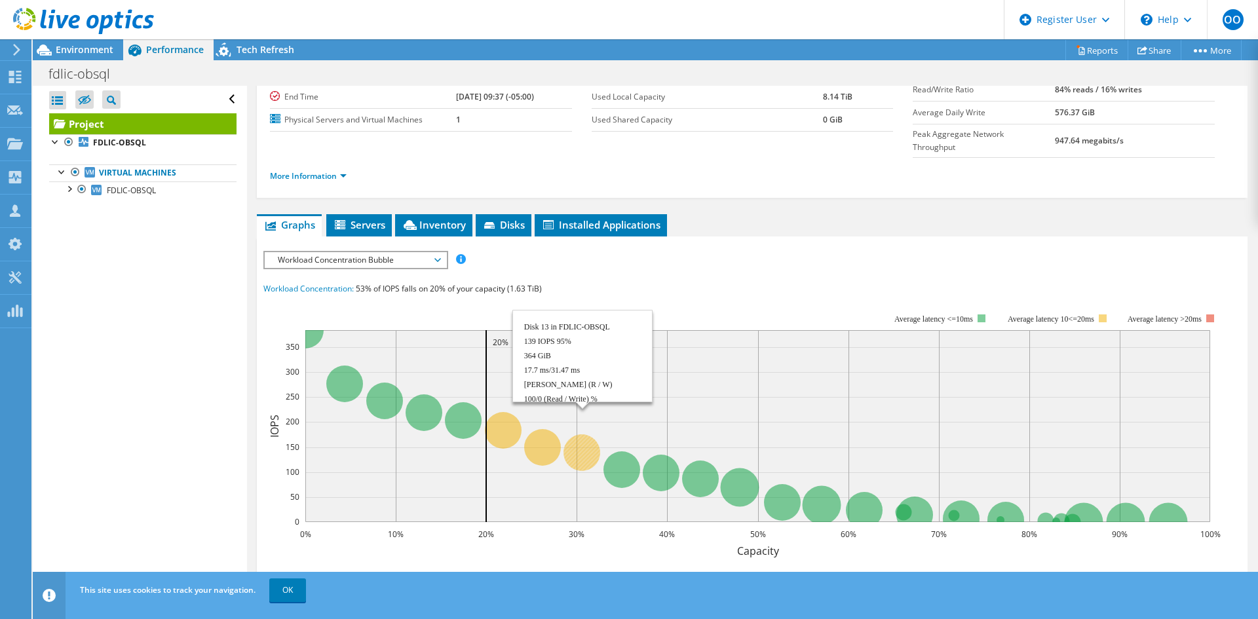
click at [581, 434] on circle at bounding box center [582, 452] width 37 height 37
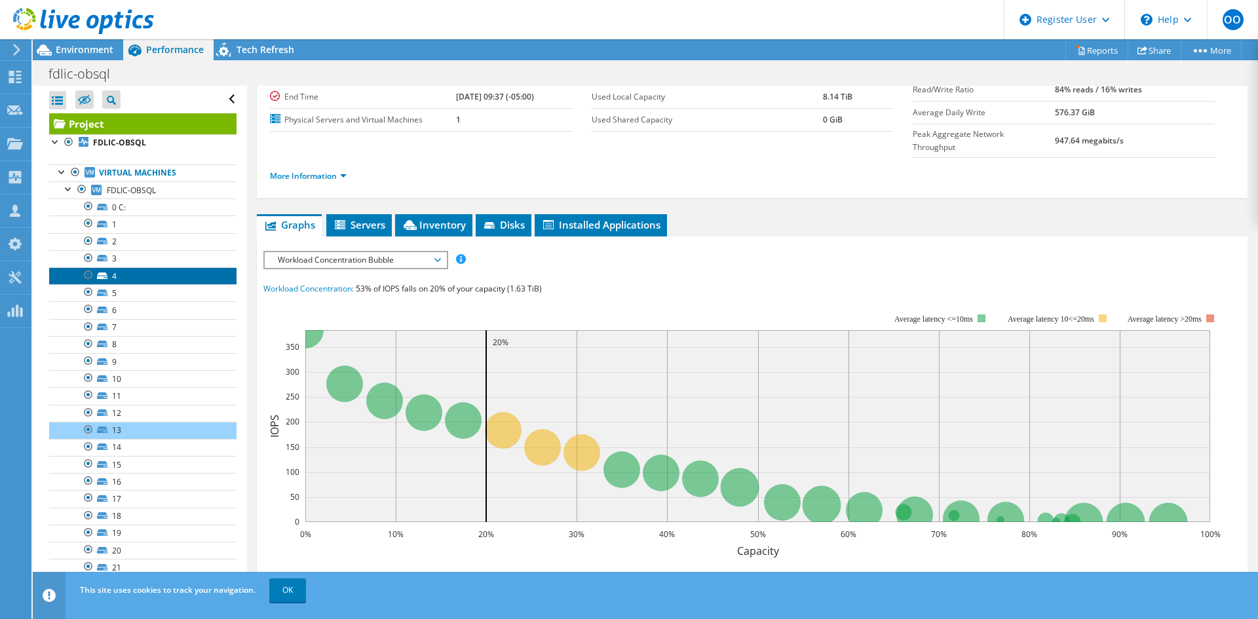
click at [114, 278] on link "4" at bounding box center [142, 275] width 187 height 17
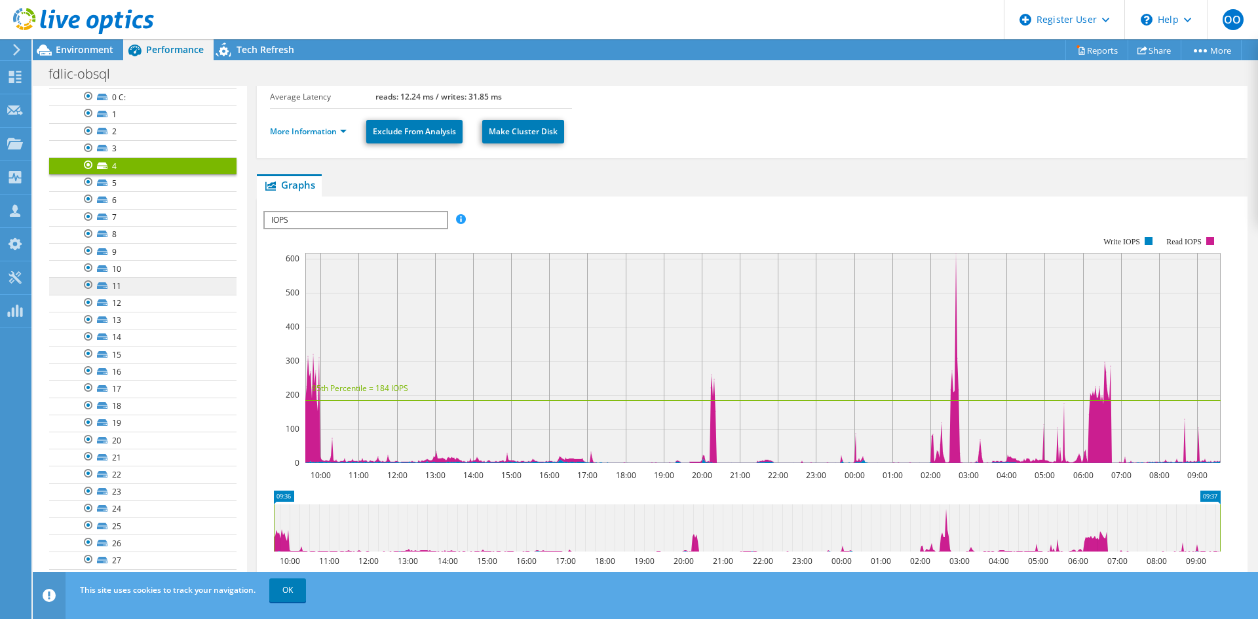
scroll to position [132, 0]
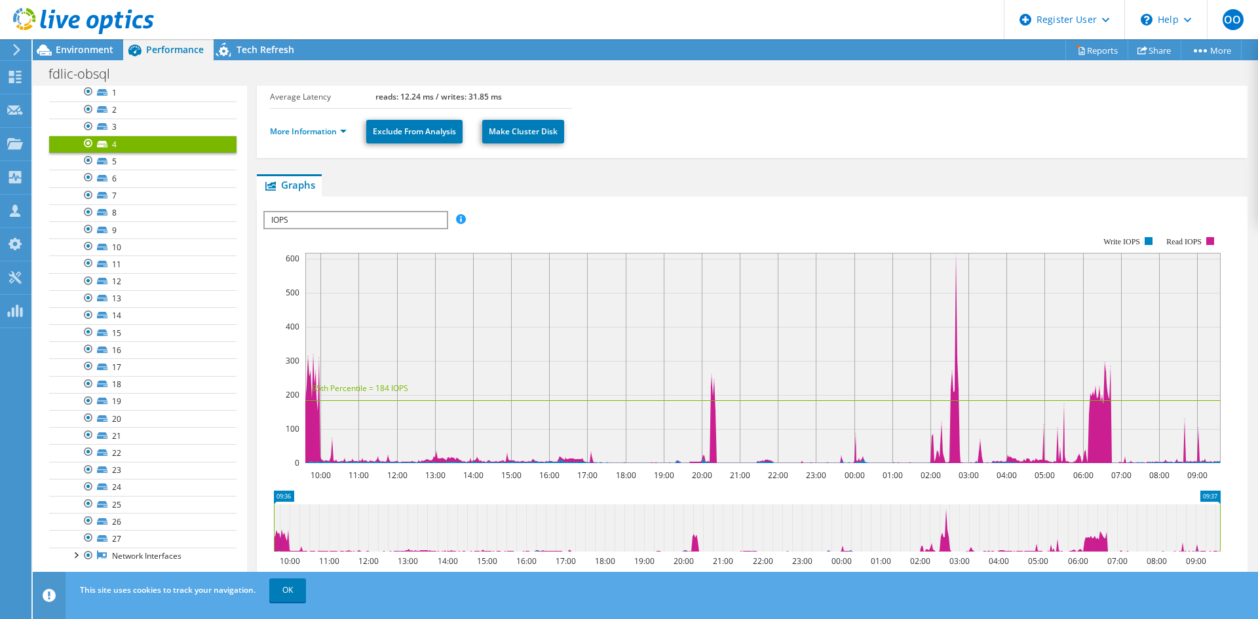
click at [328, 219] on span "IOPS" at bounding box center [356, 220] width 182 height 16
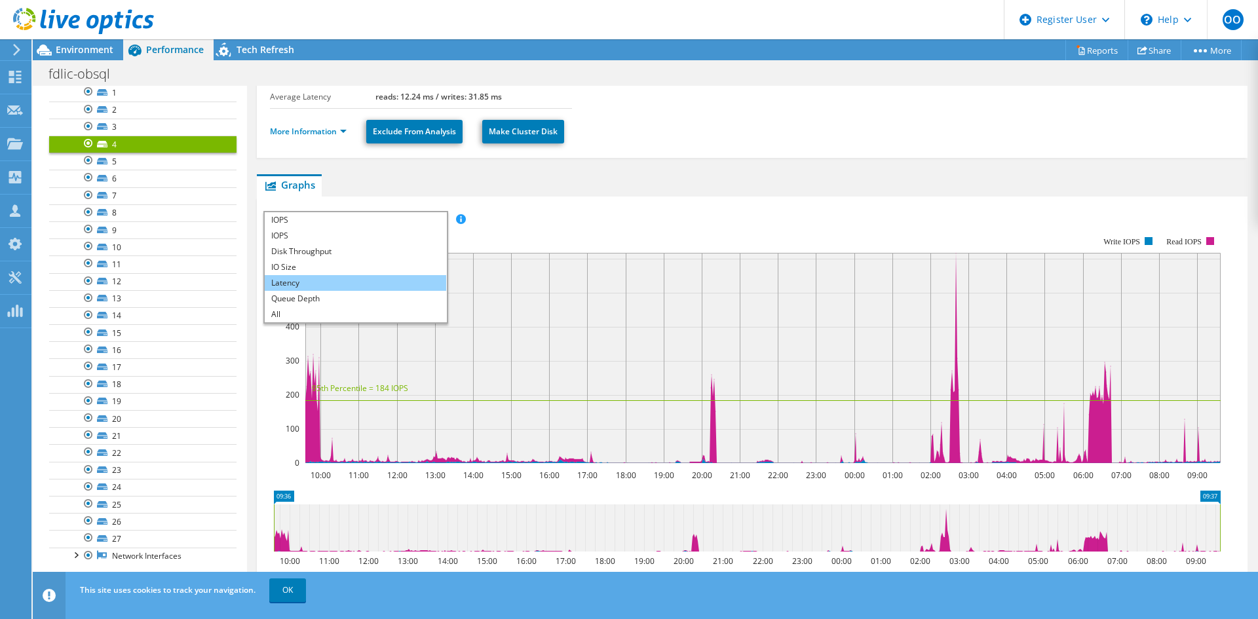
click at [308, 287] on li "Latency" at bounding box center [356, 283] width 182 height 16
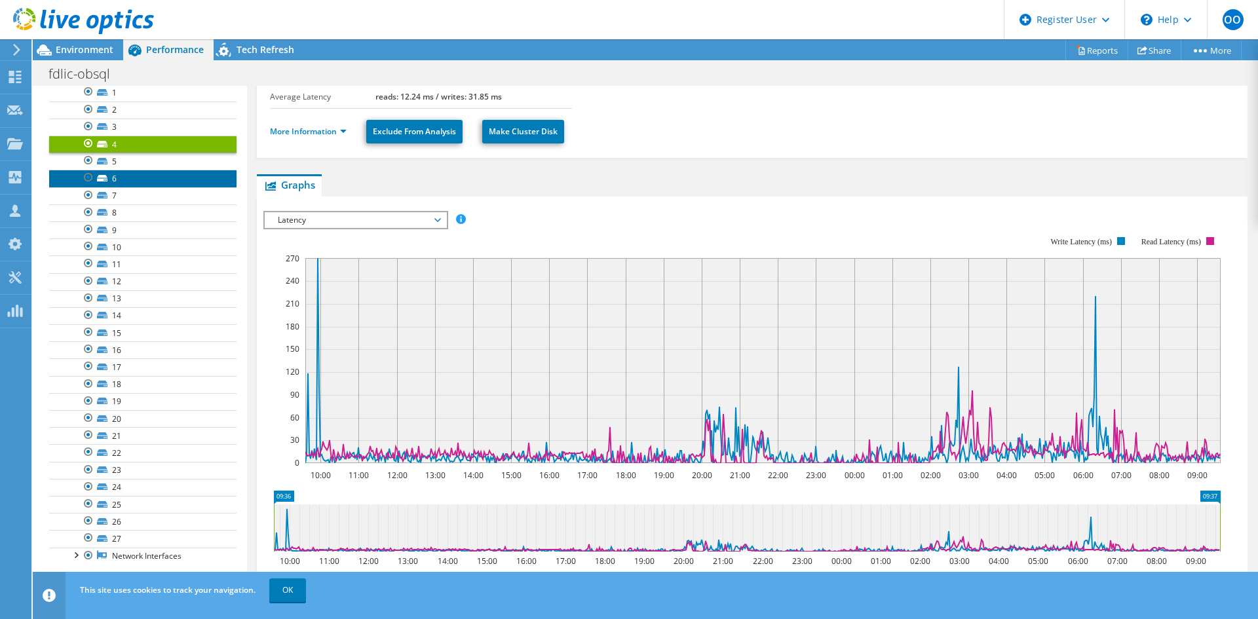
click at [113, 182] on link "6" at bounding box center [142, 178] width 187 height 17
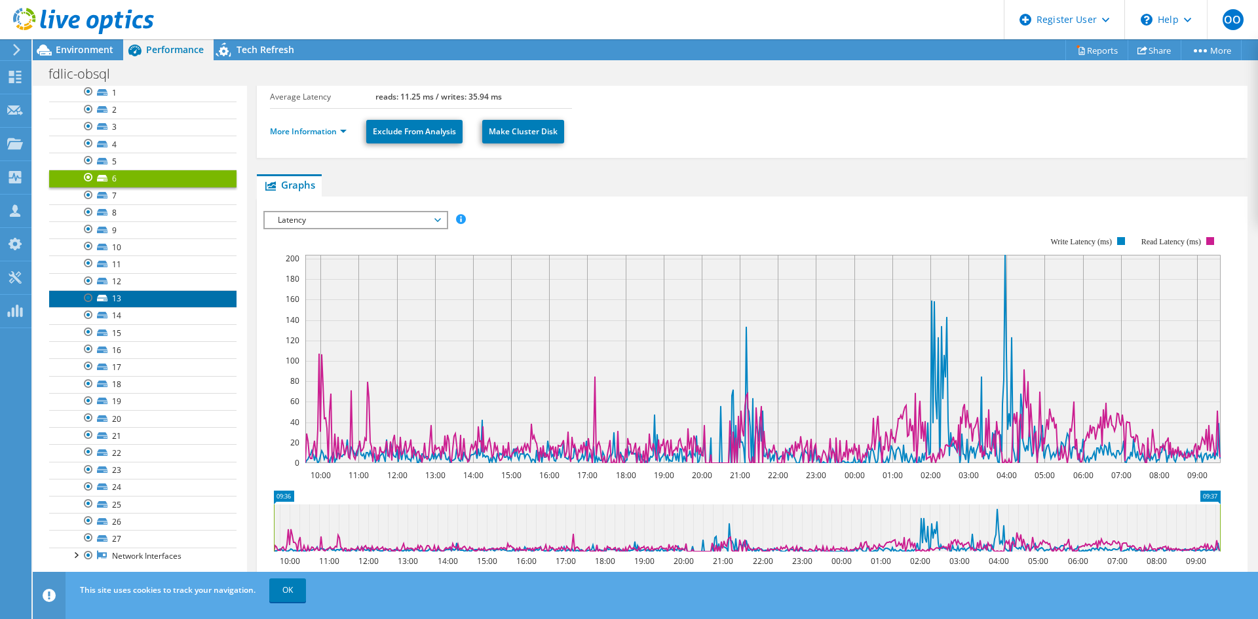
click at [147, 293] on link "13" at bounding box center [142, 298] width 187 height 17
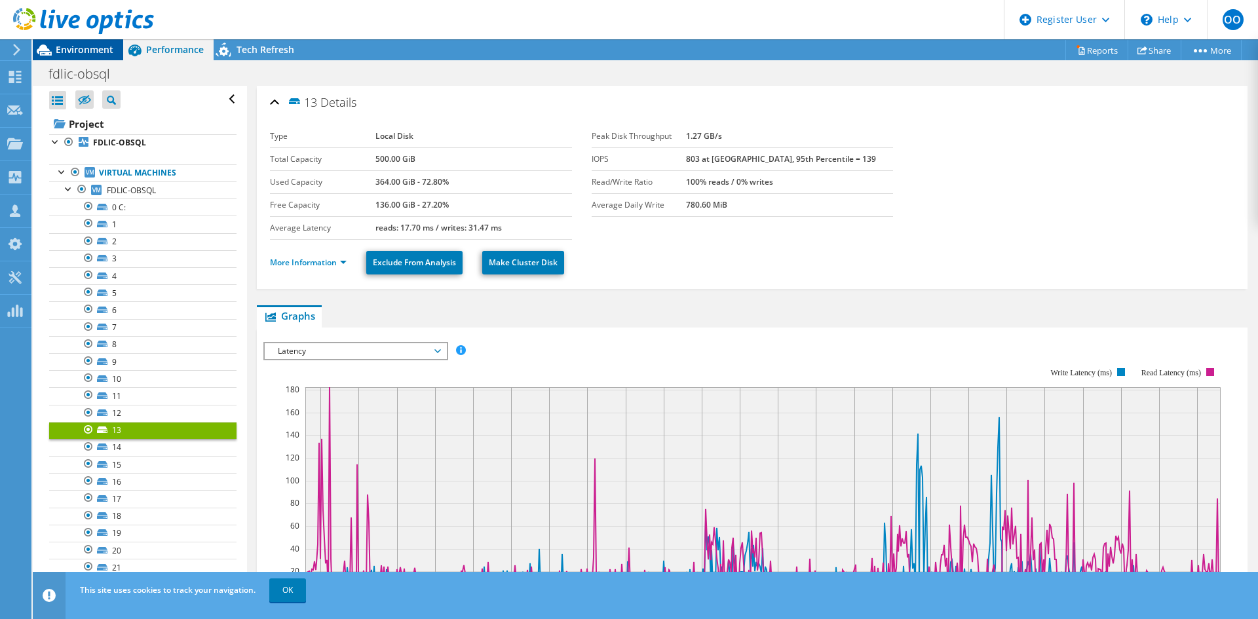
click at [81, 54] on span "Environment" at bounding box center [85, 49] width 58 height 12
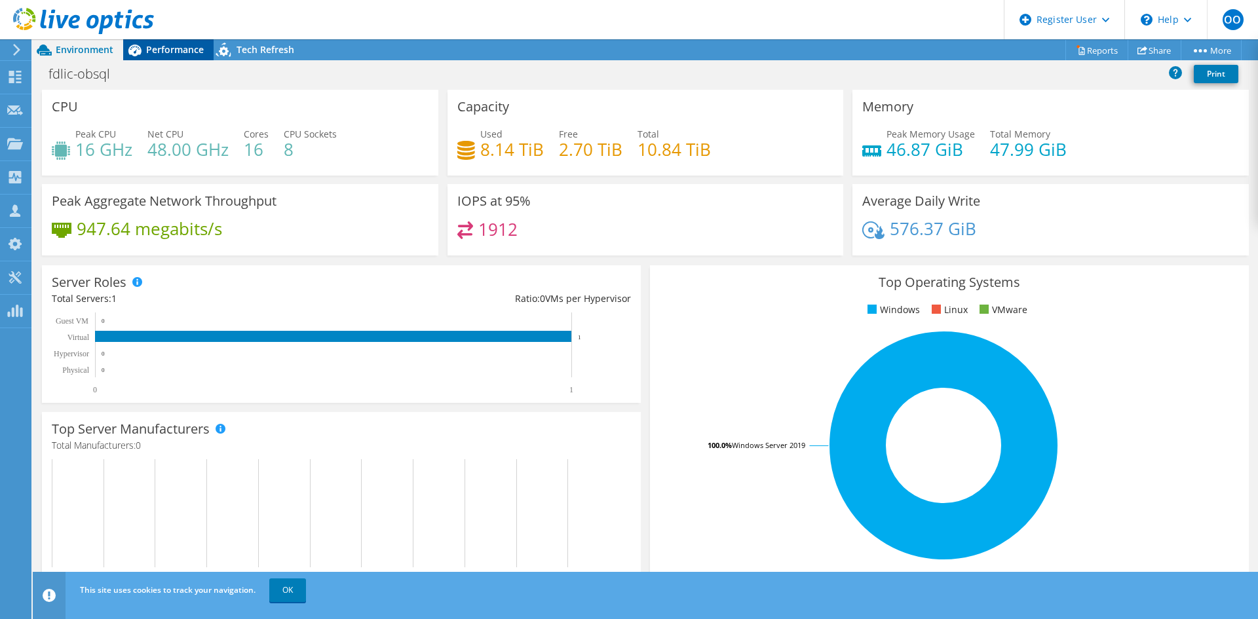
click at [174, 41] on div "Performance" at bounding box center [168, 49] width 90 height 21
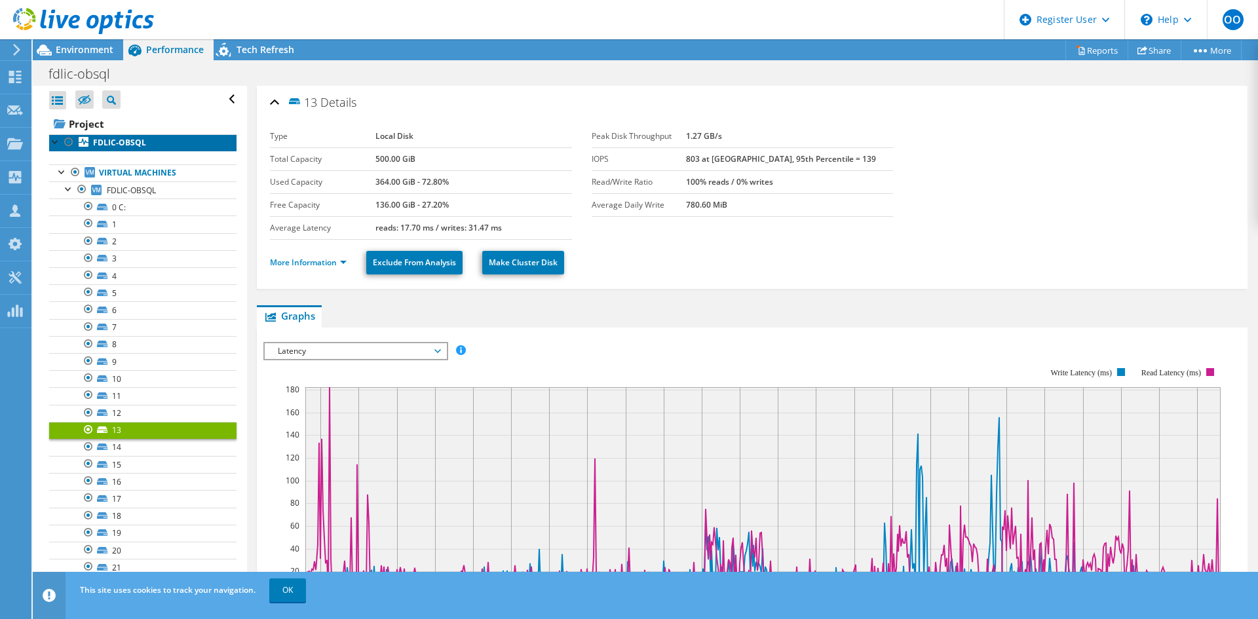
click at [121, 138] on b "FDLIC-OBSQL" at bounding box center [119, 142] width 53 height 11
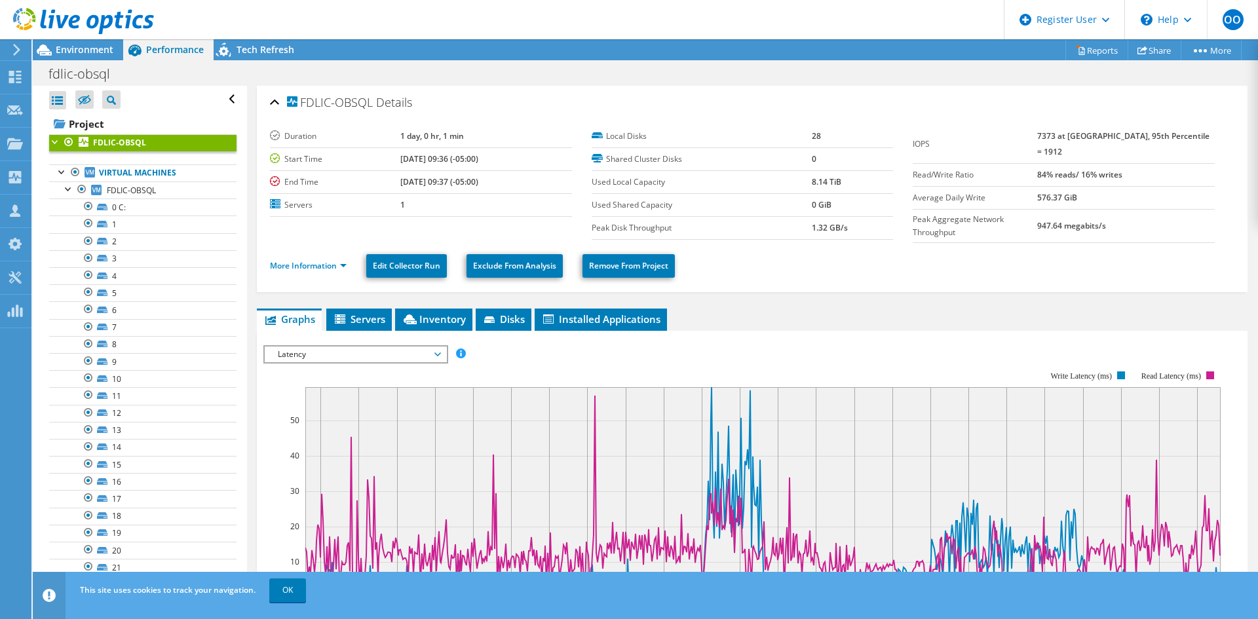
click at [423, 353] on span "Latency" at bounding box center [355, 355] width 168 height 16
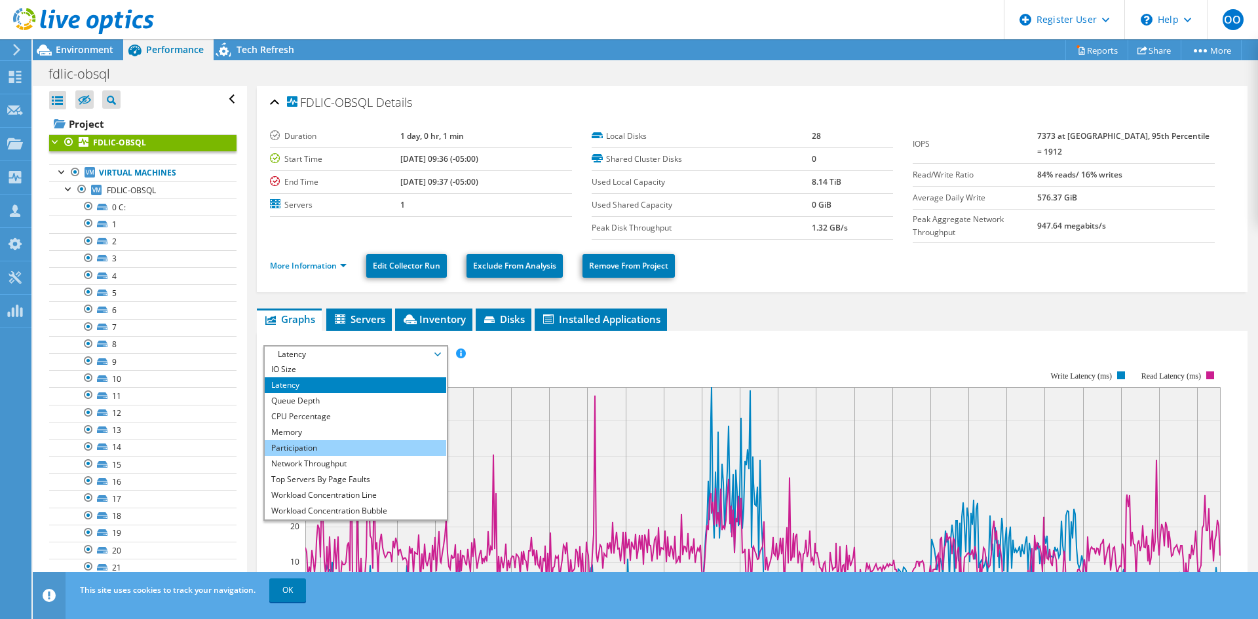
scroll to position [47, 0]
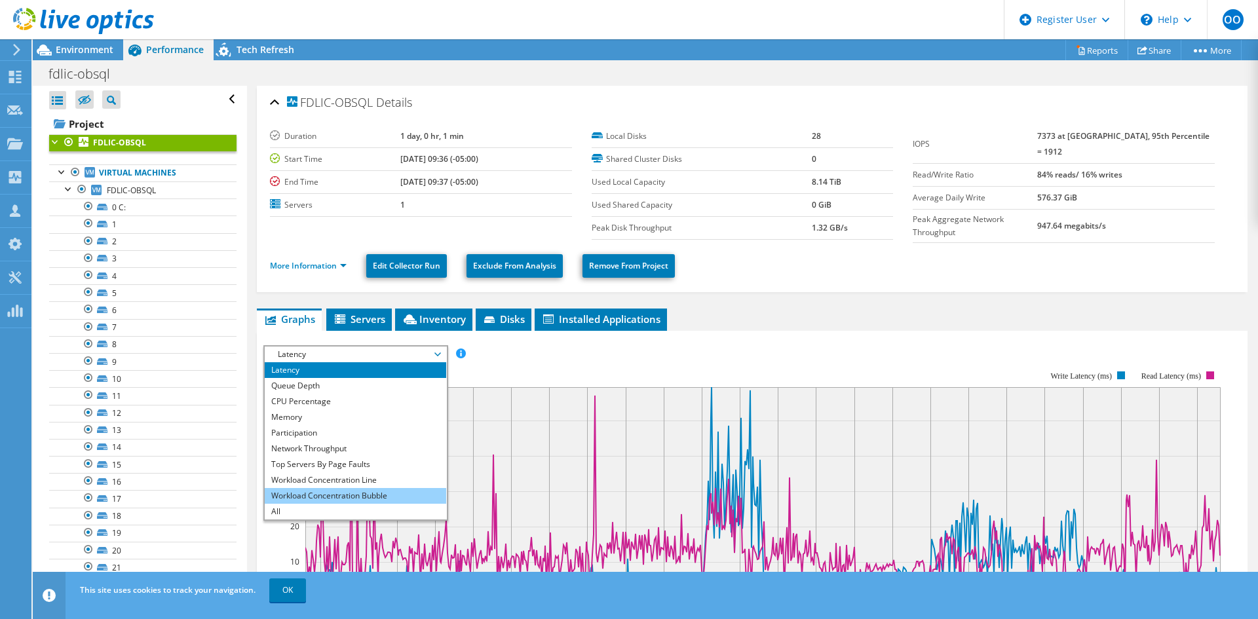
click at [343, 489] on li "Workload Concentration Bubble" at bounding box center [356, 496] width 182 height 16
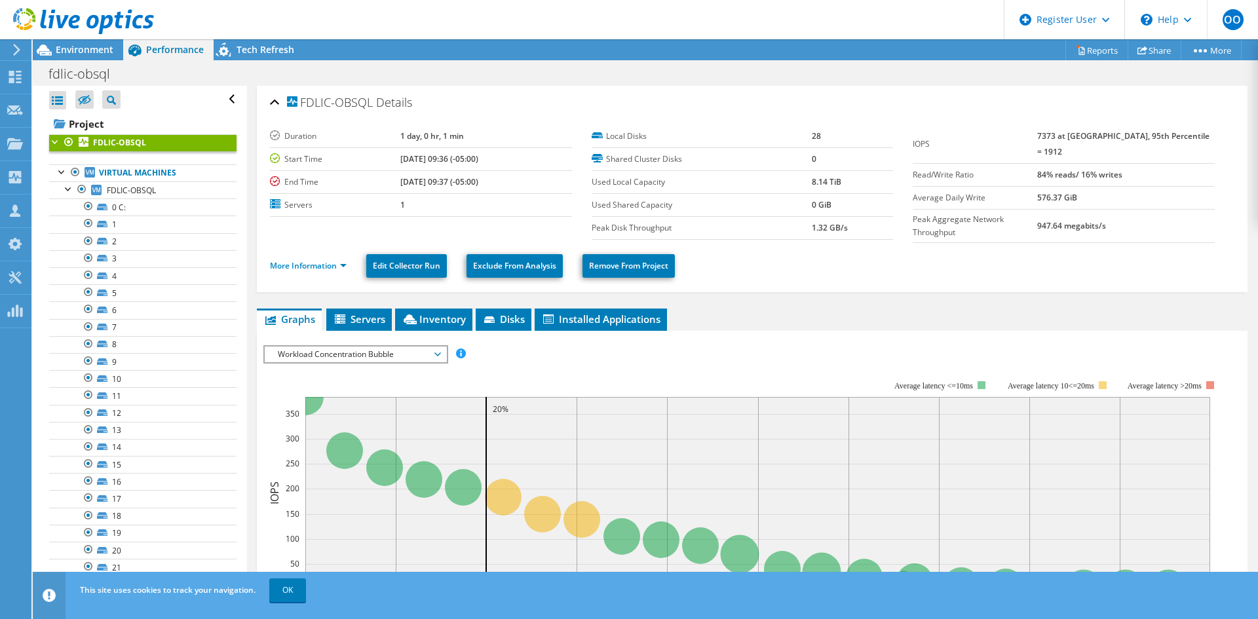
click at [351, 353] on span "Workload Concentration Bubble" at bounding box center [355, 355] width 168 height 16
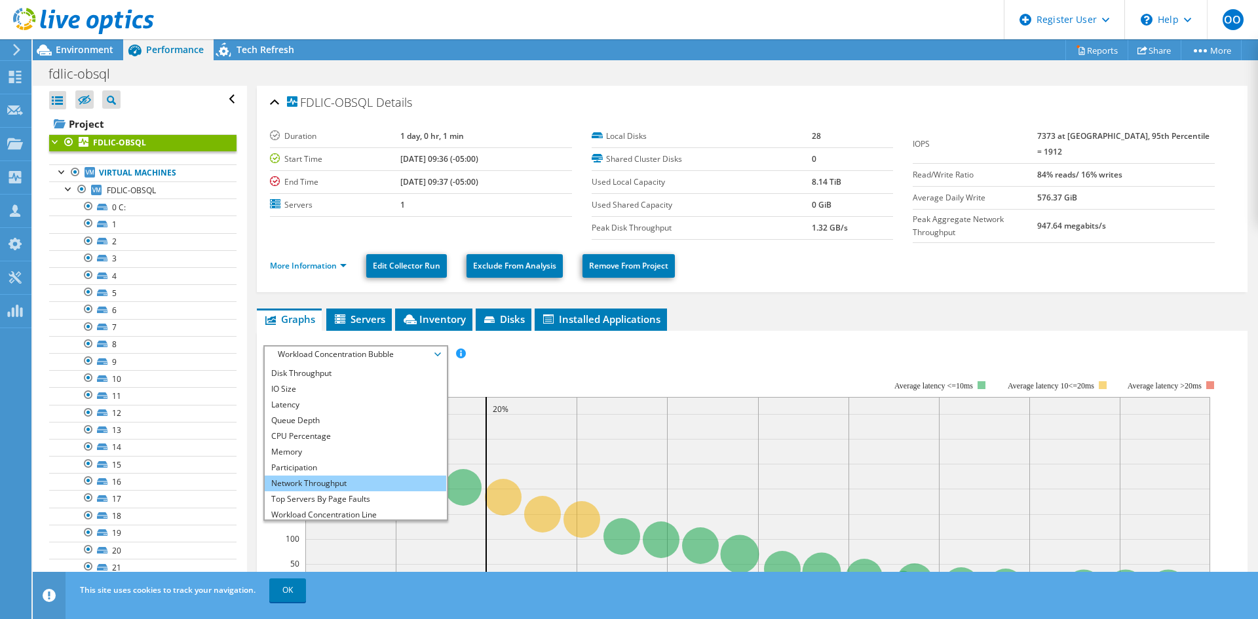
scroll to position [0, 0]
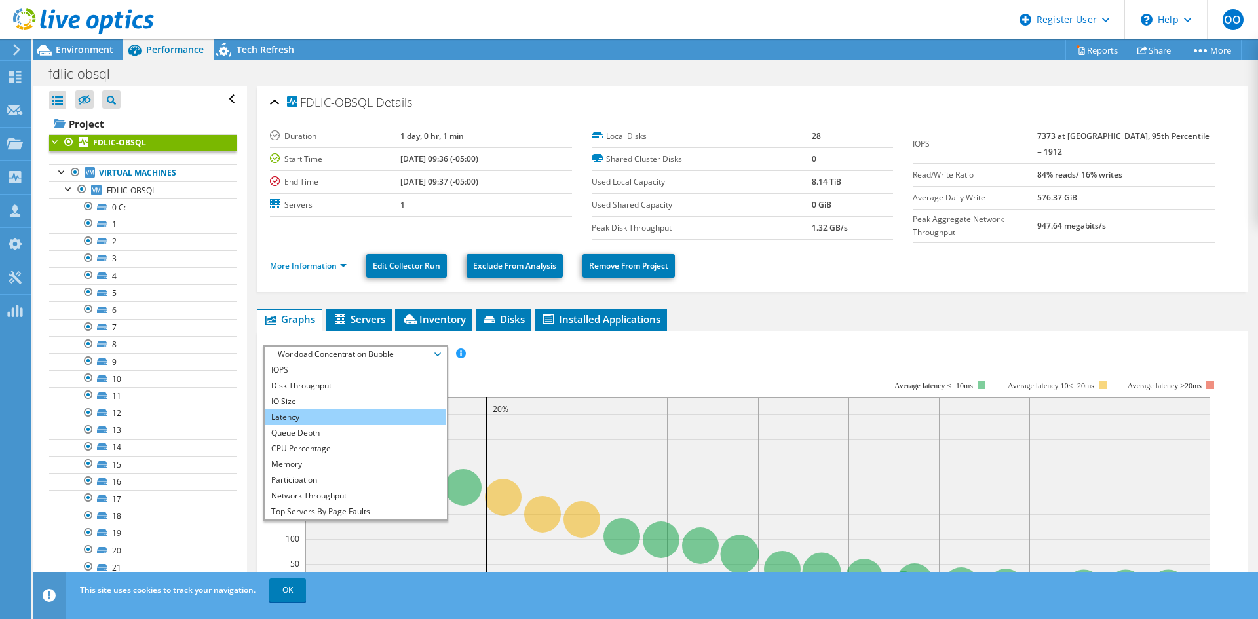
click at [326, 413] on li "Latency" at bounding box center [356, 418] width 182 height 16
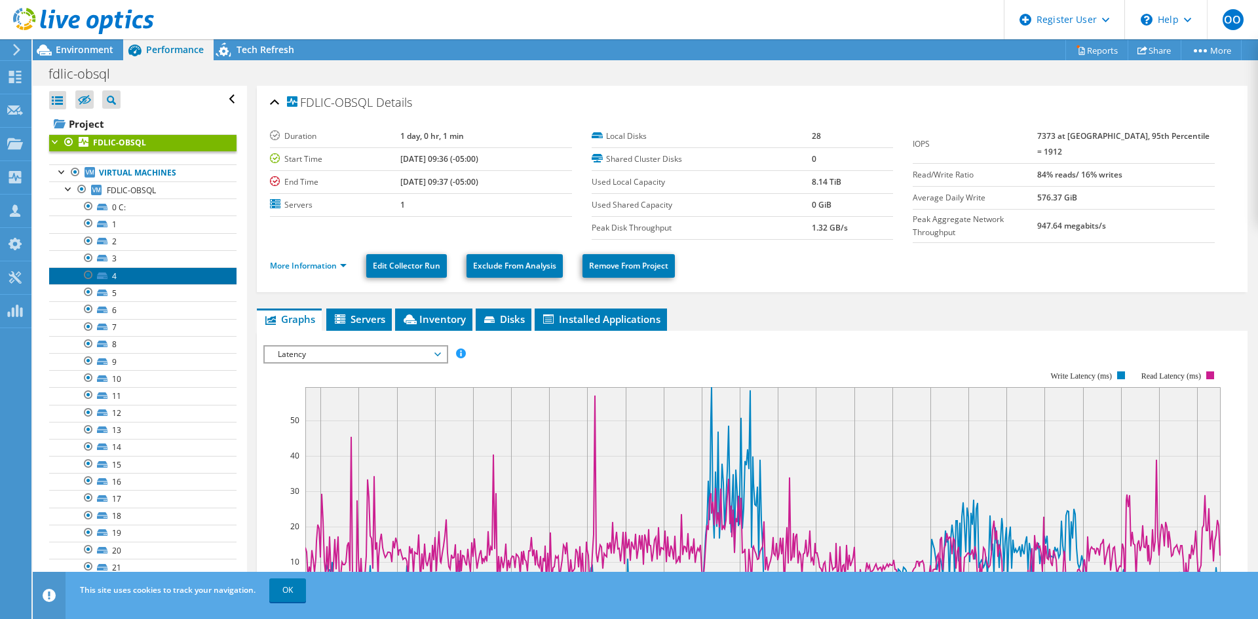
click at [134, 279] on link "4" at bounding box center [142, 275] width 187 height 17
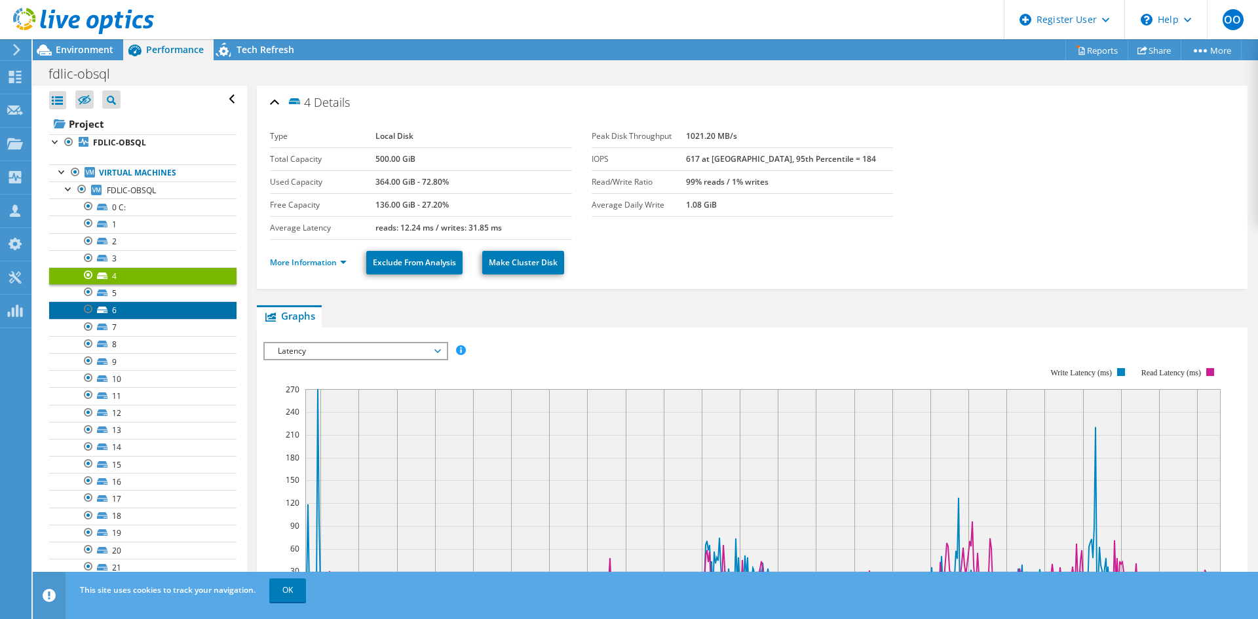
click at [127, 316] on link "6" at bounding box center [142, 309] width 187 height 17
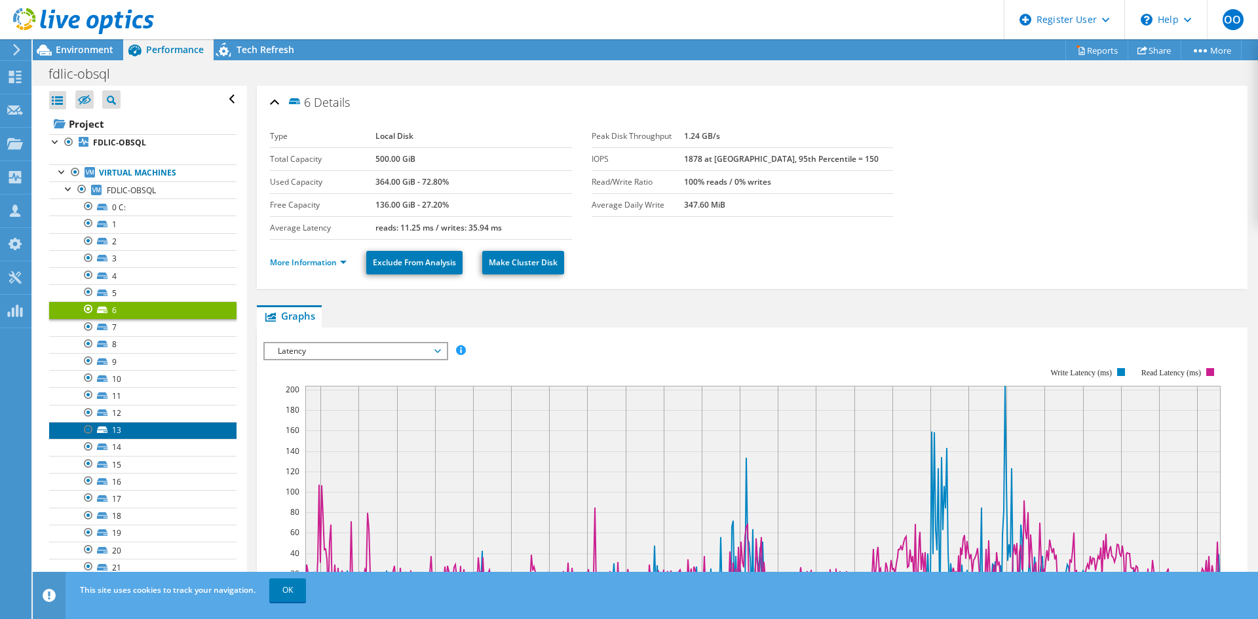
click at [128, 428] on link "13" at bounding box center [142, 430] width 187 height 17
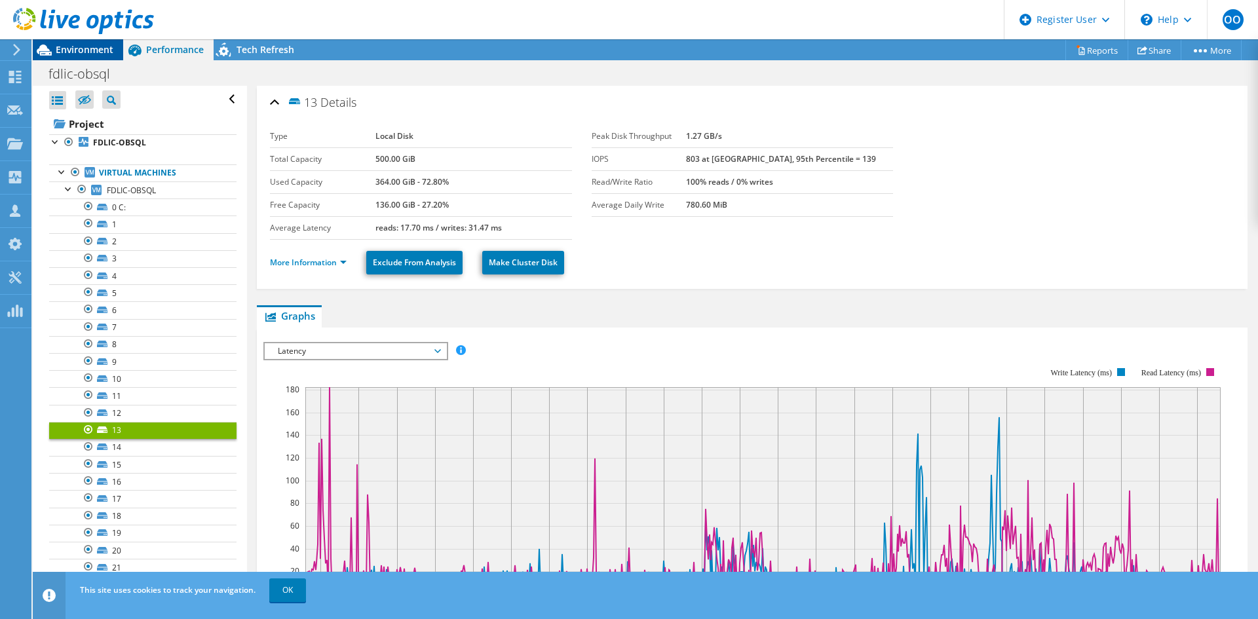
click at [83, 51] on span "Environment" at bounding box center [85, 49] width 58 height 12
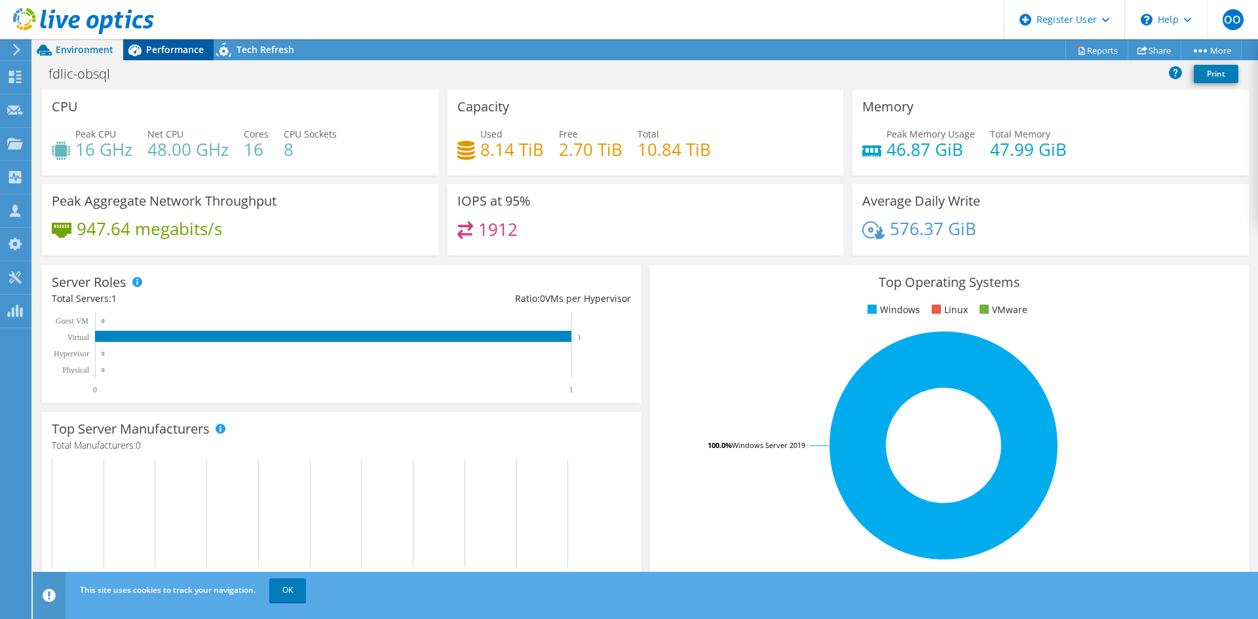
click at [155, 48] on span "Performance" at bounding box center [175, 49] width 58 height 12
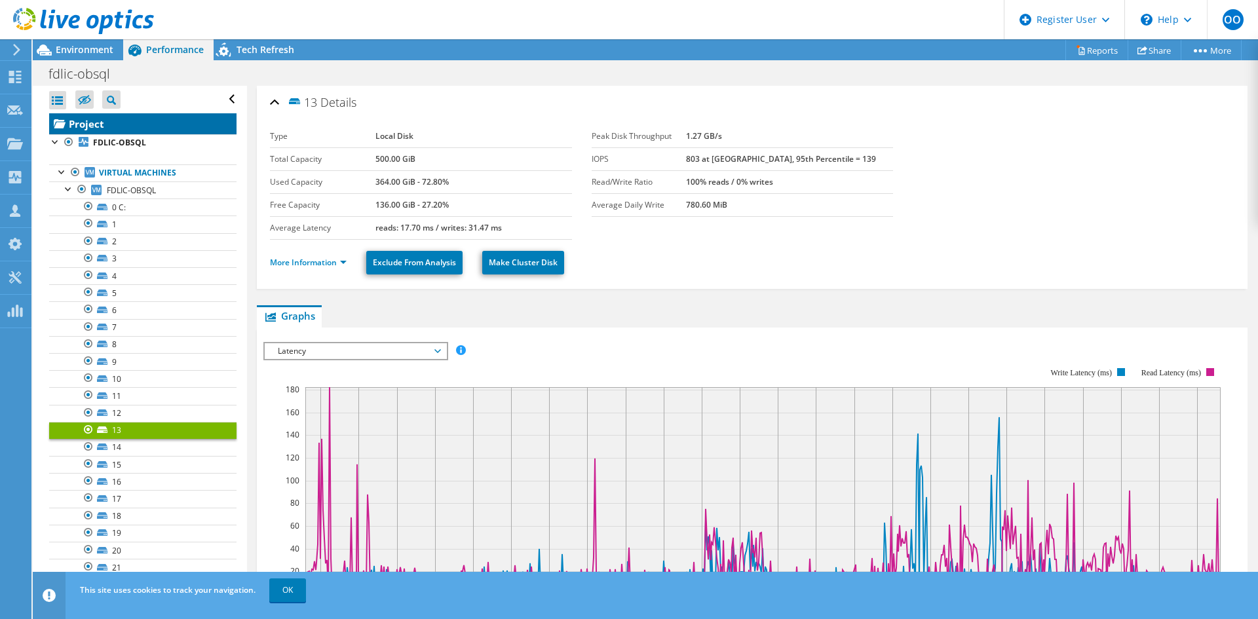
click at [97, 128] on link "Project" at bounding box center [142, 123] width 187 height 21
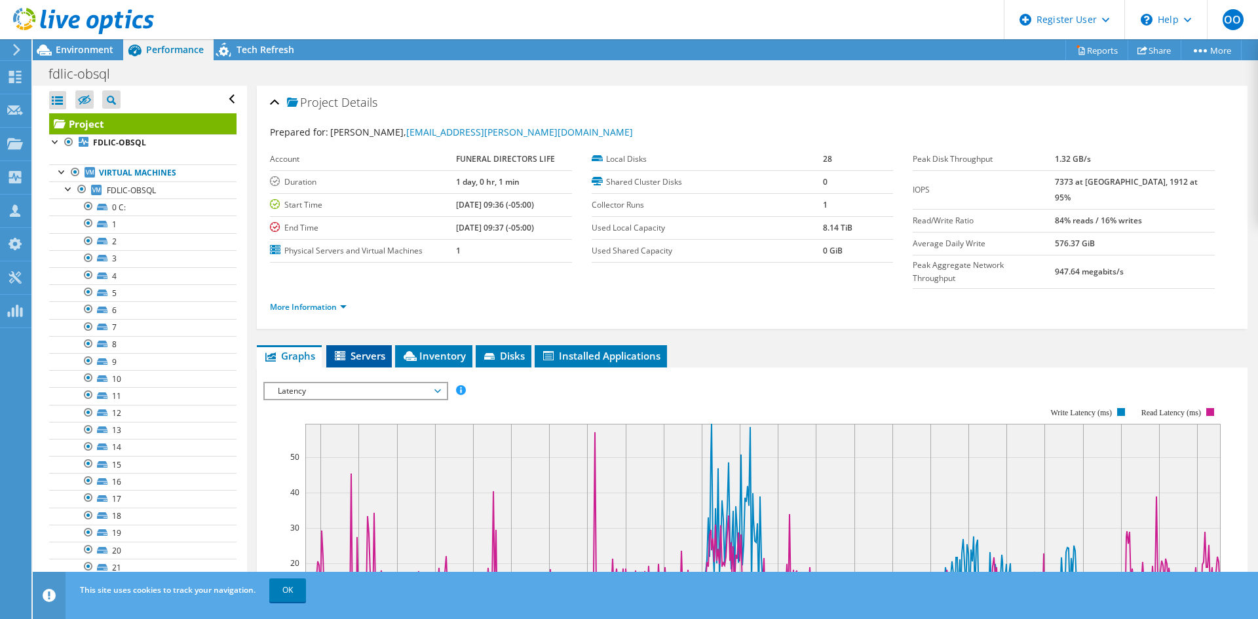
click at [373, 349] on span "Servers" at bounding box center [359, 355] width 52 height 13
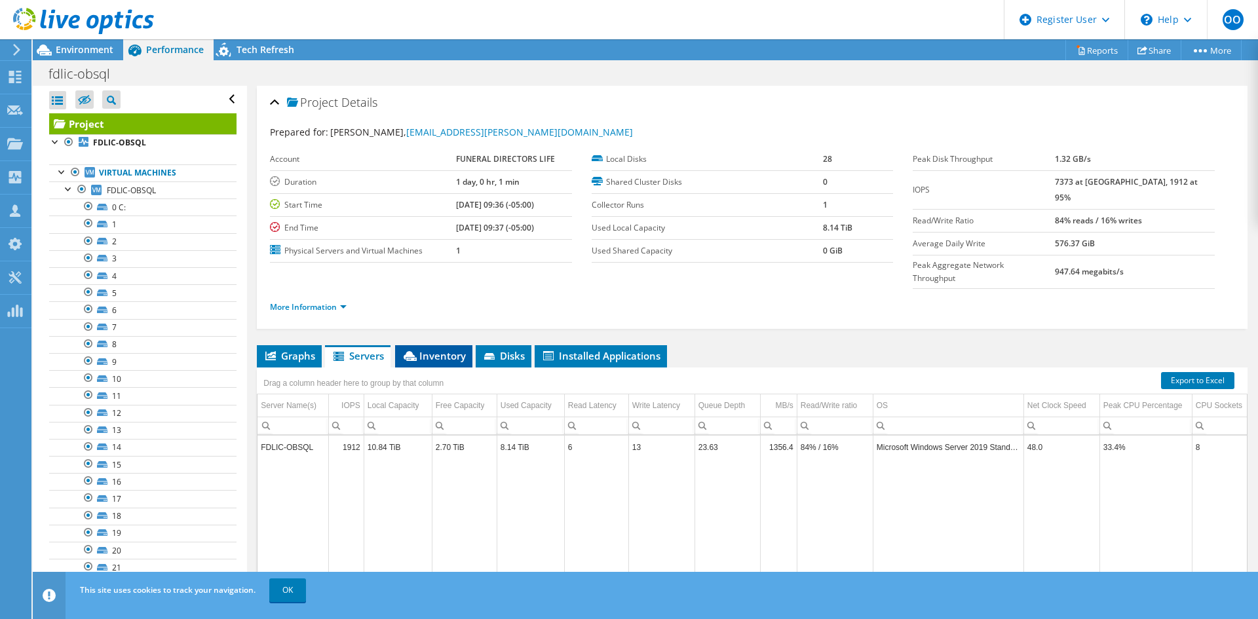
click at [426, 349] on span "Inventory" at bounding box center [434, 355] width 64 height 13
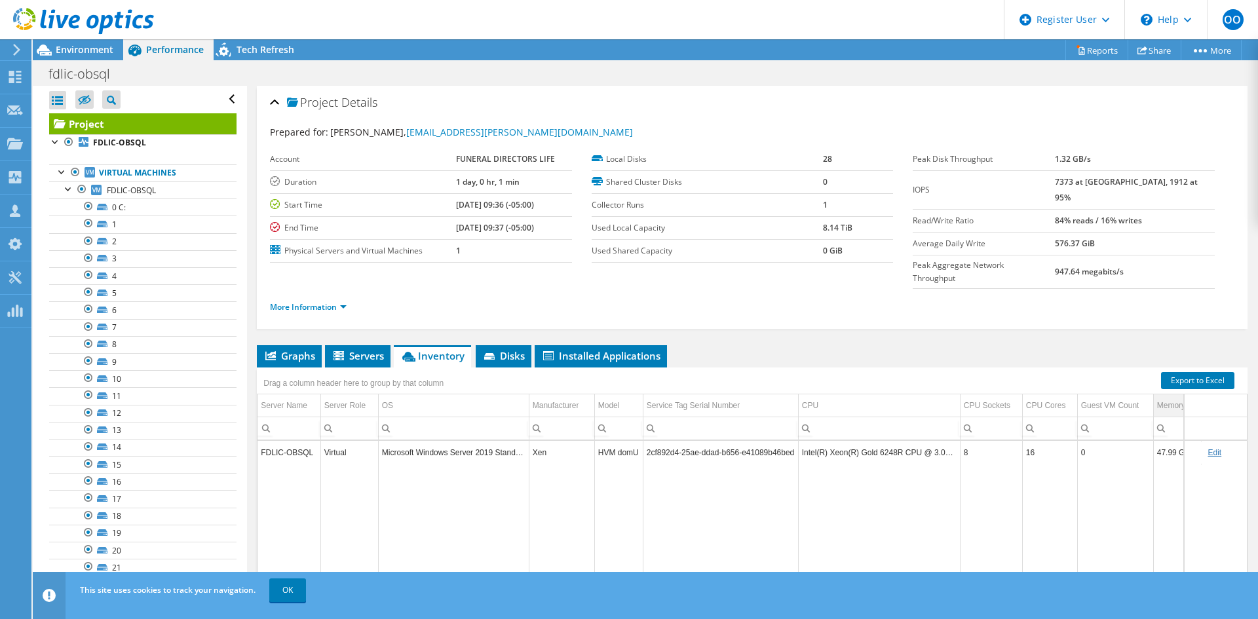
click at [1174, 398] on div "Memory" at bounding box center [1171, 406] width 28 height 16
click at [514, 349] on span "Disks" at bounding box center [503, 355] width 43 height 13
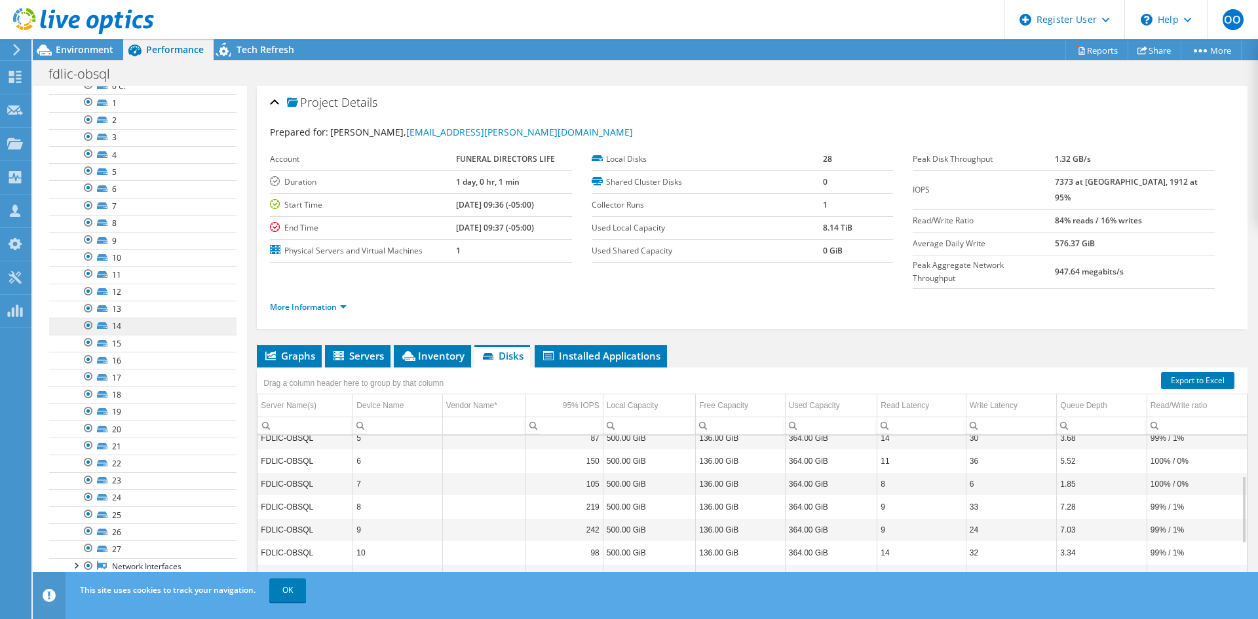
scroll to position [132, 0]
click at [87, 54] on span "Environment" at bounding box center [85, 49] width 58 height 12
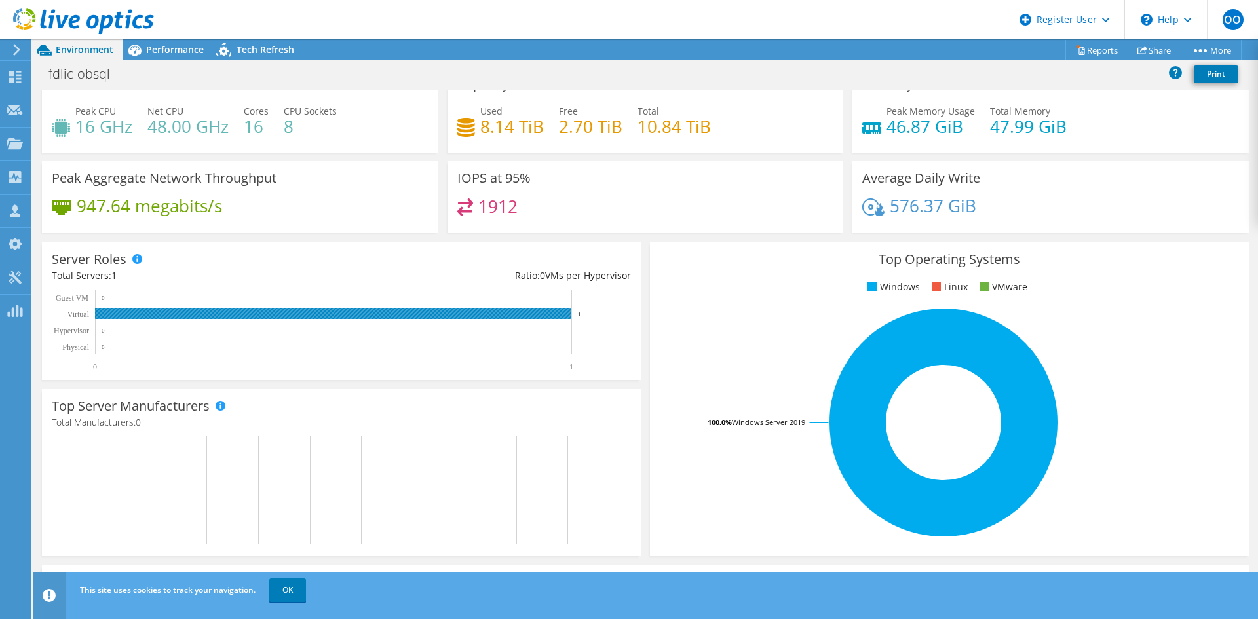
scroll to position [0, 0]
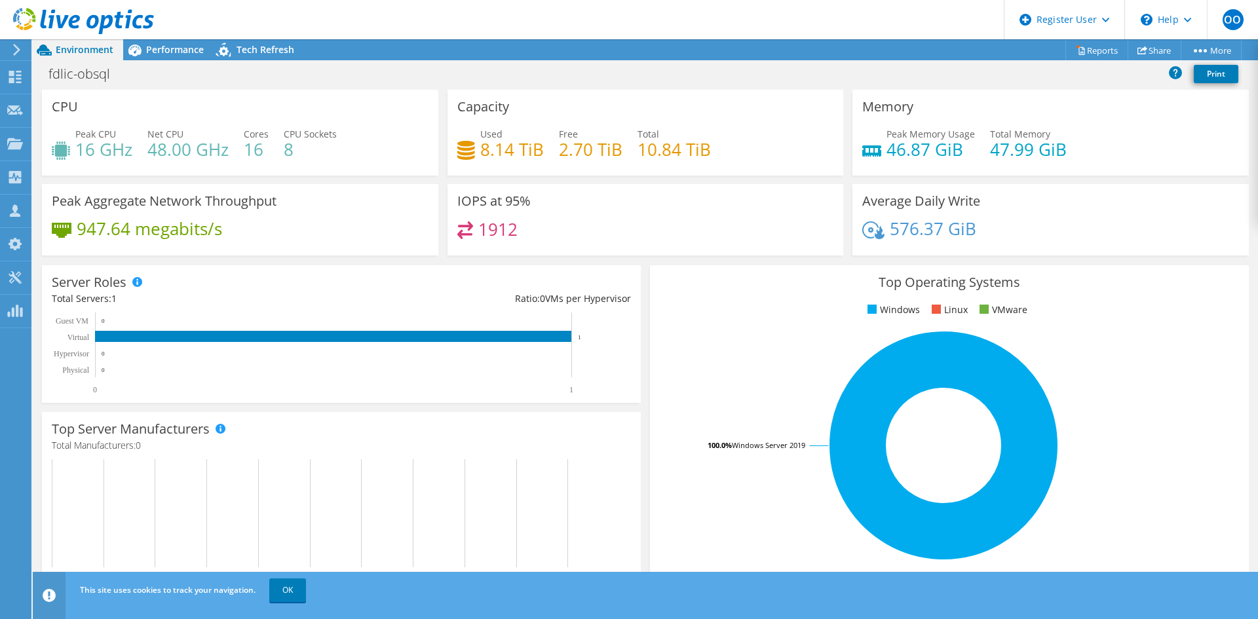
click at [902, 9] on header "OO Dell User Oluwabusayo Oyekanmi Oluwabusayo.Oyekanmi@Dell.com Dell My Profile…" at bounding box center [629, 19] width 1258 height 39
drag, startPoint x: 896, startPoint y: 155, endPoint x: 544, endPoint y: 24, distance: 376.1
click at [977, 155] on div "Peak Memory Usage 46.87 GiB Total Memory 47.99 GiB" at bounding box center [1050, 148] width 377 height 43
click at [169, 50] on span "Performance" at bounding box center [175, 49] width 58 height 12
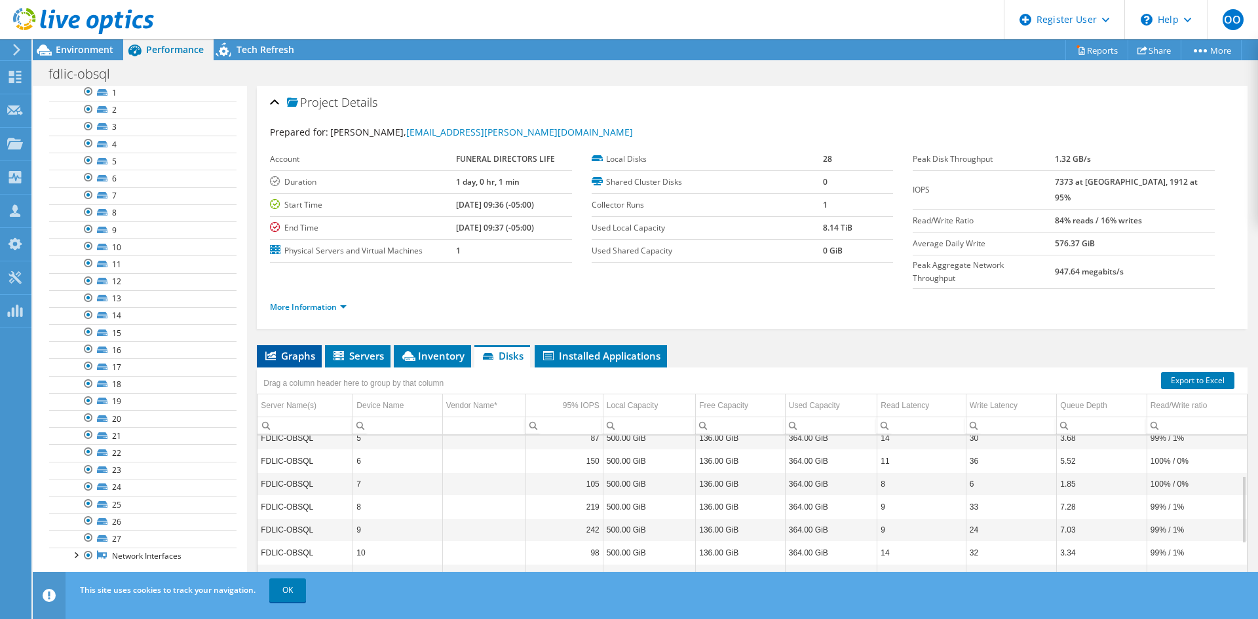
click at [285, 349] on span "Graphs" at bounding box center [289, 355] width 52 height 13
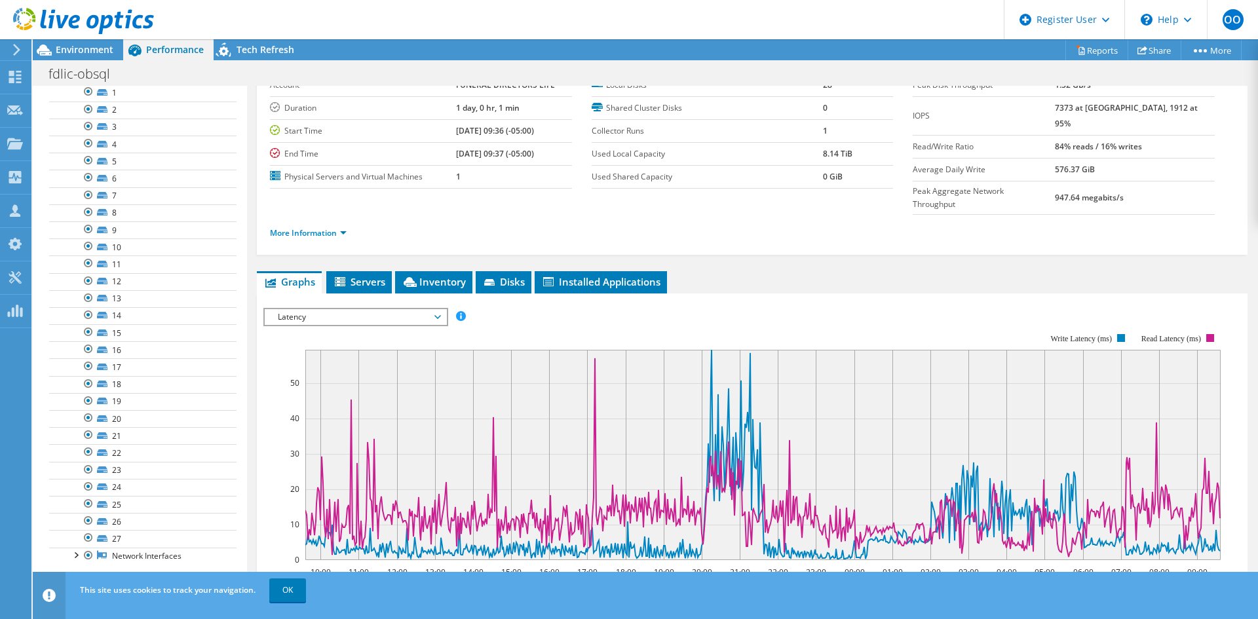
scroll to position [131, 0]
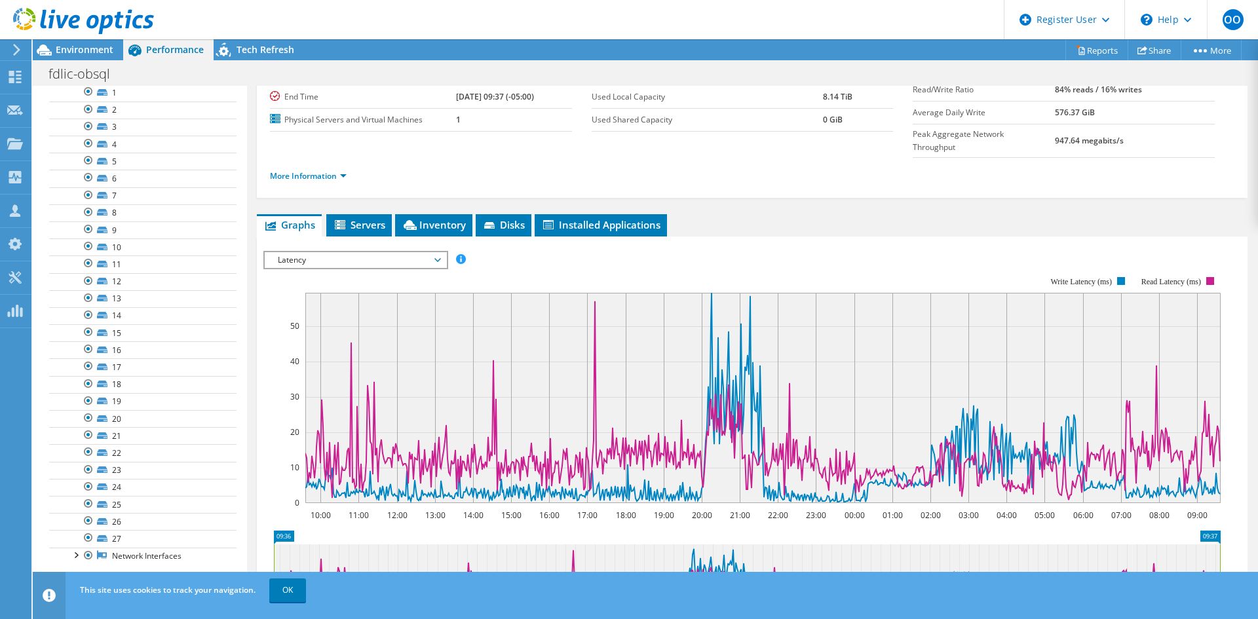
click at [318, 252] on span "Latency" at bounding box center [355, 260] width 168 height 16
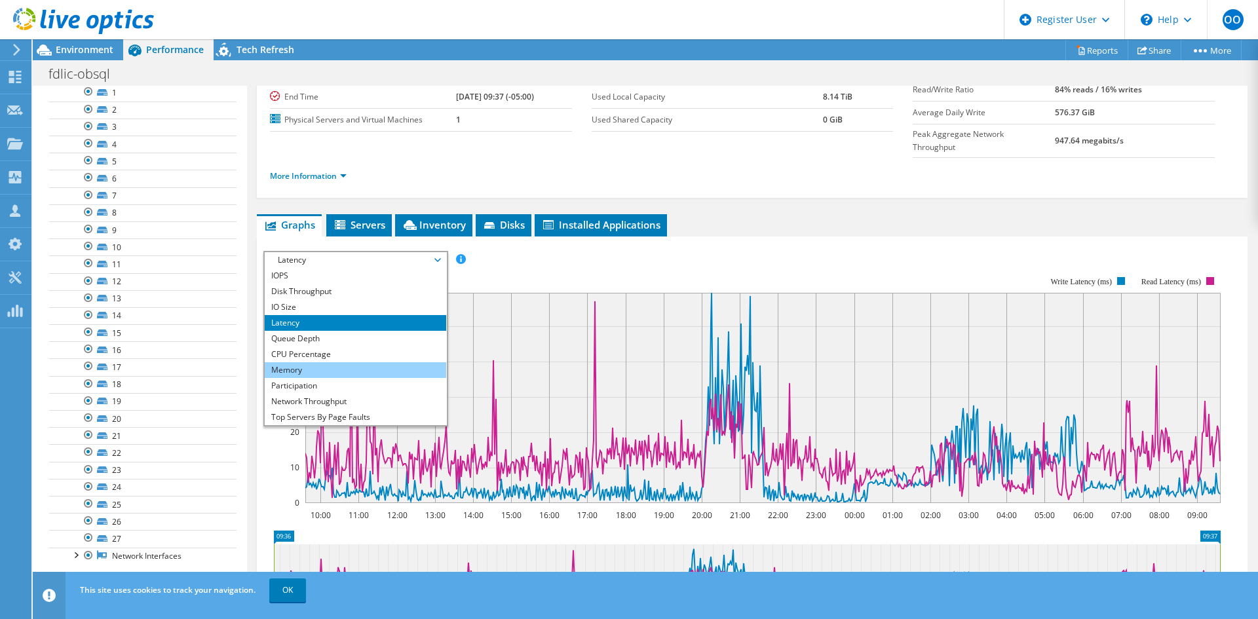
click at [321, 362] on li "Memory" at bounding box center [356, 370] width 182 height 16
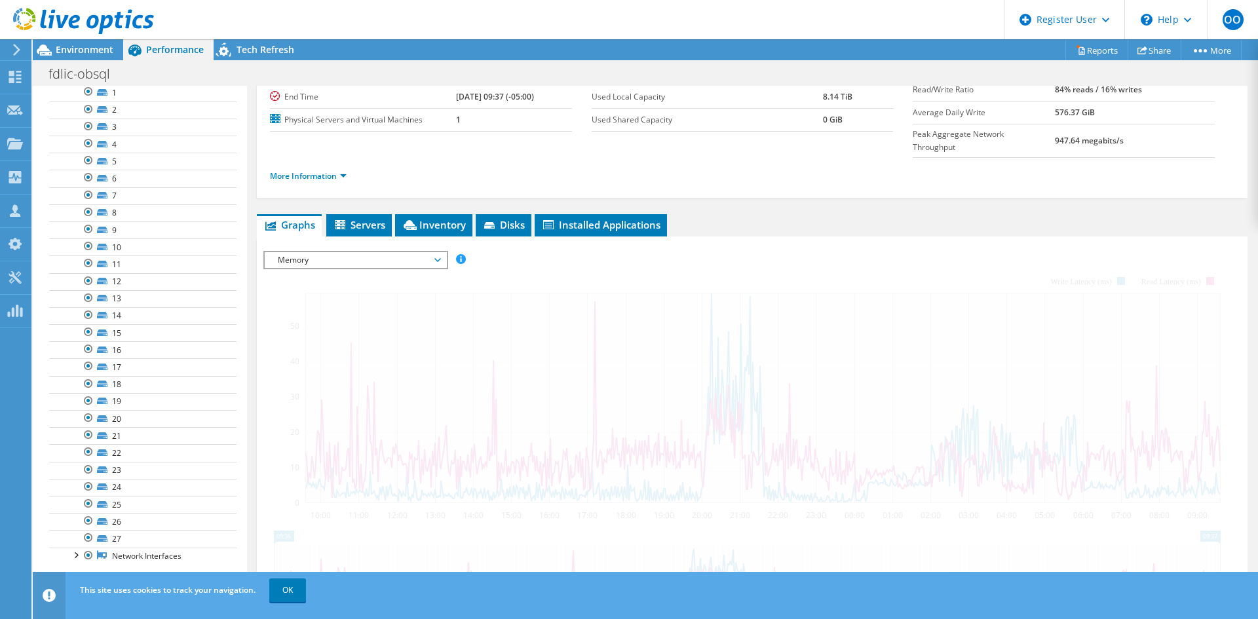
click at [77, 43] on div at bounding box center [77, 22] width 154 height 44
click at [75, 49] on span "Environment" at bounding box center [85, 49] width 58 height 12
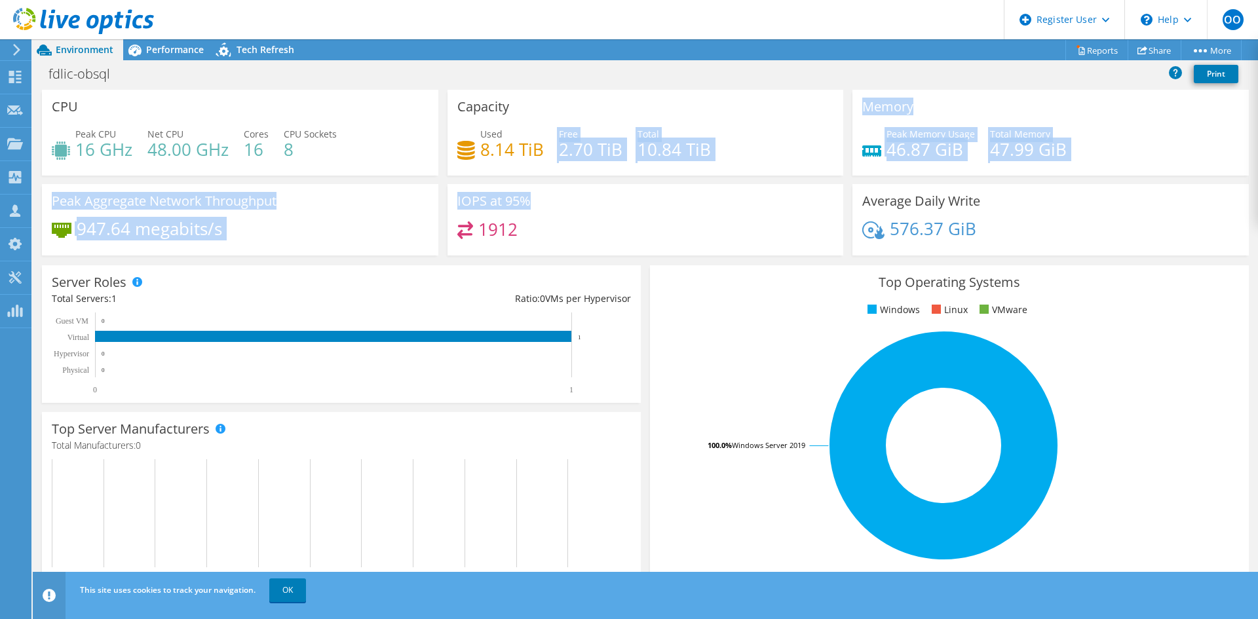
drag, startPoint x: 604, startPoint y: 186, endPoint x: 512, endPoint y: 174, distance: 93.1
click at [512, 174] on div "CPU Peak CPU 16 GHz Net CPU 48.00 GHz Cores 16 CPU Sockets 8 Capacity Used 8.14…" at bounding box center [645, 177] width 1216 height 174
click at [575, 183] on div "Capacity Used 8.14 TiB Free 2.70 TiB Total 10.84 TiB" at bounding box center [646, 137] width 406 height 94
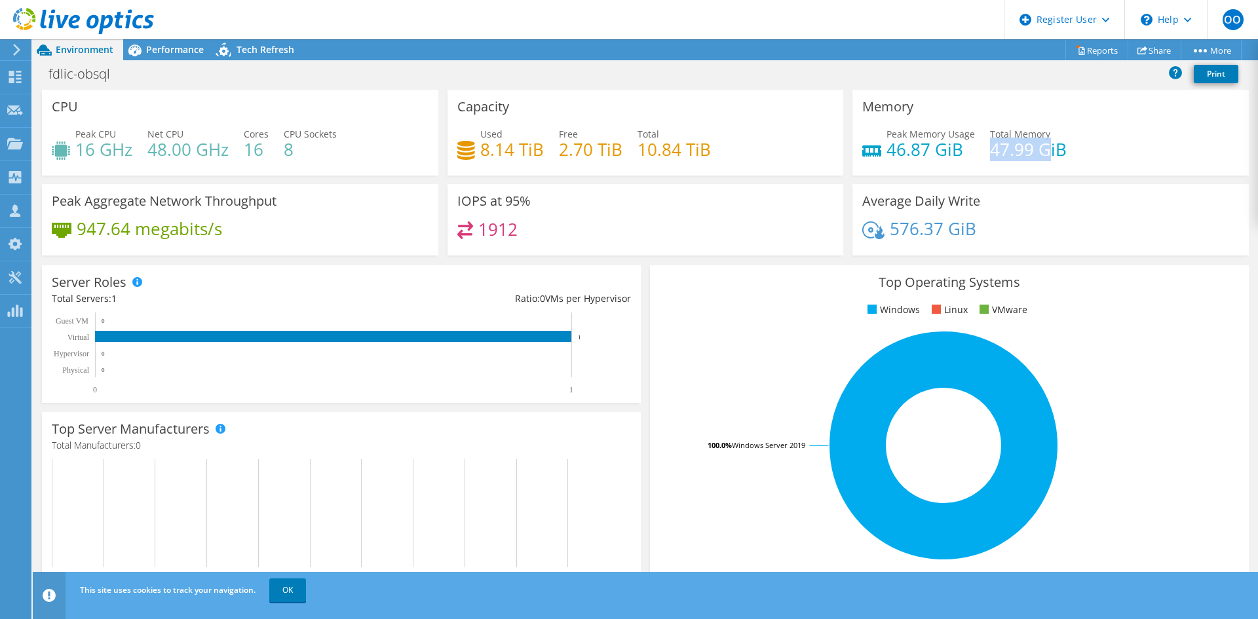
drag, startPoint x: 1040, startPoint y: 155, endPoint x: 987, endPoint y: 151, distance: 52.5
click at [990, 151] on h4 "47.99 GiB" at bounding box center [1028, 149] width 77 height 14
click at [962, 183] on div "Memory Peak Memory Usage 46.87 GiB Total Memory 47.99 GiB" at bounding box center [1051, 137] width 406 height 94
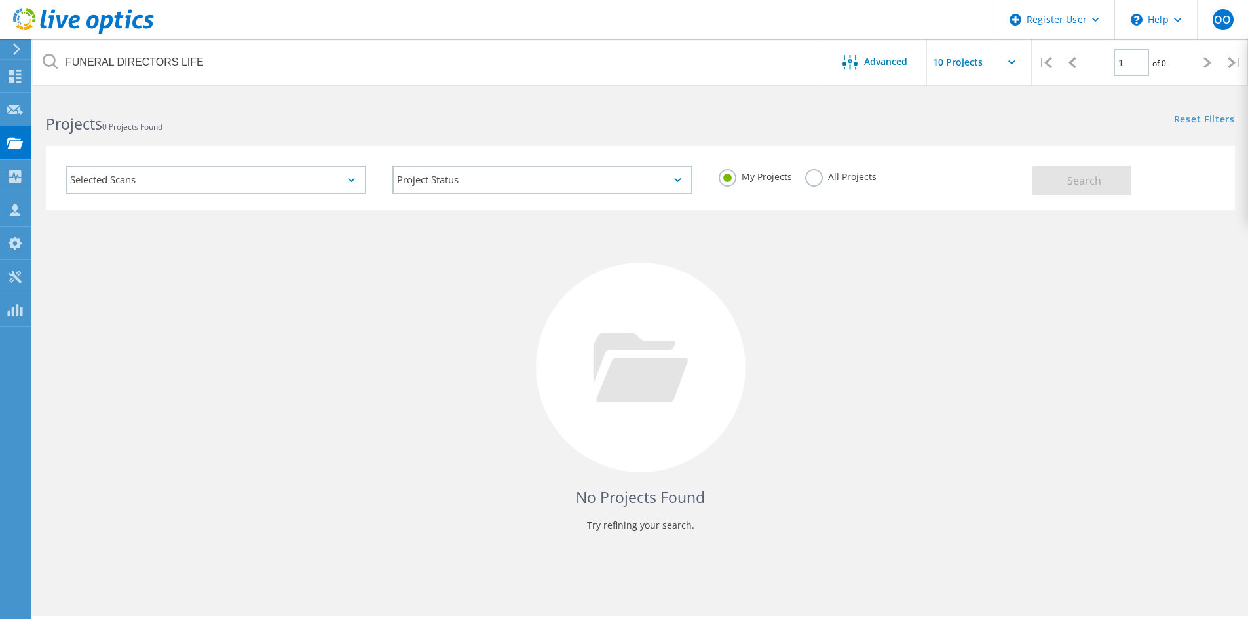
click at [813, 174] on label "All Projects" at bounding box center [840, 175] width 71 height 12
click at [0, 0] on input "All Projects" at bounding box center [0, 0] width 0 height 0
click at [1091, 181] on span "Search" at bounding box center [1084, 181] width 34 height 14
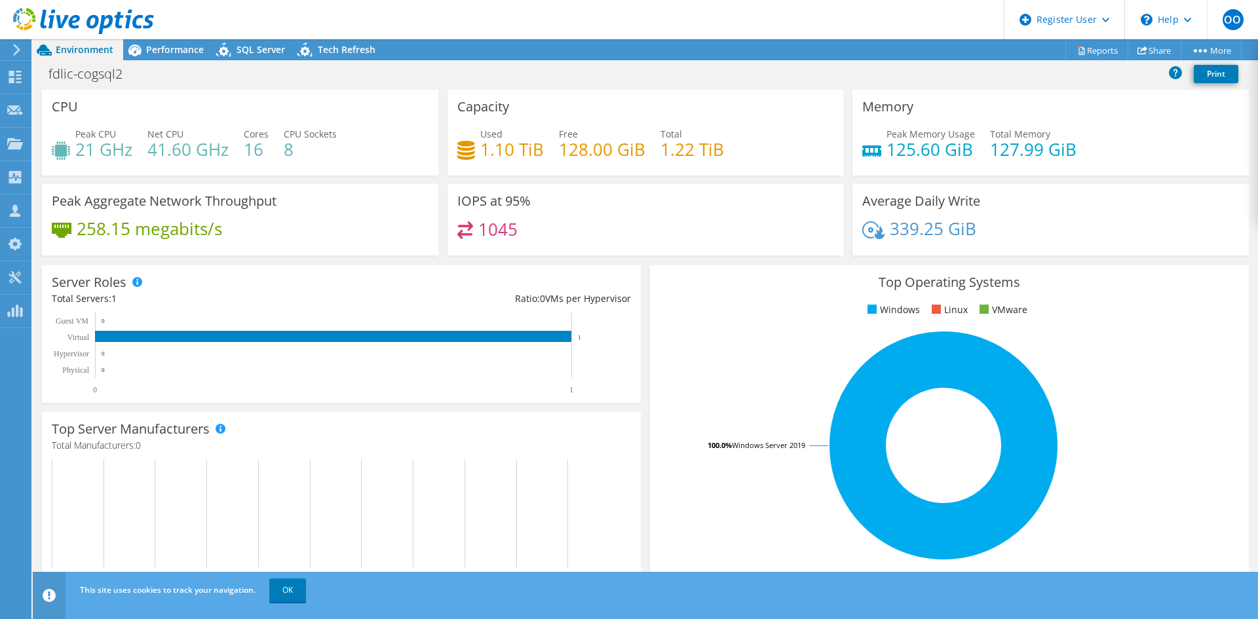
scroll to position [24, 0]
click at [168, 59] on div "Performance" at bounding box center [168, 49] width 90 height 21
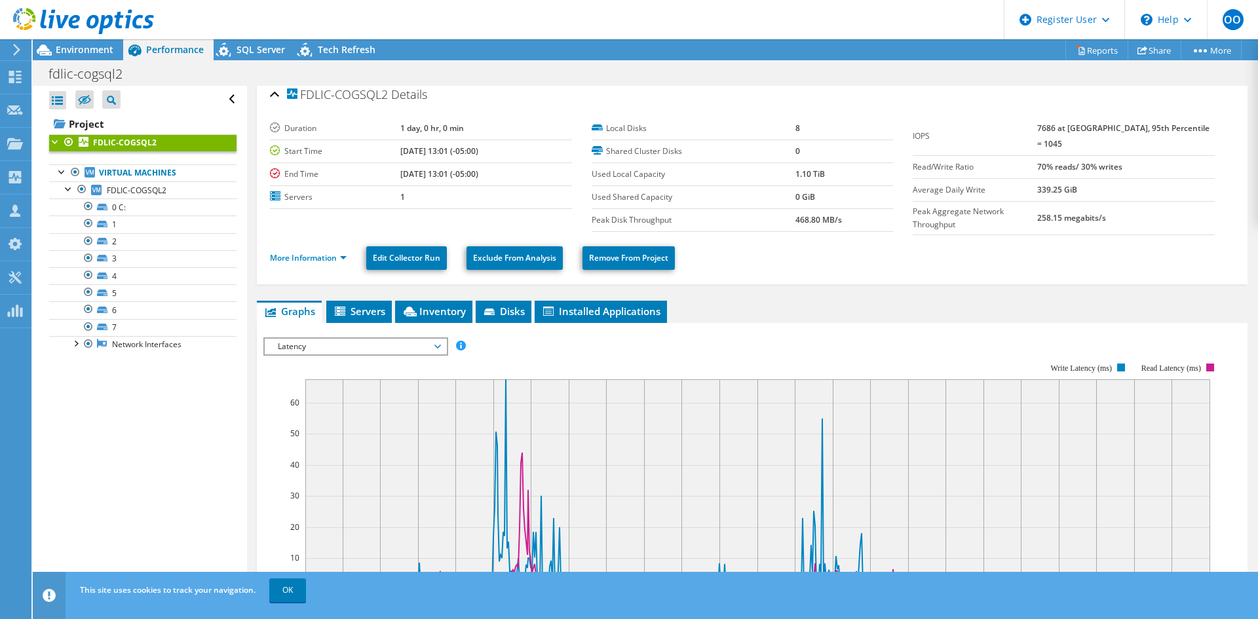
scroll to position [0, 0]
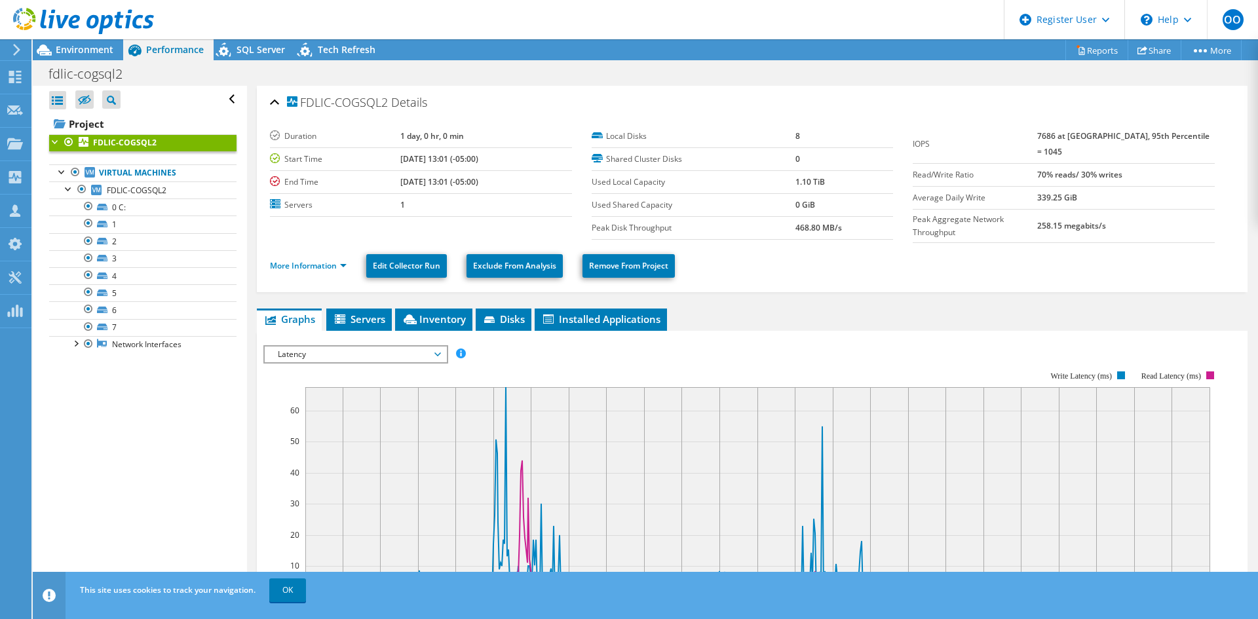
click at [100, 43] on div at bounding box center [77, 22] width 154 height 44
click at [100, 47] on span "Environment" at bounding box center [85, 49] width 58 height 12
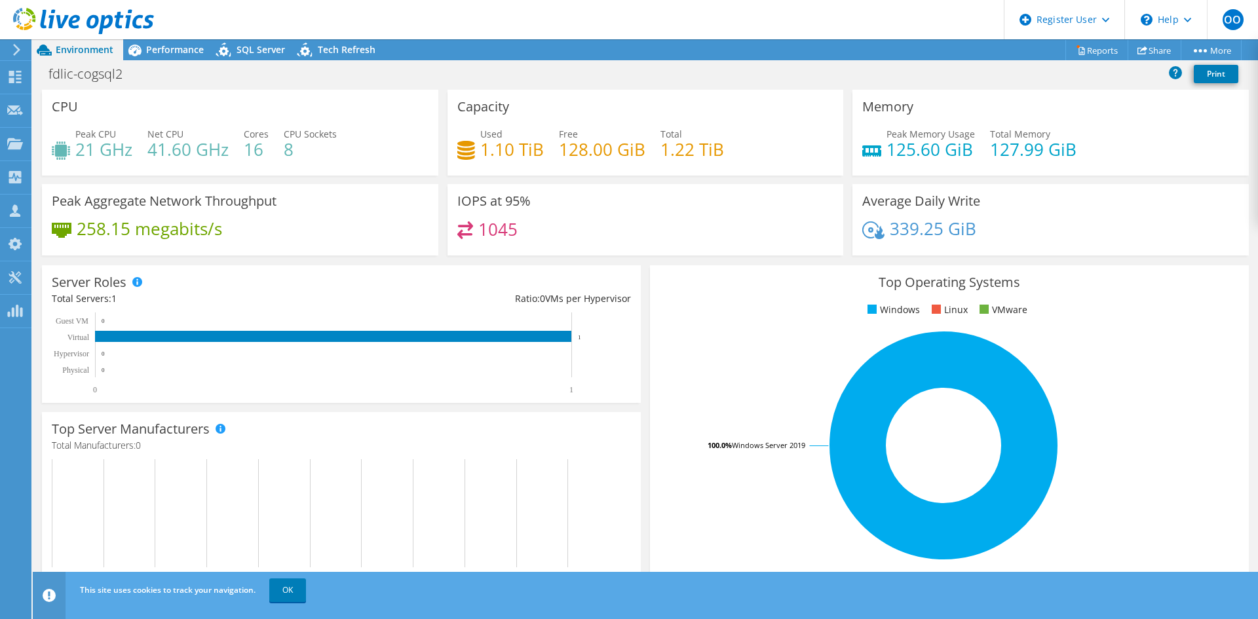
click at [507, 157] on h4 "1.10 TiB" at bounding box center [512, 149] width 64 height 14
drag, startPoint x: 495, startPoint y: 153, endPoint x: 655, endPoint y: 153, distance: 159.9
click at [585, 153] on div "Used 1.10 TiB Free 128.00 GiB Total 1.22 TiB" at bounding box center [645, 148] width 377 height 43
click at [660, 153] on h4 "1.22 TiB" at bounding box center [692, 149] width 64 height 14
drag, startPoint x: 1023, startPoint y: 163, endPoint x: 983, endPoint y: 156, distance: 40.6
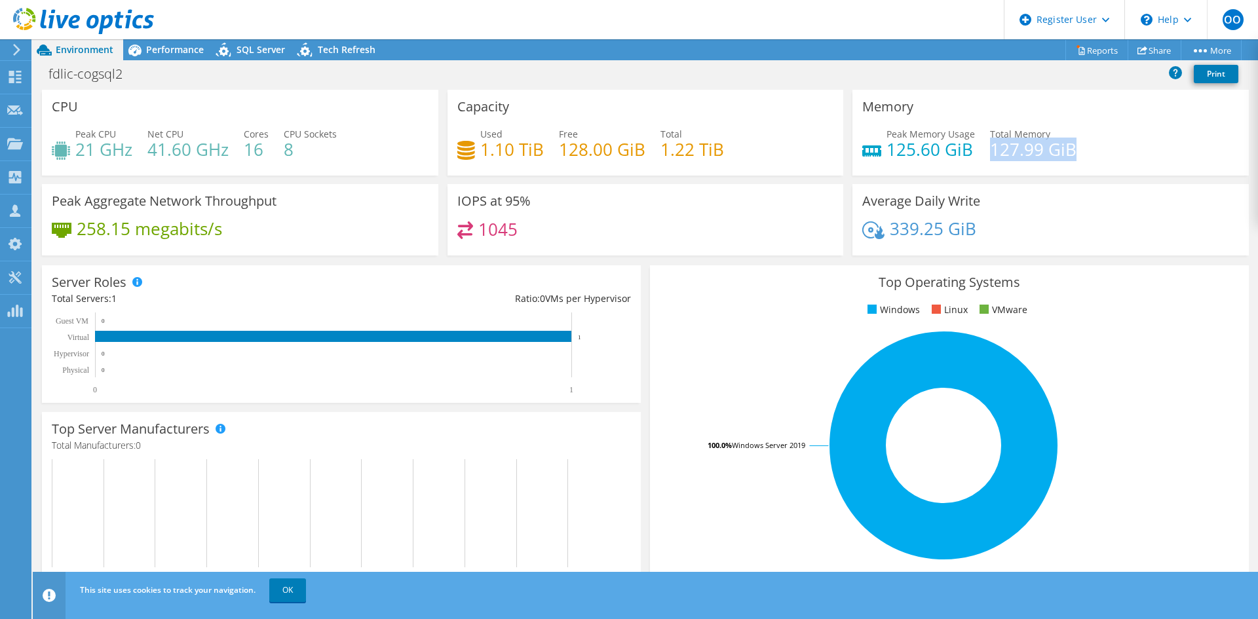
click at [983, 156] on div "Peak Memory Usage 125.60 GiB Total Memory 127.99 GiB" at bounding box center [1050, 148] width 377 height 43
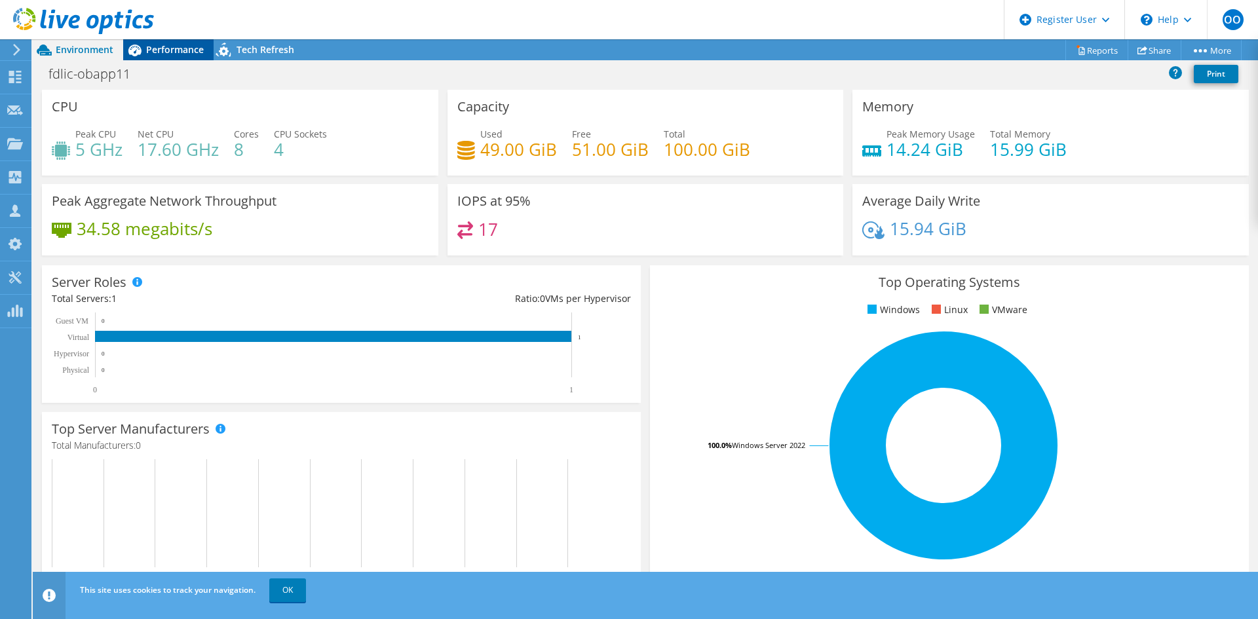
click at [180, 54] on span "Performance" at bounding box center [175, 49] width 58 height 12
